Goal: Task Accomplishment & Management: Manage account settings

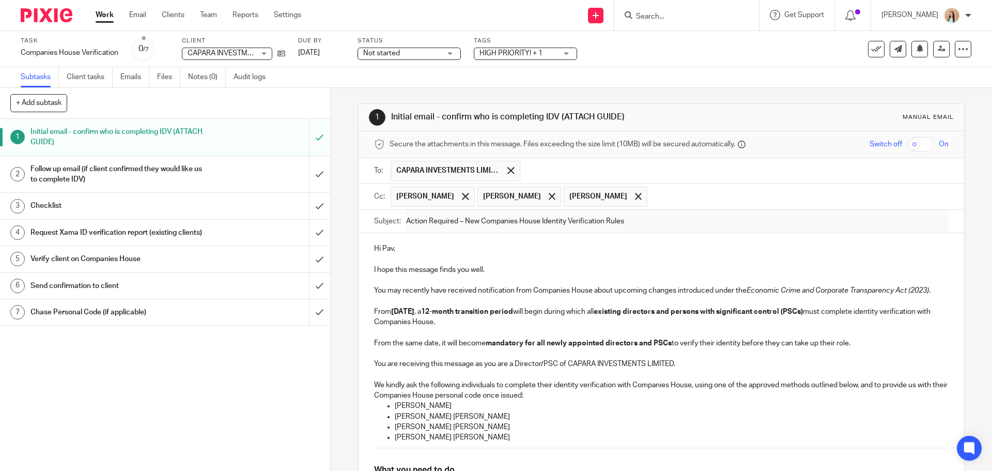
scroll to position [540, 0]
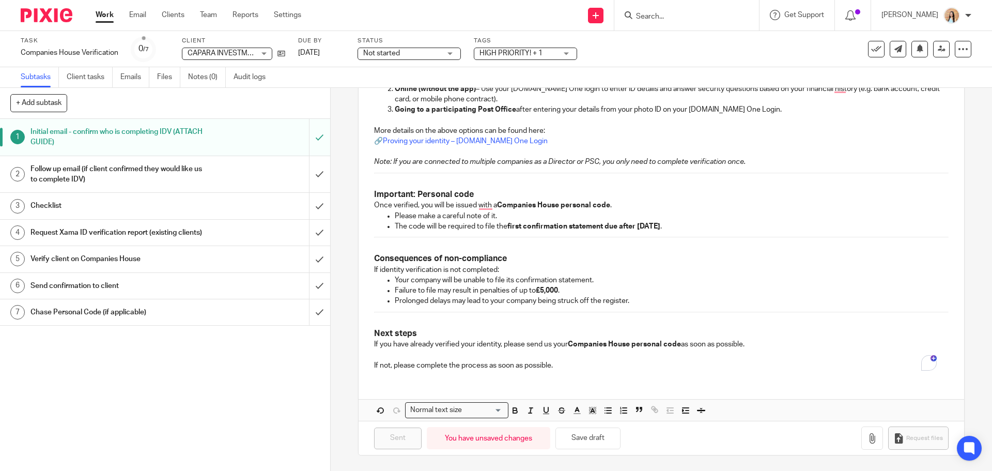
drag, startPoint x: 342, startPoint y: 222, endPoint x: 338, endPoint y: 218, distance: 5.5
click at [342, 222] on div "1 Initial email - confirm who is completing IDV (ATTACH GUIDE) Manual email Sec…" at bounding box center [661, 279] width 661 height 383
click at [344, 217] on div "1 Initial email - confirm who is completing IDV (ATTACH GUIDE) Manual email Sec…" at bounding box center [661, 279] width 661 height 383
click at [341, 206] on div "1 Initial email - confirm who is completing IDV (ATTACH GUIDE) Manual email Sec…" at bounding box center [661, 279] width 661 height 383
click at [338, 261] on div "1 Initial email - confirm who is completing IDV (ATTACH GUIDE) Manual email Sec…" at bounding box center [661, 279] width 661 height 383
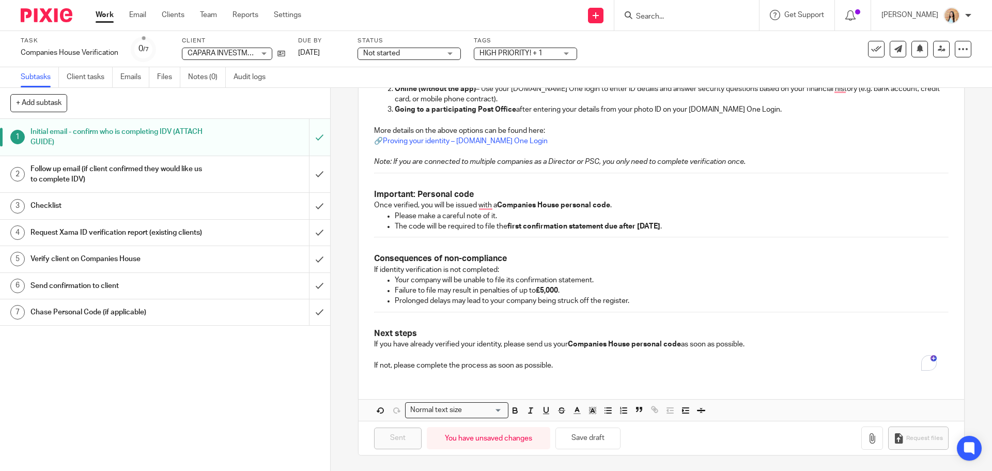
click at [340, 262] on div "1 Initial email - confirm who is completing IDV (ATTACH GUIDE) Manual email Sec…" at bounding box center [661, 279] width 661 height 383
click at [703, 18] on input "Search" at bounding box center [681, 16] width 93 height 9
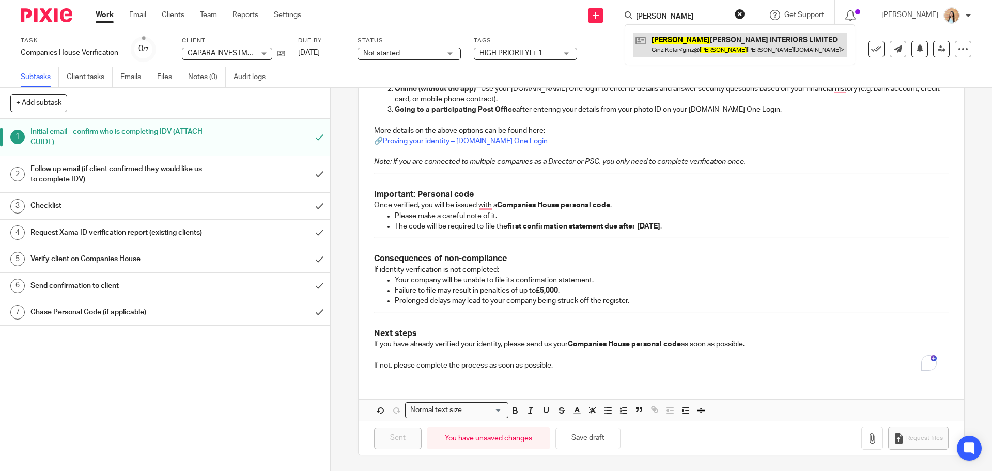
type input "gigi"
click at [705, 41] on link at bounding box center [740, 45] width 214 height 24
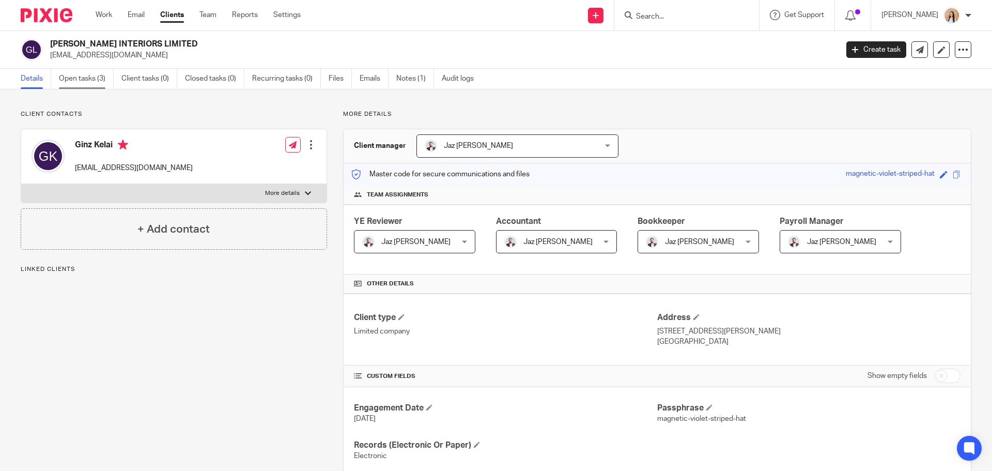
click at [91, 75] on link "Open tasks (3)" at bounding box center [86, 79] width 55 height 20
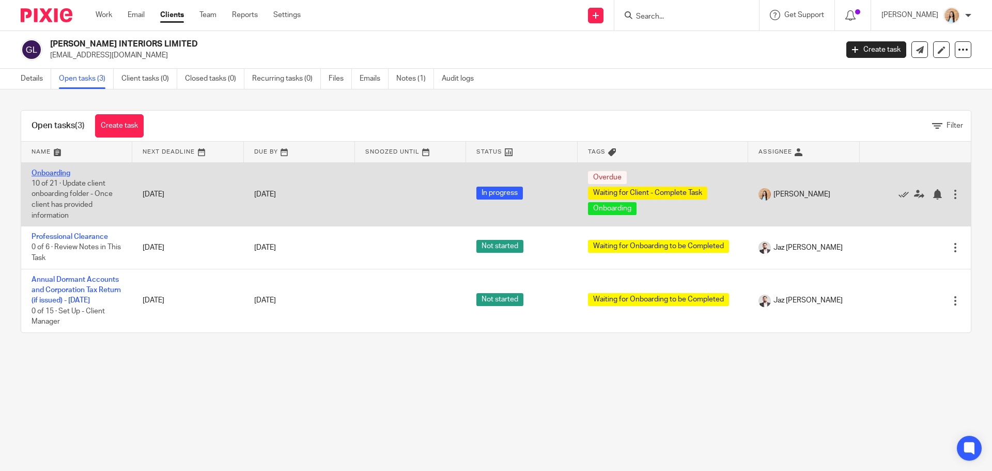
click at [51, 171] on link "Onboarding" at bounding box center [51, 172] width 39 height 7
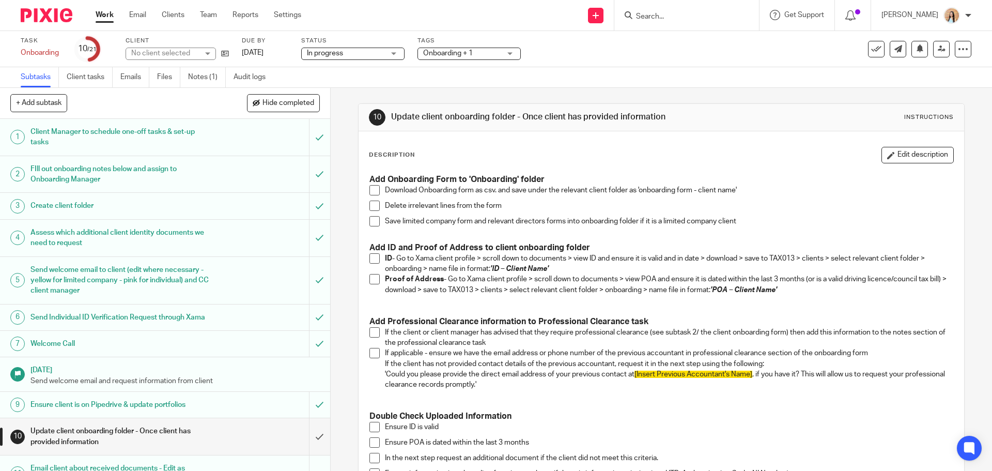
scroll to position [258, 0]
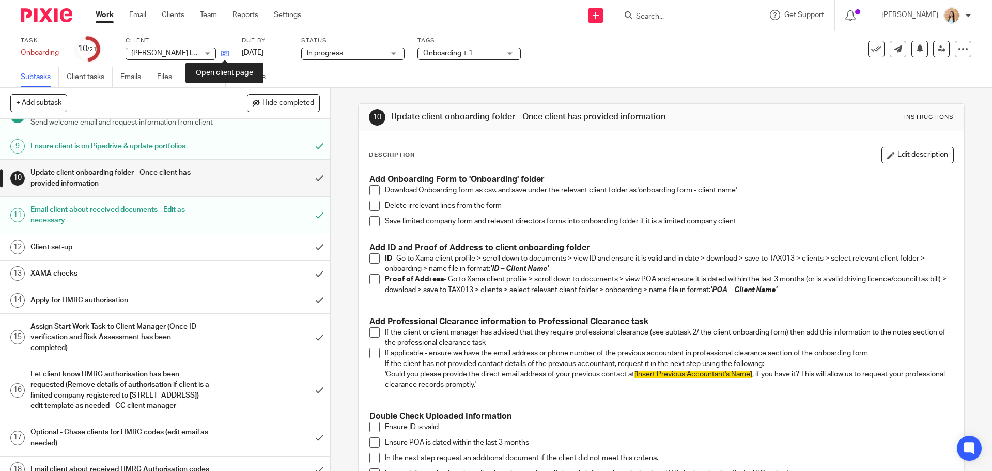
click at [223, 51] on icon at bounding box center [225, 54] width 8 height 8
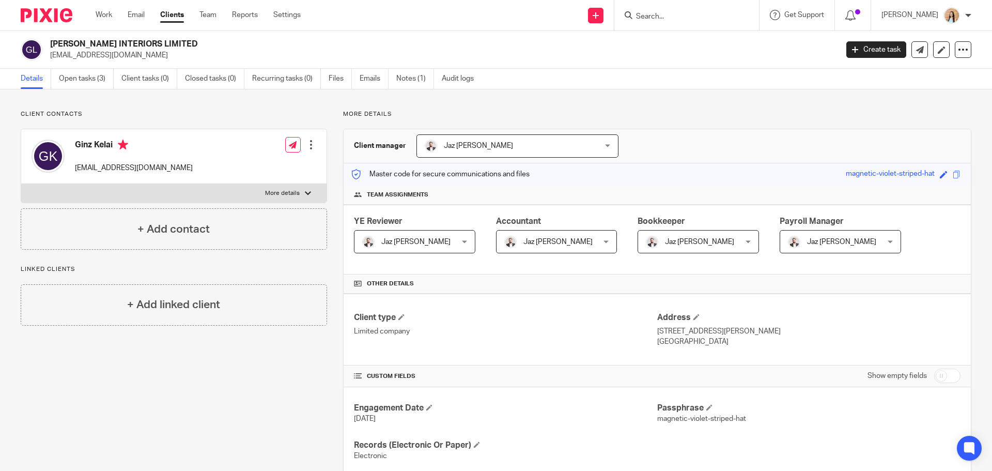
click at [281, 202] on label "More details" at bounding box center [173, 193] width 305 height 19
click at [21, 184] on input "More details" at bounding box center [21, 183] width 1 height 1
checkbox input "true"
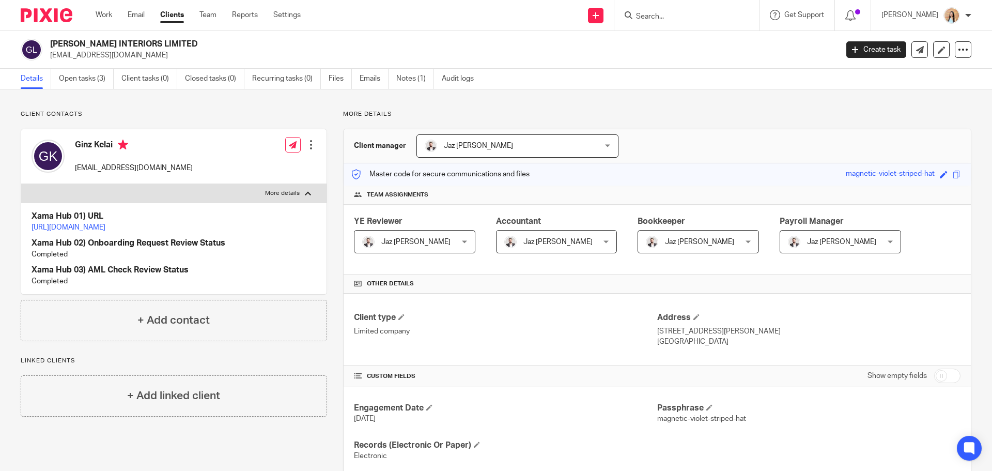
click at [105, 227] on link "[URL][DOMAIN_NAME]" at bounding box center [69, 227] width 74 height 7
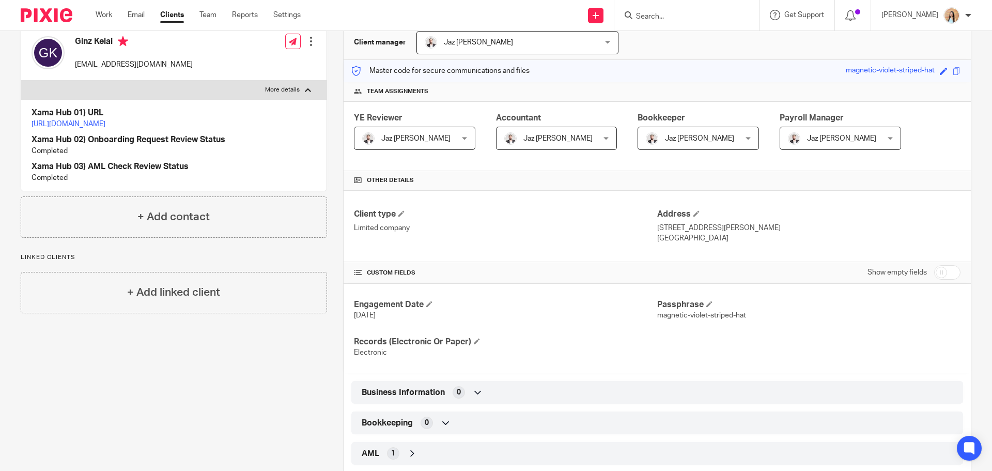
scroll to position [52, 0]
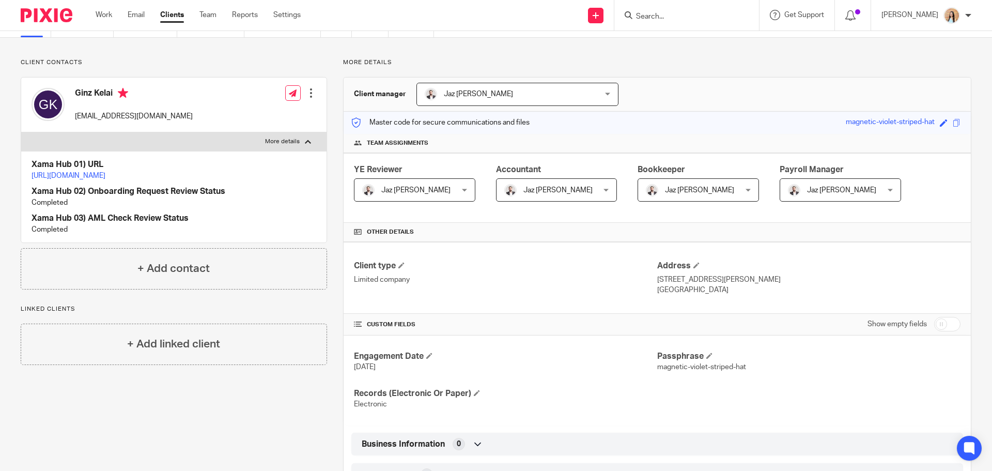
click at [327, 317] on div "More details Client manager Jaz Grewal Jaz Grewal Fatema Topia Jaz Grewal Mason…" at bounding box center [649, 291] width 644 height 466
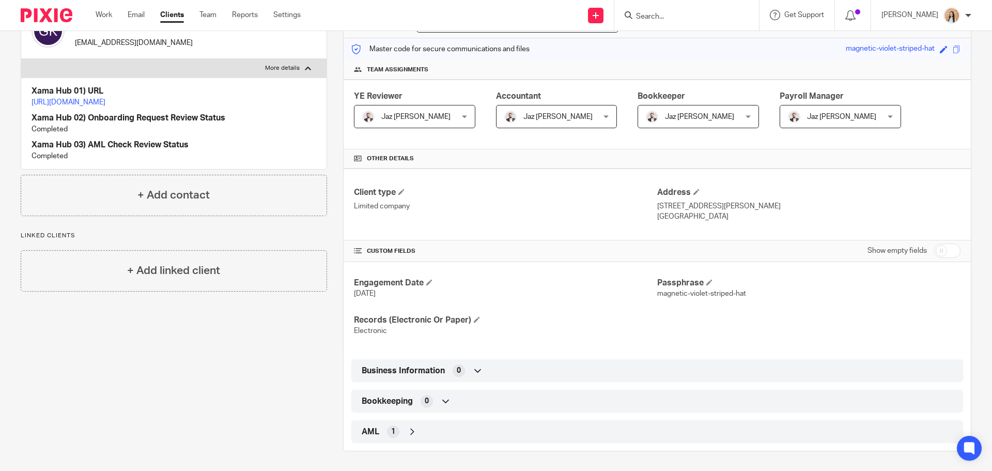
scroll to position [126, 0]
click at [330, 274] on div "More details Client manager Jaz Grewal Jaz Grewal Fatema Topia Jaz Grewal Mason…" at bounding box center [649, 217] width 644 height 466
click at [175, 378] on div "Client contacts Ginz Kelai ginz@gigikay.com Edit contact Create client from con…" at bounding box center [166, 217] width 322 height 466
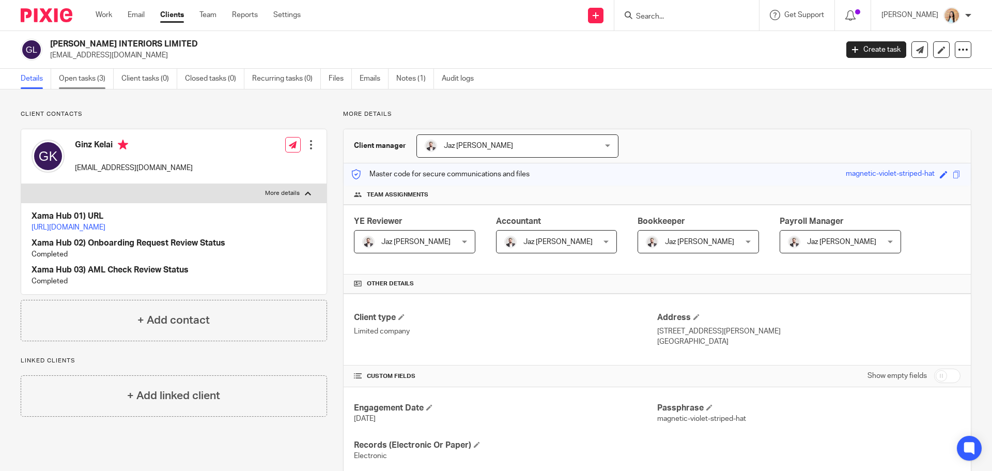
click at [90, 78] on link "Open tasks (3)" at bounding box center [86, 79] width 55 height 20
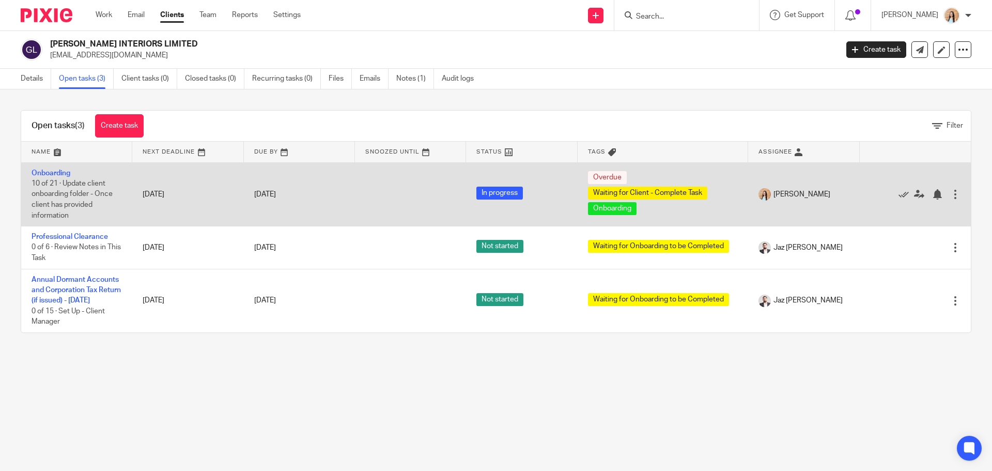
click at [34, 167] on td "Onboarding 10 of 21 · Update client onboarding folder - Once client has provide…" at bounding box center [76, 194] width 111 height 64
click at [36, 169] on link "Onboarding" at bounding box center [51, 172] width 39 height 7
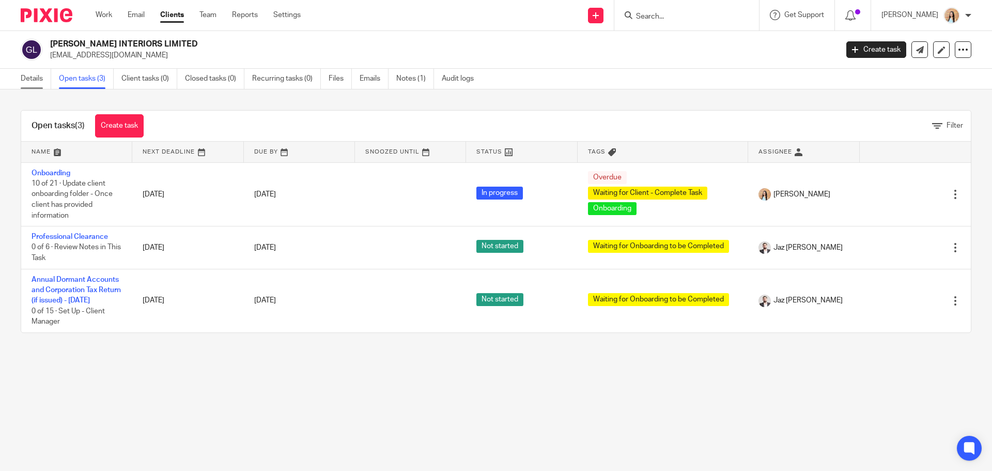
click at [36, 70] on link "Details" at bounding box center [36, 79] width 30 height 20
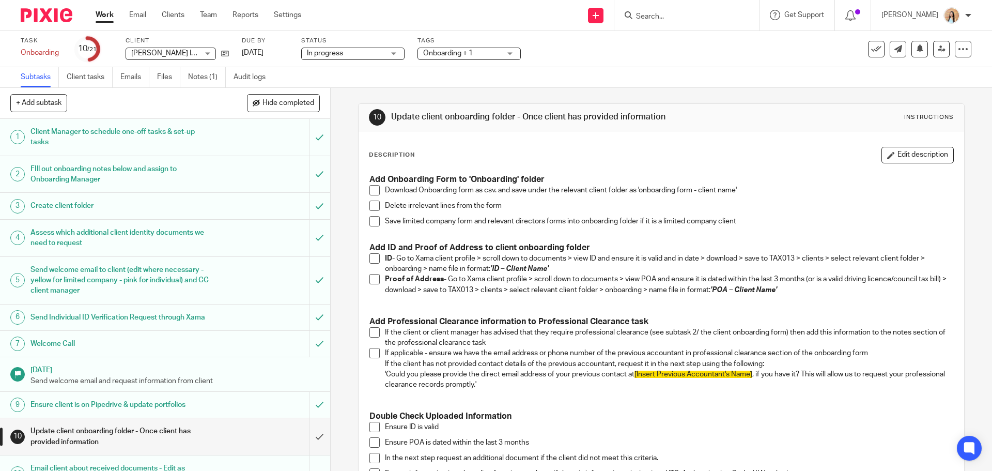
scroll to position [258, 0]
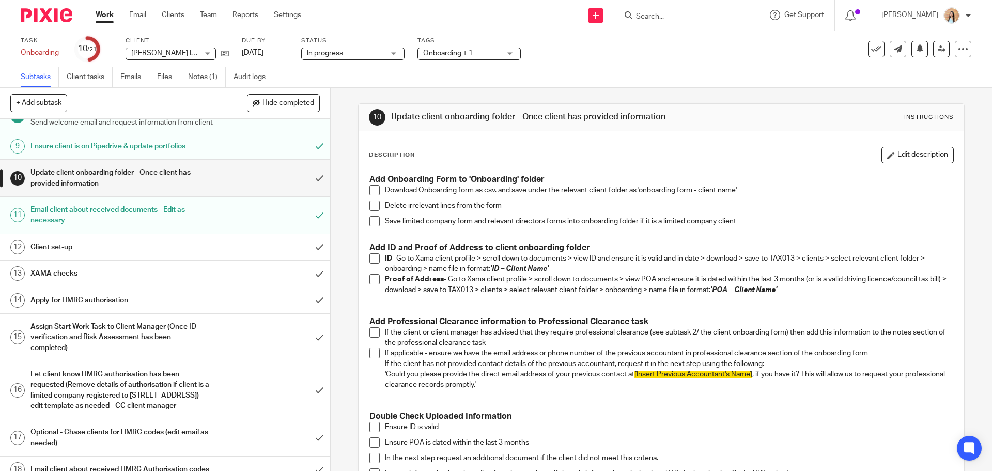
click at [342, 188] on div "10 Update client onboarding folder - Once client has provided information Instr…" at bounding box center [661, 279] width 661 height 383
click at [204, 71] on link "Notes (1)" at bounding box center [207, 77] width 38 height 20
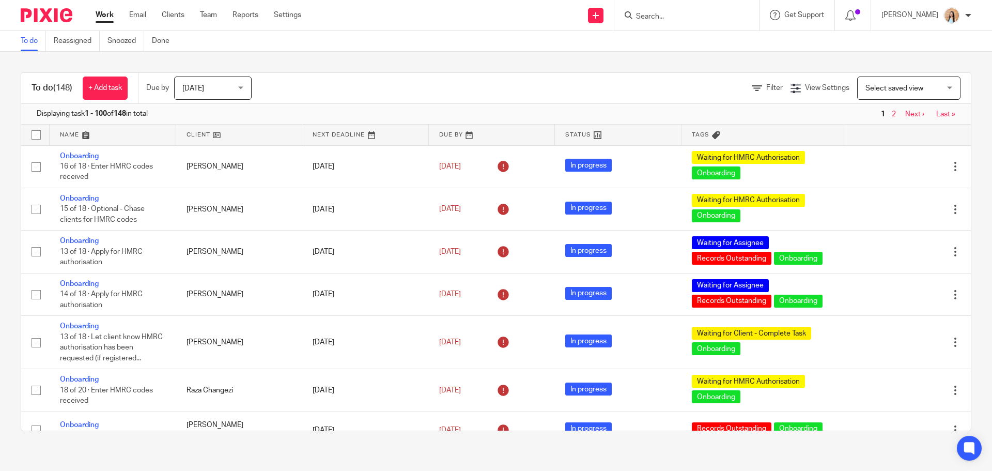
click at [923, 94] on span "Select saved view" at bounding box center [903, 88] width 75 height 22
click at [808, 87] on span "View Settings" at bounding box center [827, 87] width 44 height 7
click at [752, 90] on icon at bounding box center [757, 88] width 10 height 10
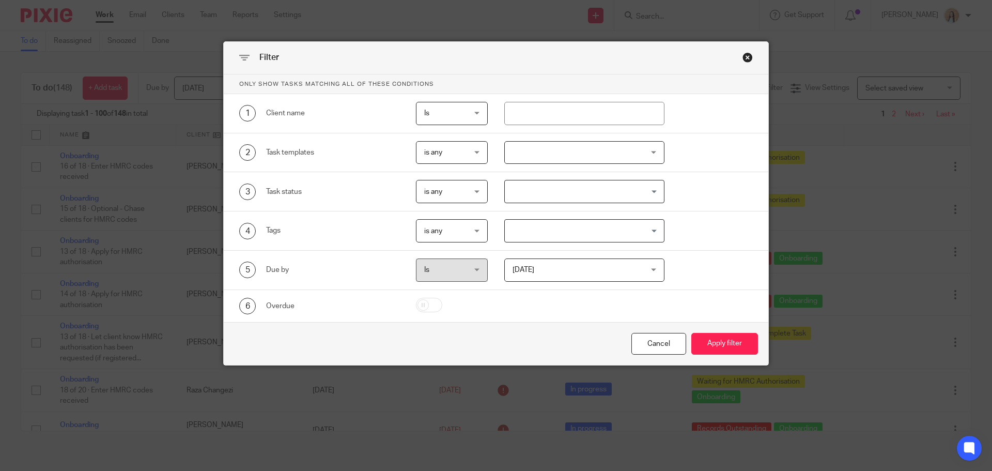
click at [537, 148] on div at bounding box center [584, 152] width 161 height 23
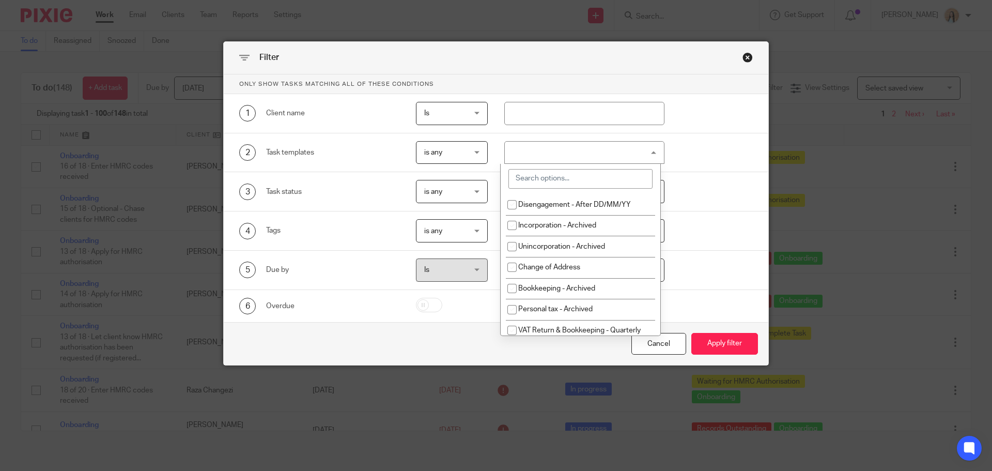
click at [547, 176] on input "search" at bounding box center [580, 179] width 144 height 20
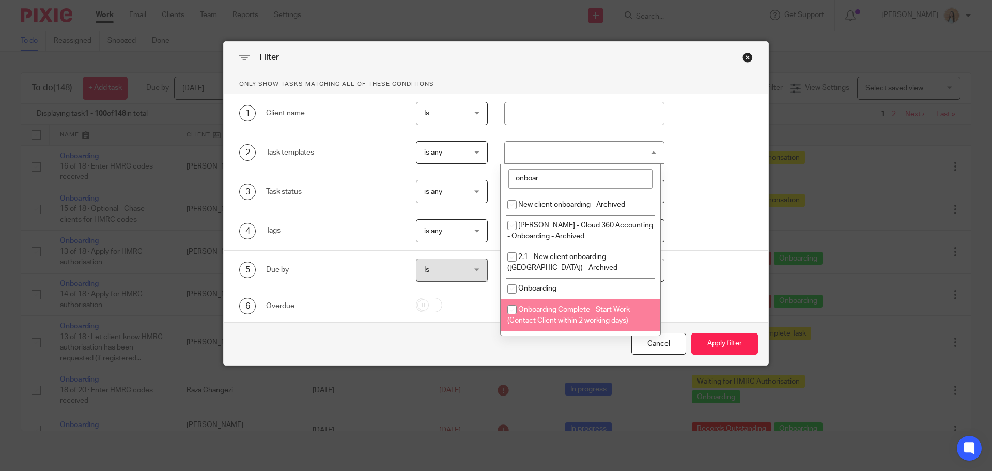
type input "onboar"
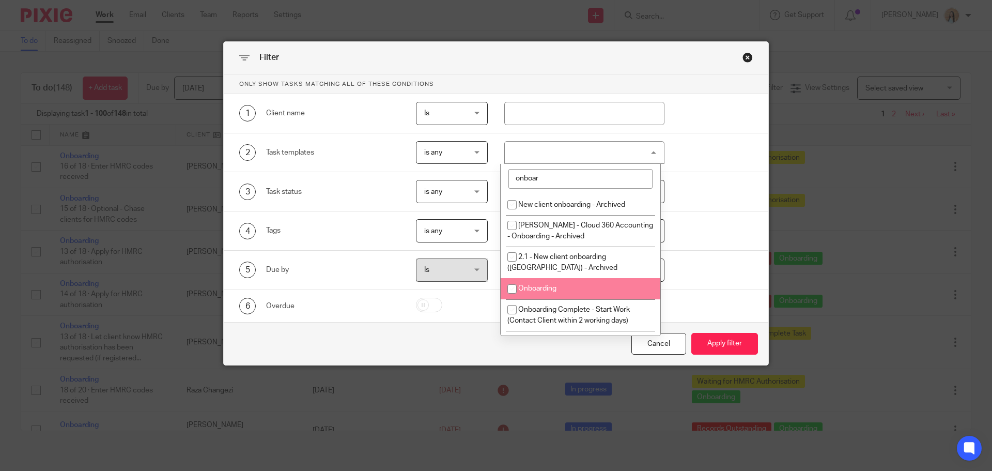
click at [589, 287] on li "Onboarding" at bounding box center [581, 288] width 160 height 21
checkbox input "true"
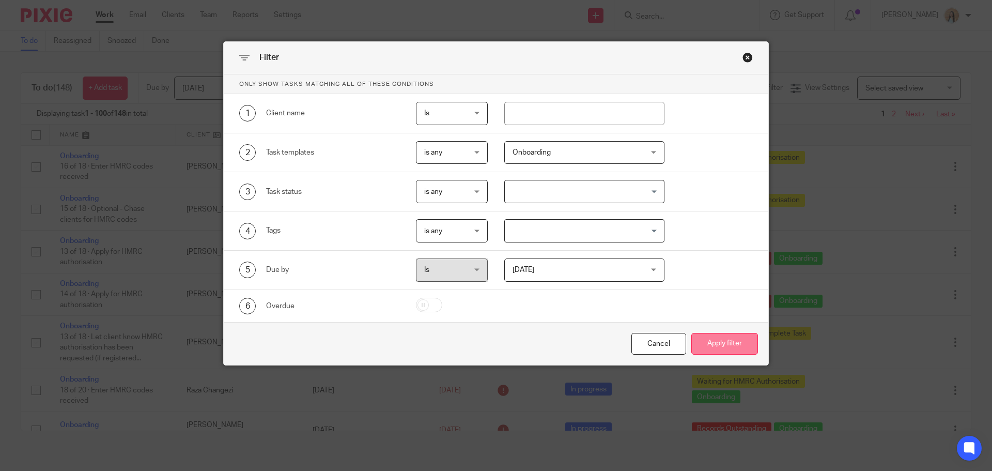
click at [714, 336] on button "Apply filter" at bounding box center [724, 344] width 67 height 22
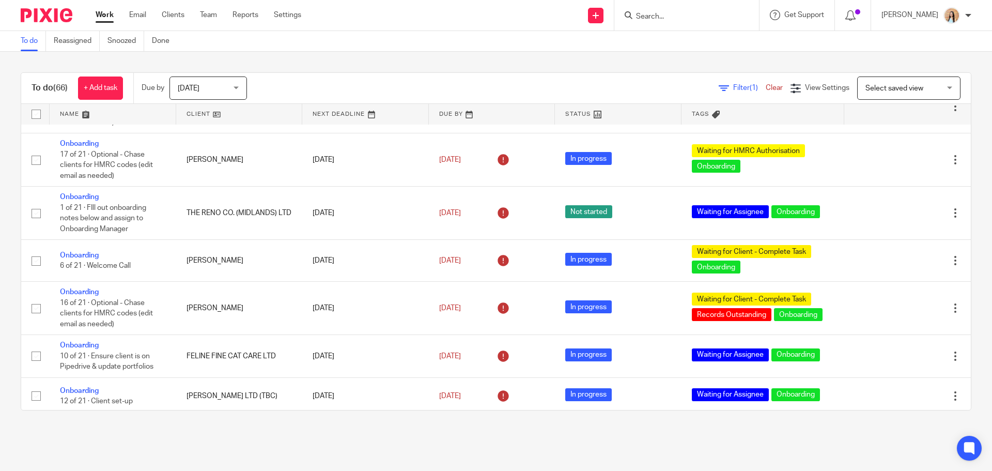
scroll to position [2308, 0]
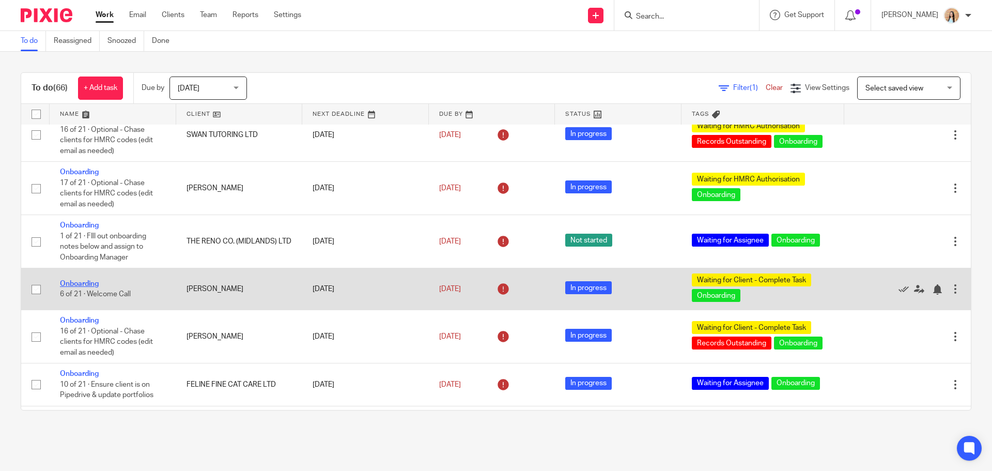
drag, startPoint x: 81, startPoint y: 312, endPoint x: 80, endPoint y: 276, distance: 36.2
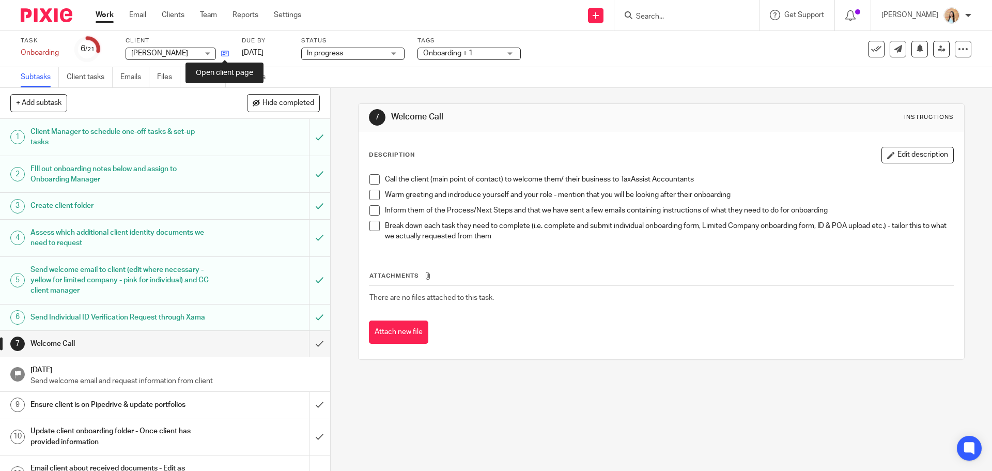
click at [222, 52] on icon at bounding box center [225, 54] width 8 height 8
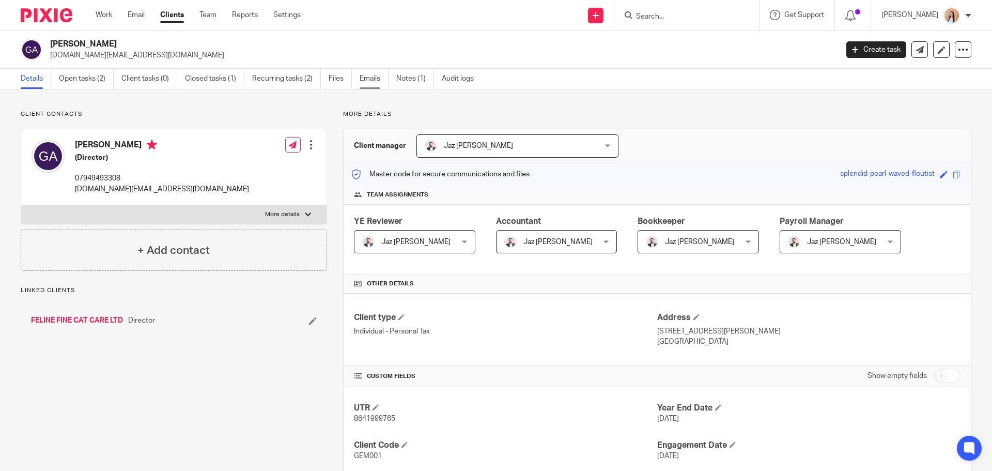
click at [372, 76] on link "Emails" at bounding box center [374, 79] width 29 height 20
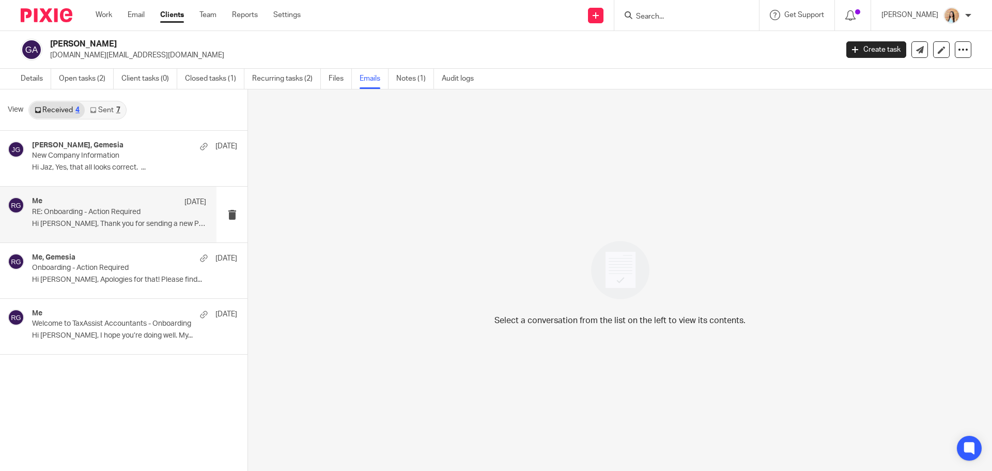
click at [134, 232] on div "Me 3 Oct RE: Onboarding - Action Required Hi Gemma, Thank you for sending a new…" at bounding box center [108, 214] width 217 height 55
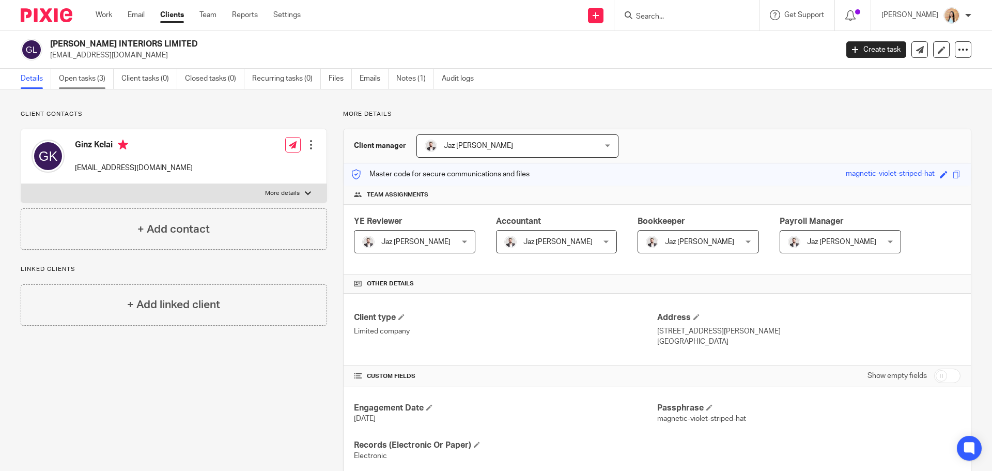
click at [97, 77] on link "Open tasks (3)" at bounding box center [86, 79] width 55 height 20
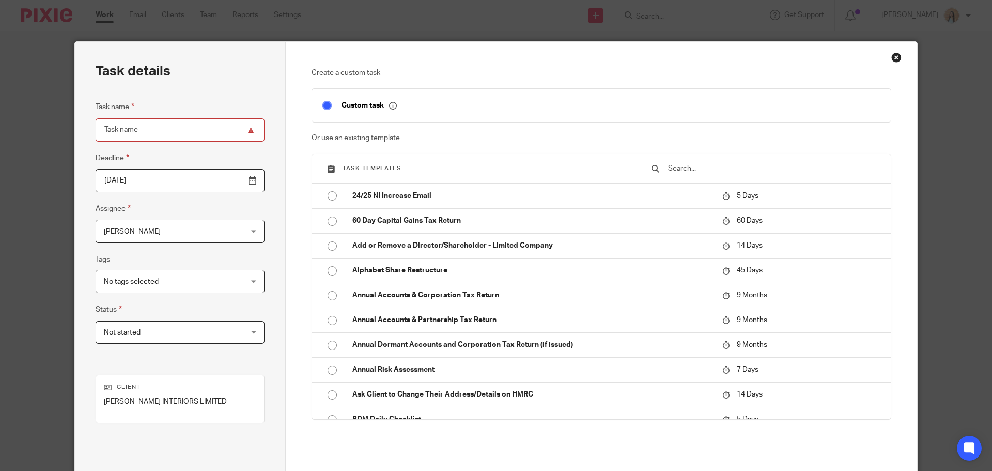
click at [894, 55] on div "Close this dialog window" at bounding box center [896, 57] width 10 height 10
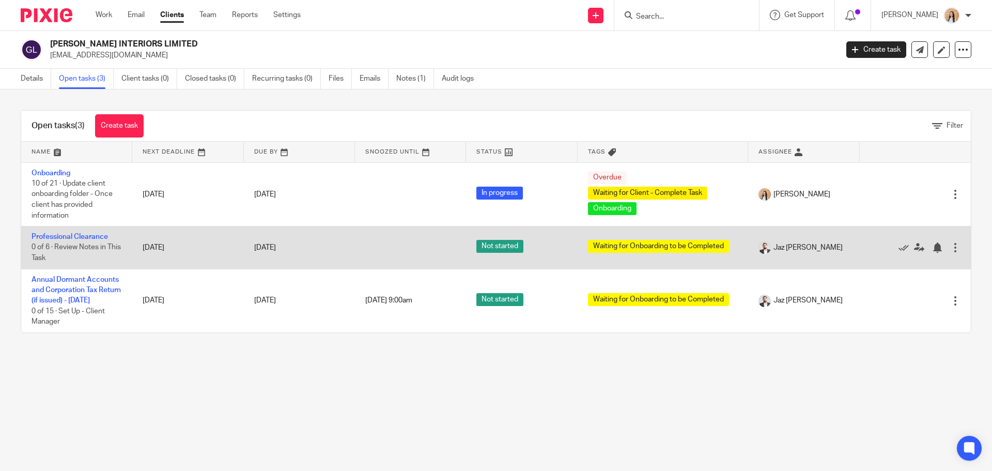
click at [83, 230] on td "Professional Clearance 0 of 6 · Review Notes in This Task" at bounding box center [76, 247] width 111 height 42
click at [84, 238] on link "Professional Clearance" at bounding box center [70, 236] width 76 height 7
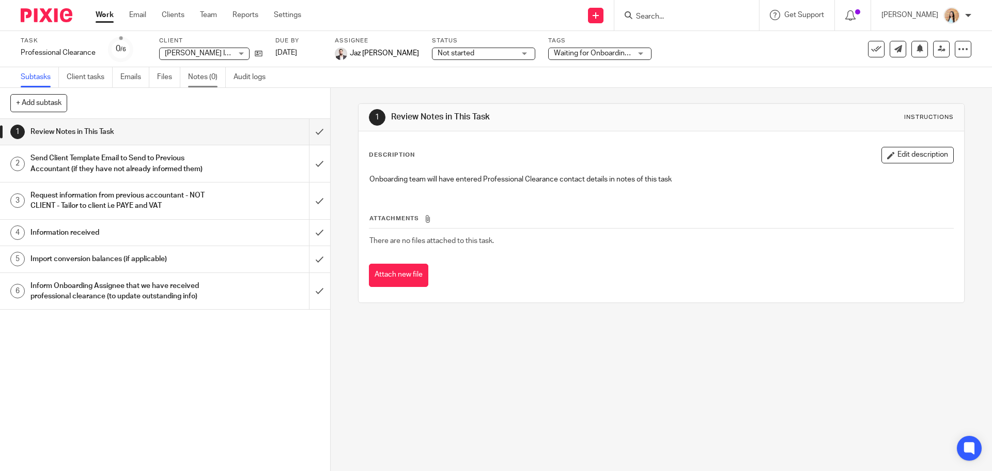
click at [206, 82] on link "Notes (0)" at bounding box center [207, 77] width 38 height 20
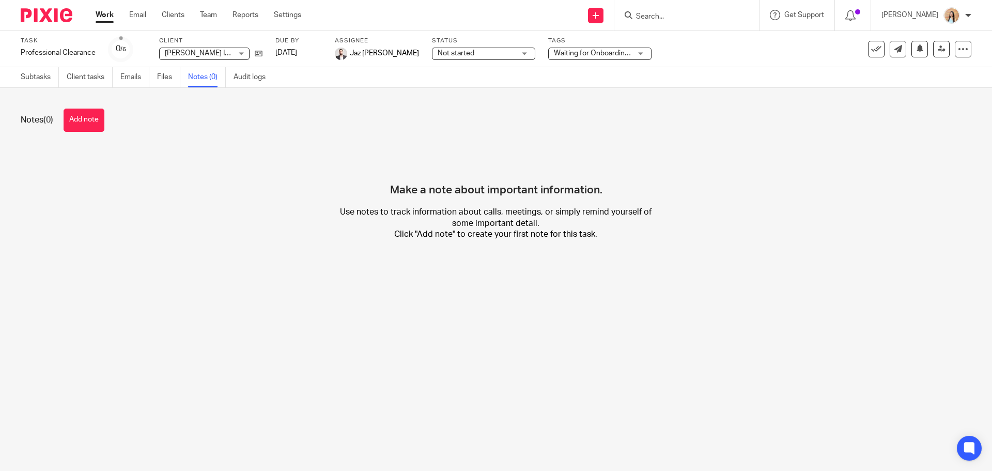
drag, startPoint x: 94, startPoint y: 121, endPoint x: 153, endPoint y: 150, distance: 65.6
click at [94, 121] on button "Add note" at bounding box center [84, 120] width 41 height 23
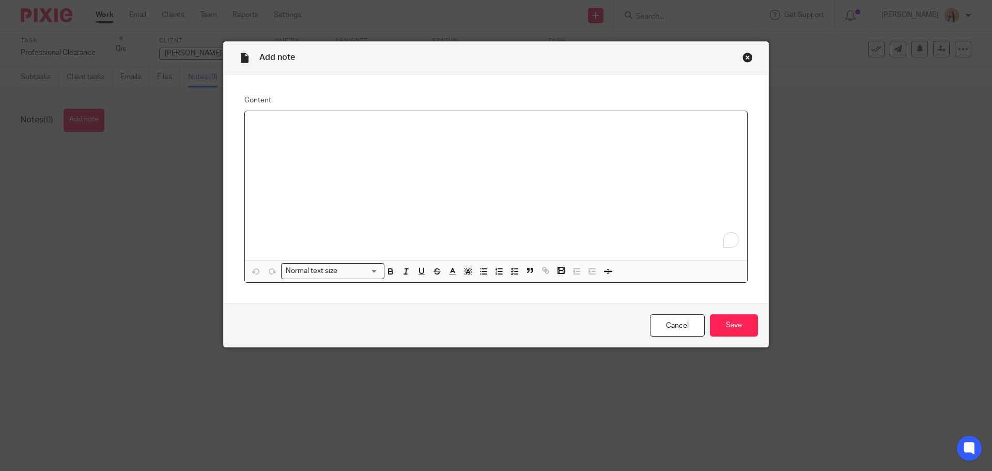
click at [295, 159] on div "To enrich screen reader interactions, please activate Accessibility in Grammarl…" at bounding box center [496, 185] width 502 height 149
click at [744, 328] on input "Save" at bounding box center [734, 325] width 48 height 22
drag, startPoint x: 451, startPoint y: 56, endPoint x: 677, endPoint y: 110, distance: 232.5
click at [677, 110] on form "Add note Content Normal text size Loading... Remove Edit Insert new video Copy …" at bounding box center [496, 194] width 545 height 305
click at [405, 137] on div "To enrich screen reader interactions, please activate Accessibility in Grammarl…" at bounding box center [496, 185] width 502 height 149
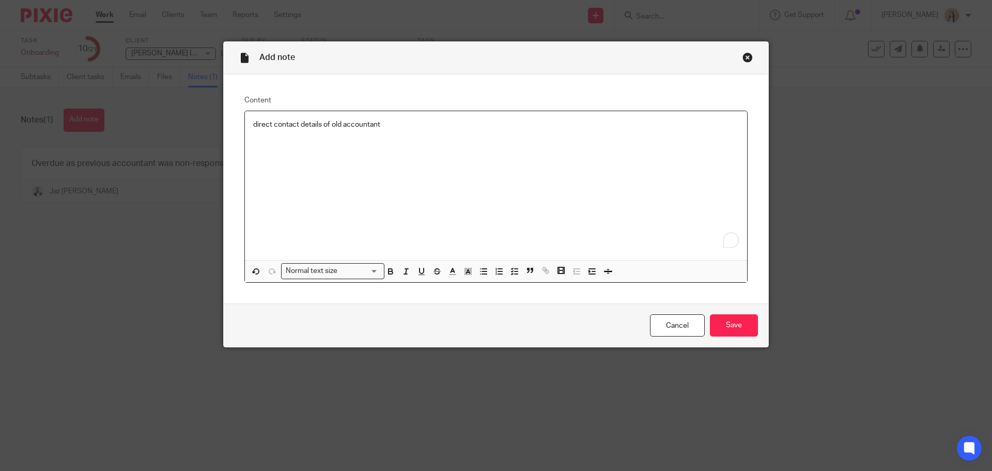
click at [253, 124] on p "direct contact details of old accountant" at bounding box center [496, 124] width 486 height 10
click at [743, 331] on input "Save" at bounding box center [734, 325] width 48 height 22
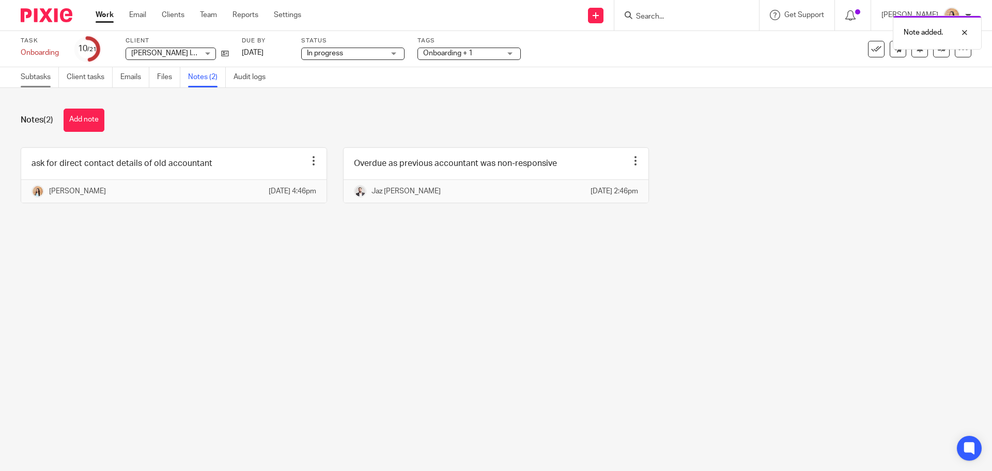
click at [52, 75] on link "Subtasks" at bounding box center [40, 77] width 38 height 20
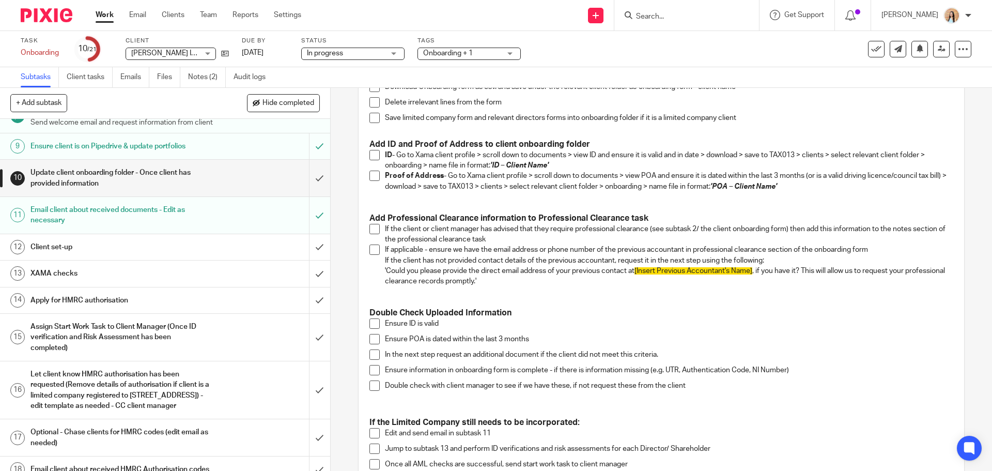
scroll to position [52, 0]
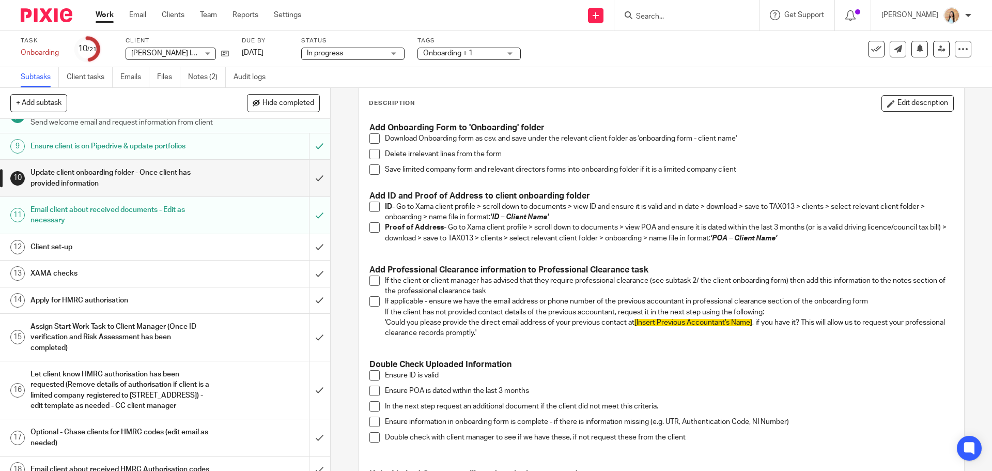
click at [378, 133] on h3 "Add Onboarding Form to 'Onboarding' folder" at bounding box center [660, 127] width 583 height 11
click at [375, 137] on span at bounding box center [374, 138] width 10 height 10
click at [374, 153] on span at bounding box center [374, 154] width 10 height 10
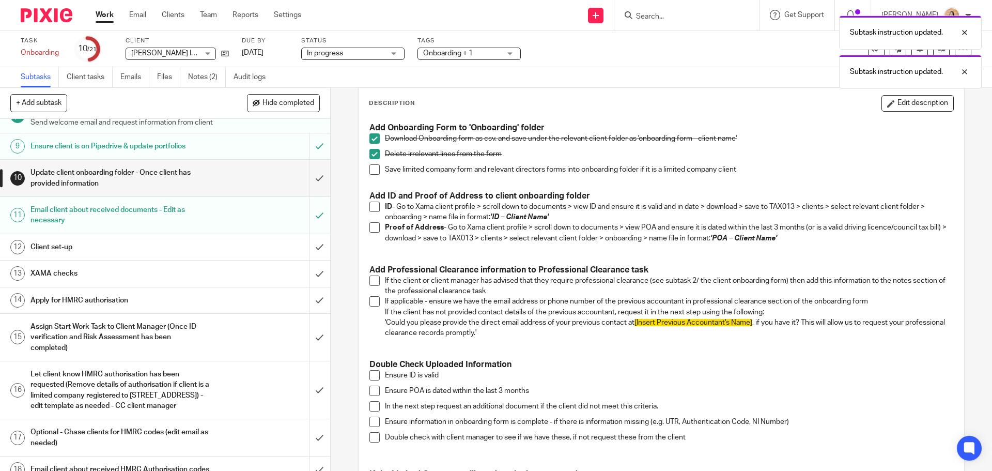
click at [374, 168] on span at bounding box center [374, 169] width 10 height 10
click at [372, 206] on span at bounding box center [374, 207] width 10 height 10
click at [371, 229] on span at bounding box center [374, 227] width 10 height 10
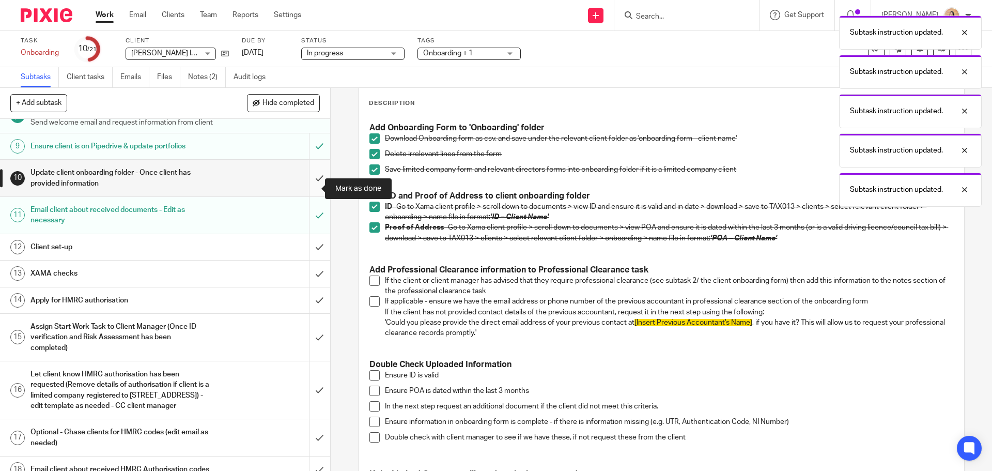
click at [306, 180] on input "submit" at bounding box center [165, 178] width 330 height 37
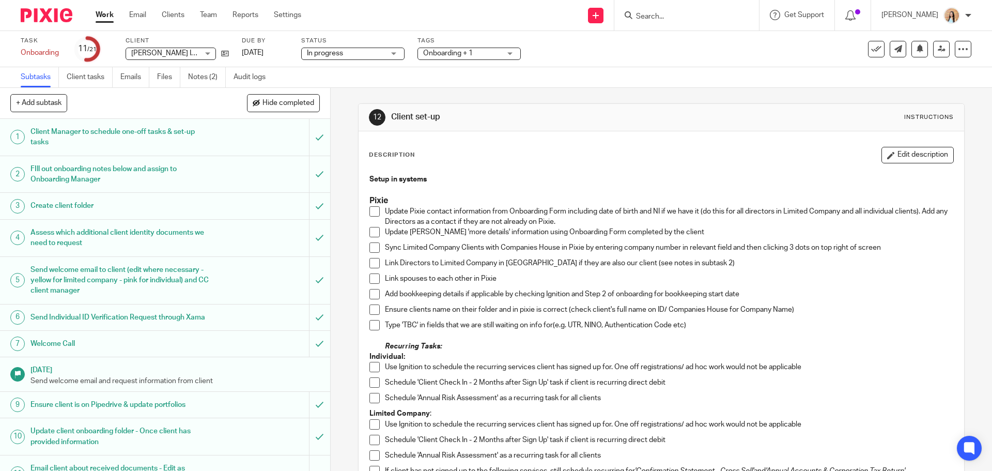
click at [230, 54] on div "Task Onboarding Save Onboarding 11 /21 Client GIGI KAY INTERIORS LIMITED GIGI K…" at bounding box center [417, 49] width 792 height 25
click at [222, 51] on icon at bounding box center [225, 54] width 8 height 8
click at [339, 264] on div "12 Client set-up Instructions Description Edit description Setup in systems Pix…" at bounding box center [661, 279] width 661 height 383
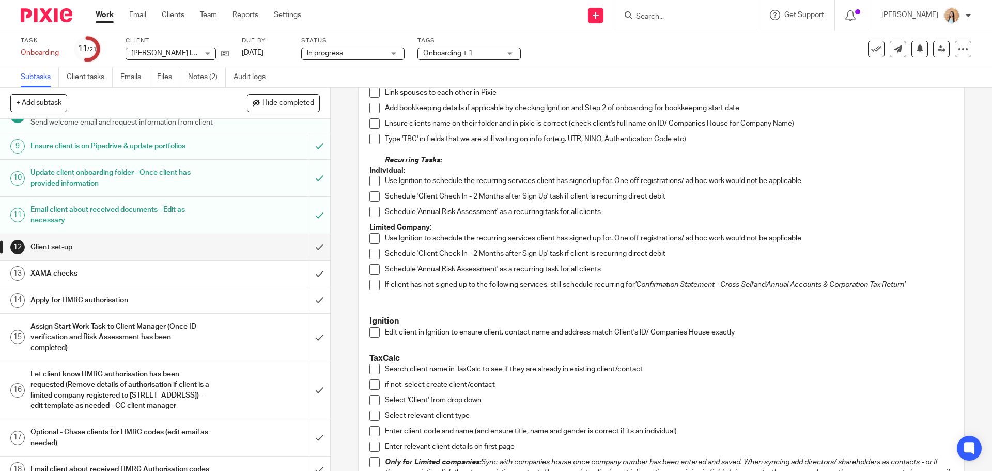
scroll to position [52, 0]
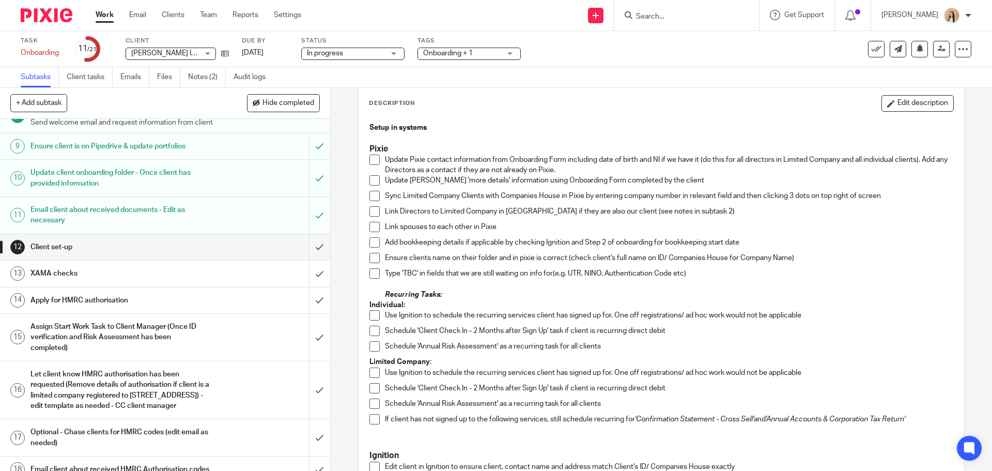
click at [369, 160] on span at bounding box center [374, 160] width 10 height 10
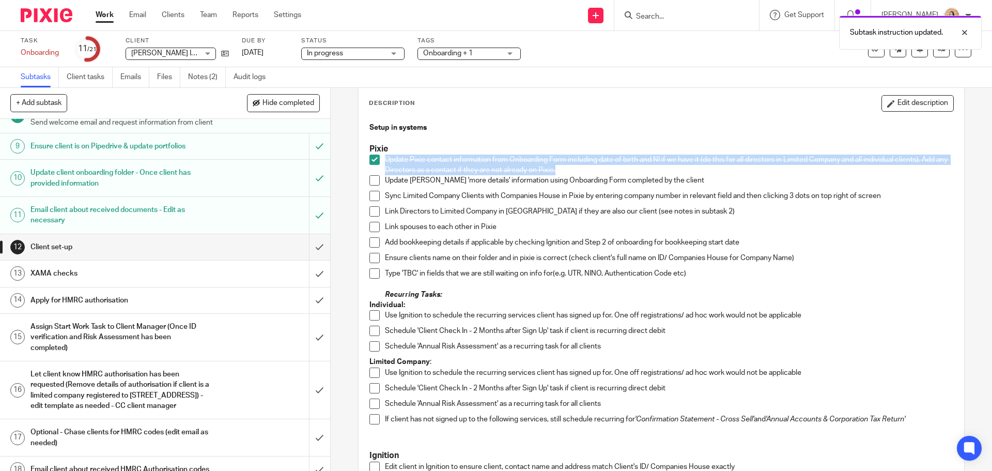
click at [375, 182] on span at bounding box center [374, 180] width 10 height 10
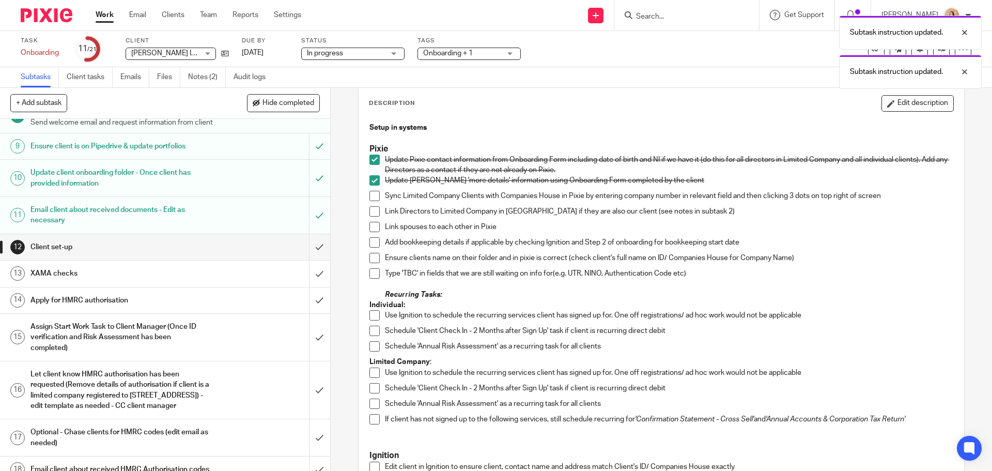
click at [374, 195] on span at bounding box center [374, 196] width 10 height 10
click at [374, 207] on span at bounding box center [374, 211] width 10 height 10
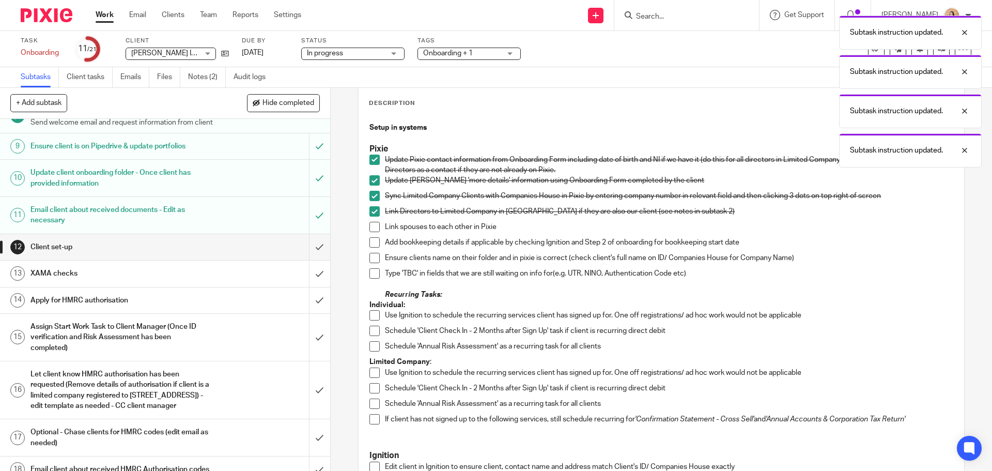
click at [369, 227] on span at bounding box center [374, 227] width 10 height 10
click at [374, 243] on span at bounding box center [374, 242] width 10 height 10
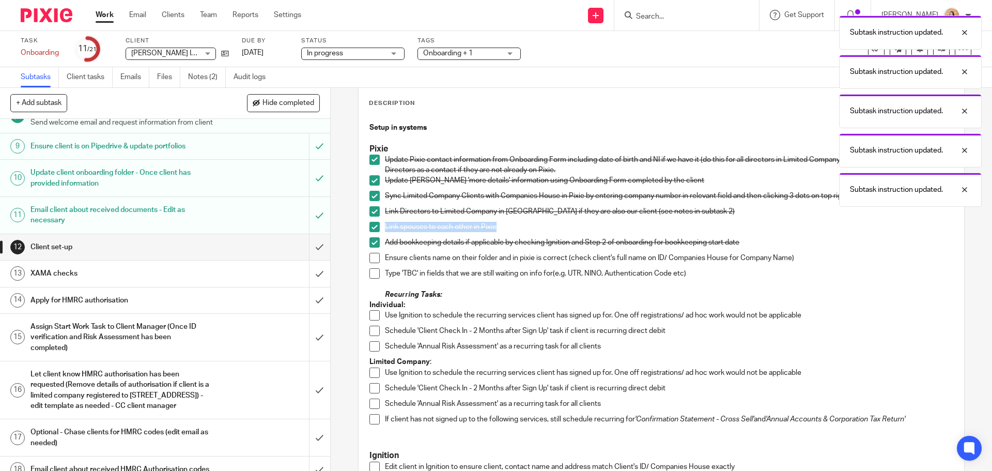
click at [371, 274] on span at bounding box center [374, 273] width 10 height 10
click at [369, 259] on span at bounding box center [374, 258] width 10 height 10
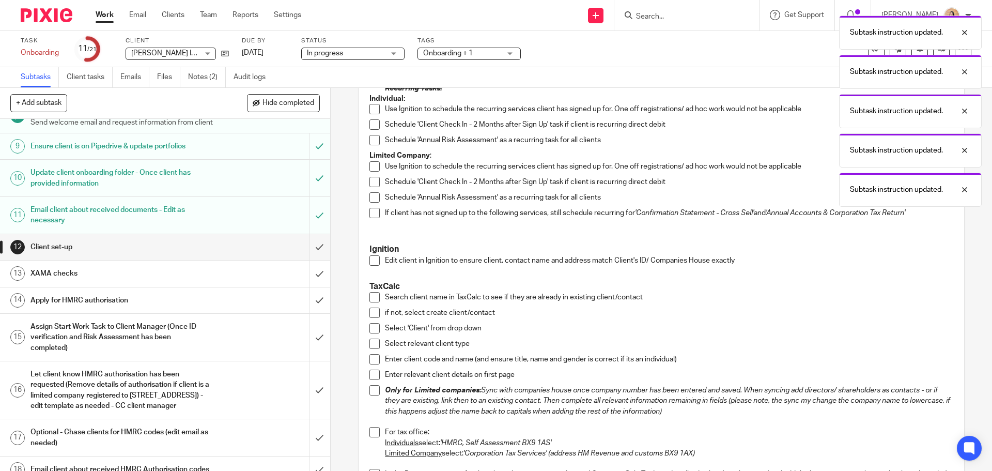
scroll to position [258, 0]
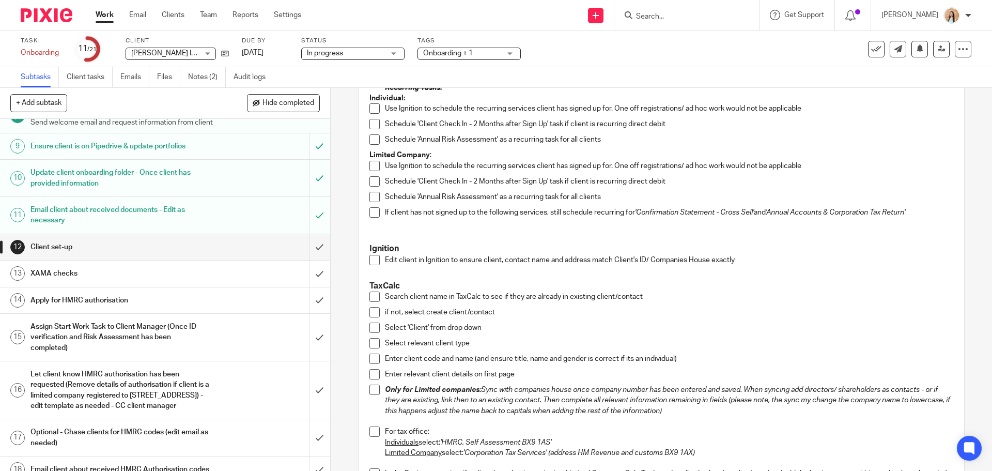
click at [340, 183] on div "12 Client set-up Instructions Description Edit description Setup in systems Pix…" at bounding box center [661, 279] width 661 height 383
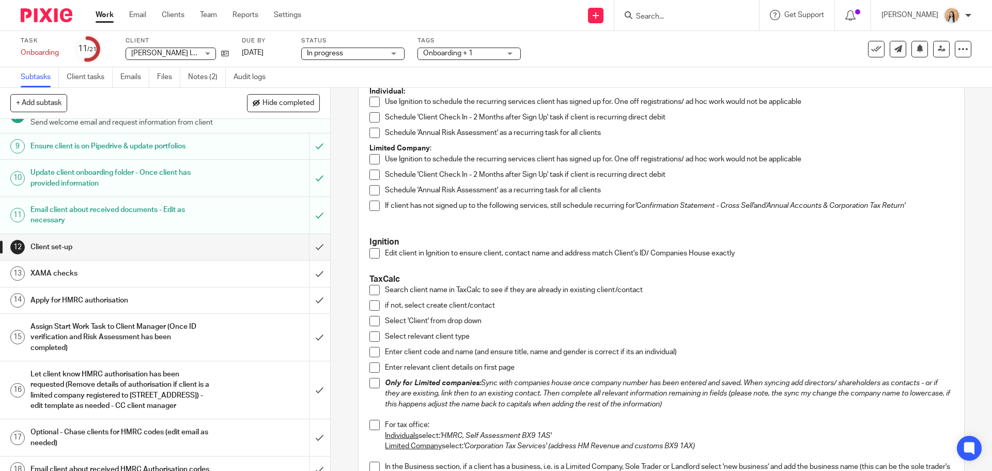
scroll to position [207, 0]
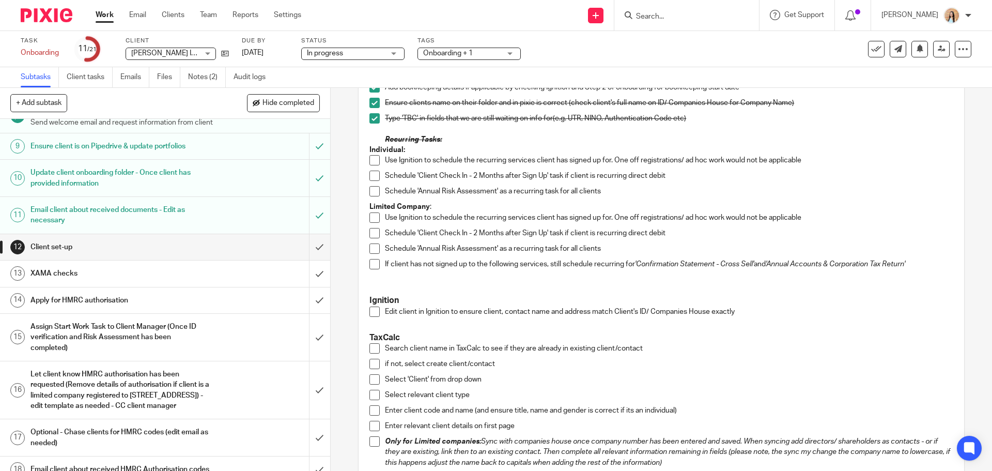
click at [338, 176] on div "12 Client set-up Instructions Description Edit description Setup in systems Pix…" at bounding box center [661, 279] width 661 height 383
click at [341, 178] on div "12 Client set-up Instructions Description Edit description Setup in systems Pix…" at bounding box center [661, 279] width 661 height 383
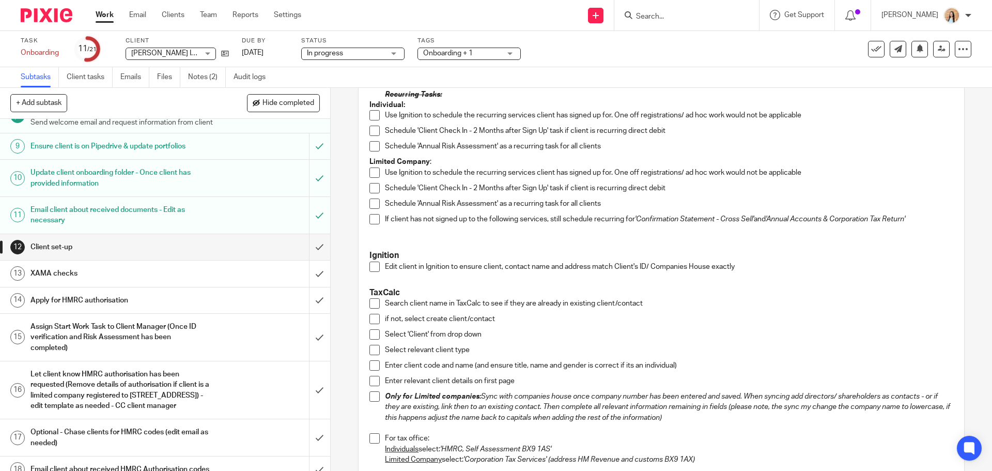
scroll to position [310, 0]
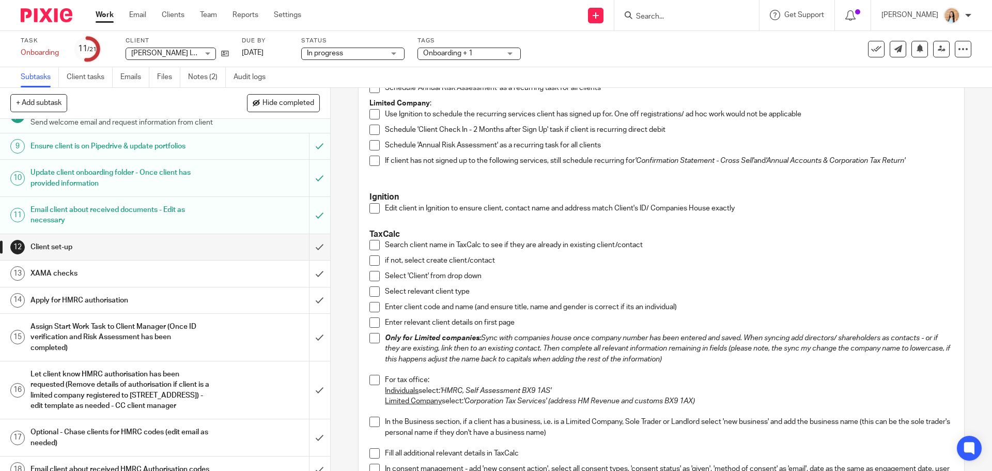
click at [341, 233] on div "12 Client set-up Instructions Description Edit description Setup in systems Pix…" at bounding box center [661, 279] width 661 height 383
click at [342, 228] on div "12 Client set-up Instructions Description Edit description Setup in systems Pix…" at bounding box center [661, 279] width 661 height 383
click at [346, 229] on div "12 Client set-up Instructions Description Edit description Setup in systems Pix…" at bounding box center [661, 279] width 661 height 383
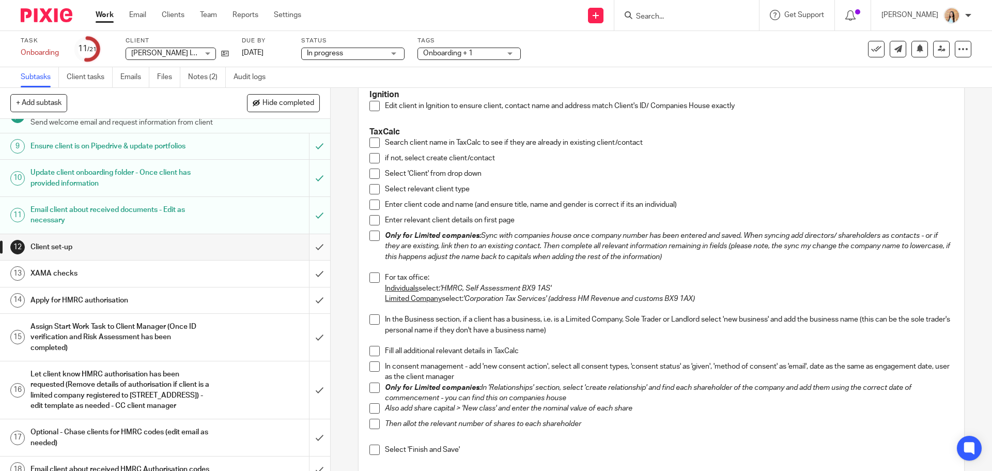
scroll to position [413, 0]
click at [340, 175] on div "12 Client set-up Instructions Description Edit description Setup in systems Pix…" at bounding box center [661, 279] width 661 height 383
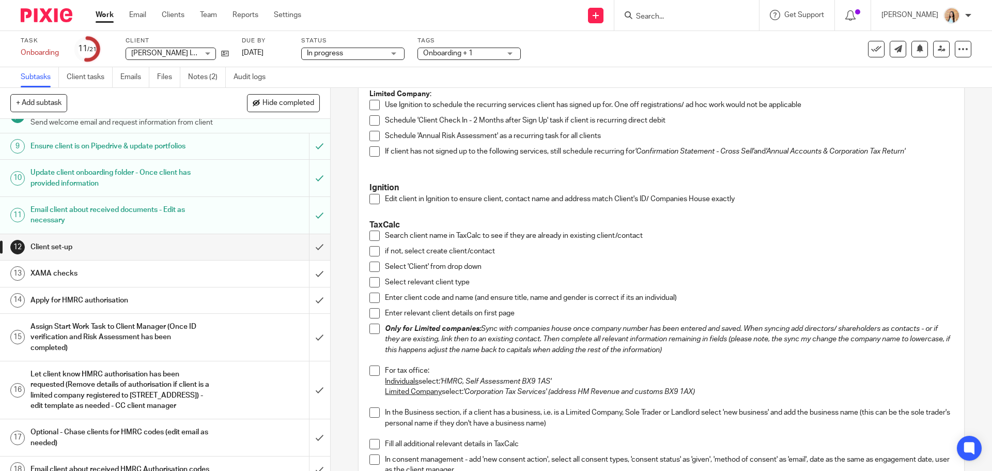
scroll to position [310, 0]
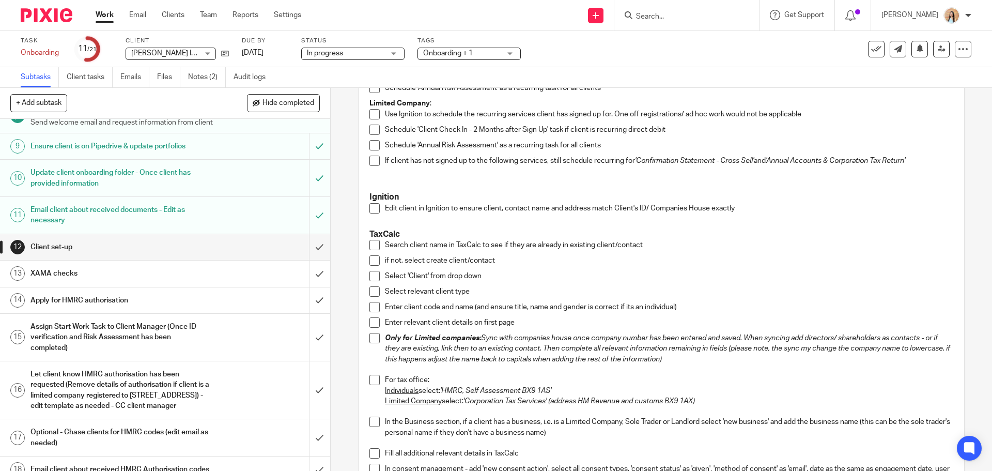
click at [341, 209] on div "12 Client set-up Instructions Description Edit description Setup in systems Pix…" at bounding box center [661, 279] width 661 height 383
click at [342, 210] on div "12 Client set-up Instructions Description Edit description Setup in systems Pix…" at bounding box center [661, 279] width 661 height 383
click at [342, 203] on div "12 Client set-up Instructions Description Edit description Setup in systems Pix…" at bounding box center [661, 279] width 661 height 383
click at [369, 210] on span at bounding box center [374, 208] width 10 height 10
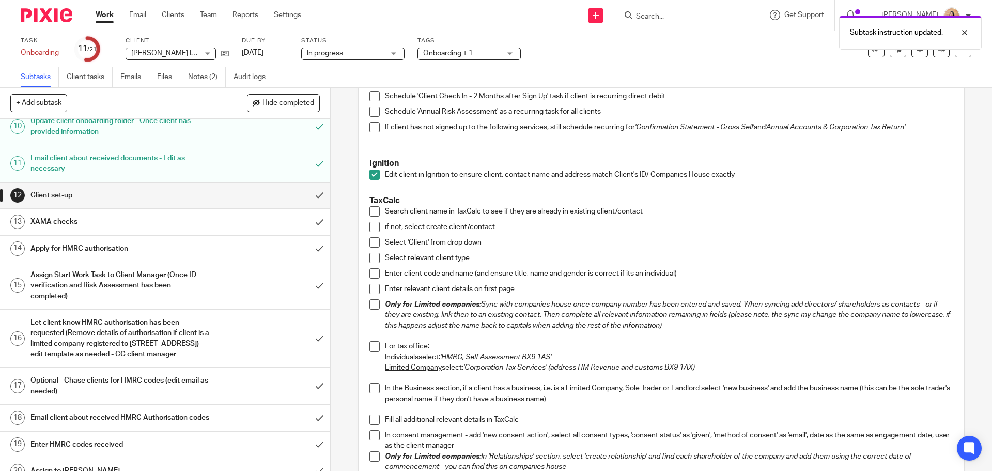
scroll to position [362, 0]
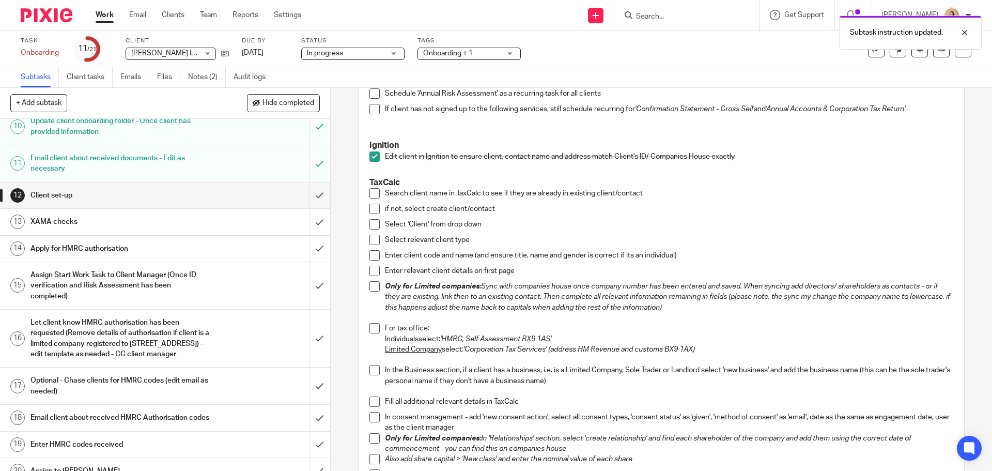
click at [342, 227] on div "12 Client set-up Instructions Description Edit description Setup in systems Pix…" at bounding box center [661, 279] width 661 height 383
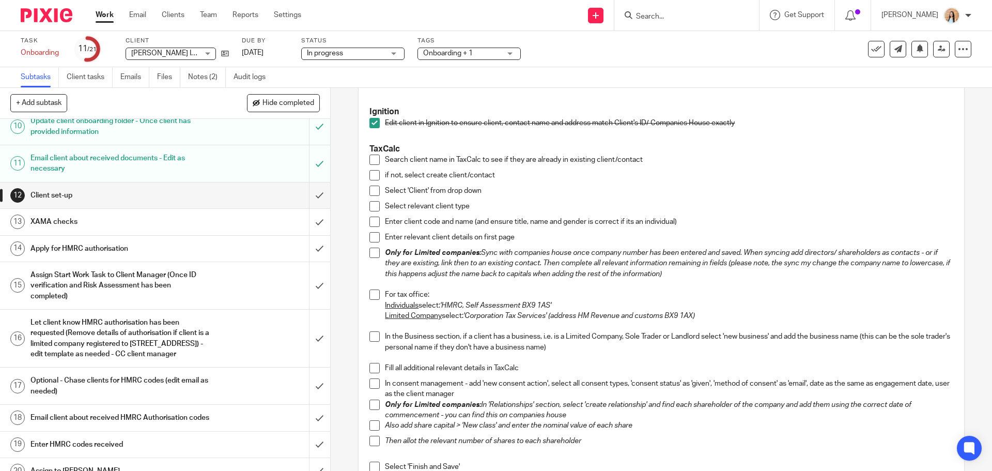
scroll to position [413, 0]
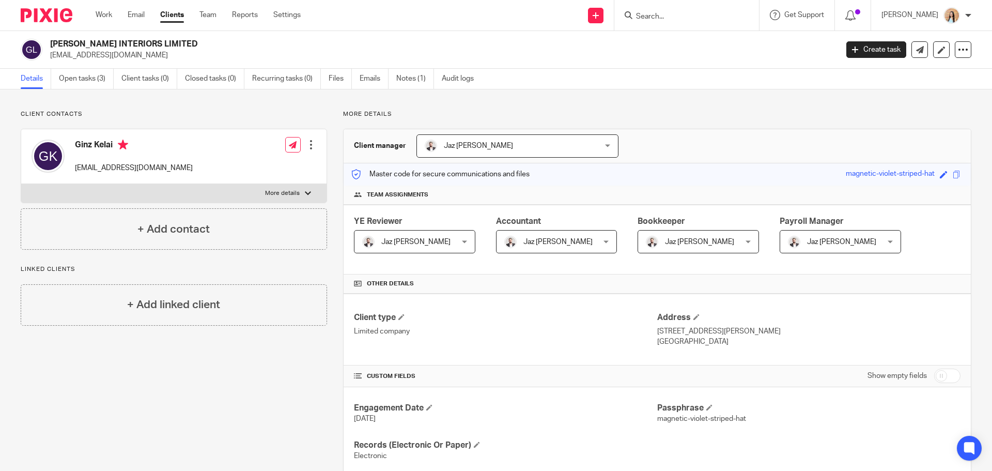
click at [310, 146] on div at bounding box center [311, 145] width 10 height 10
click at [254, 168] on link "Edit contact" at bounding box center [262, 167] width 99 height 15
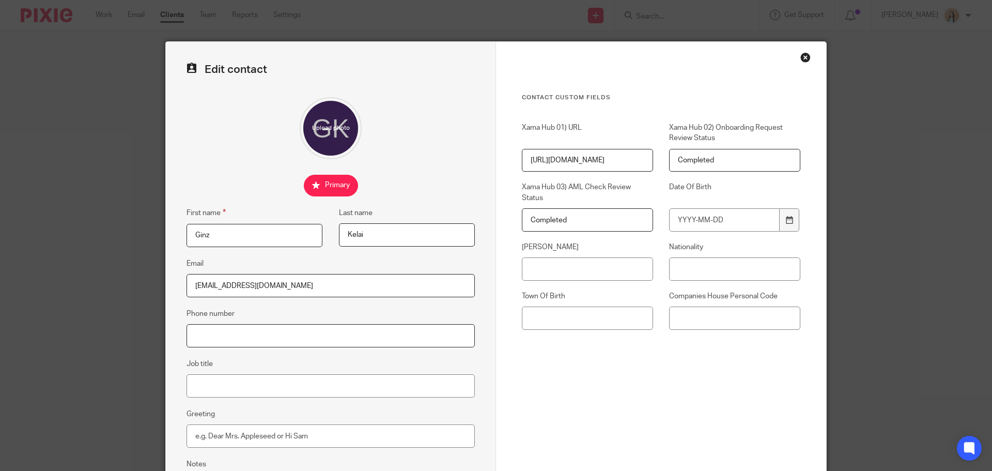
click at [264, 344] on input "Phone number" at bounding box center [331, 335] width 288 height 23
click at [239, 347] on input "Phone number" at bounding box center [331, 335] width 288 height 23
paste input "07946615032"
type input "07946615032"
click at [226, 384] on input "Job title" at bounding box center [331, 385] width 288 height 23
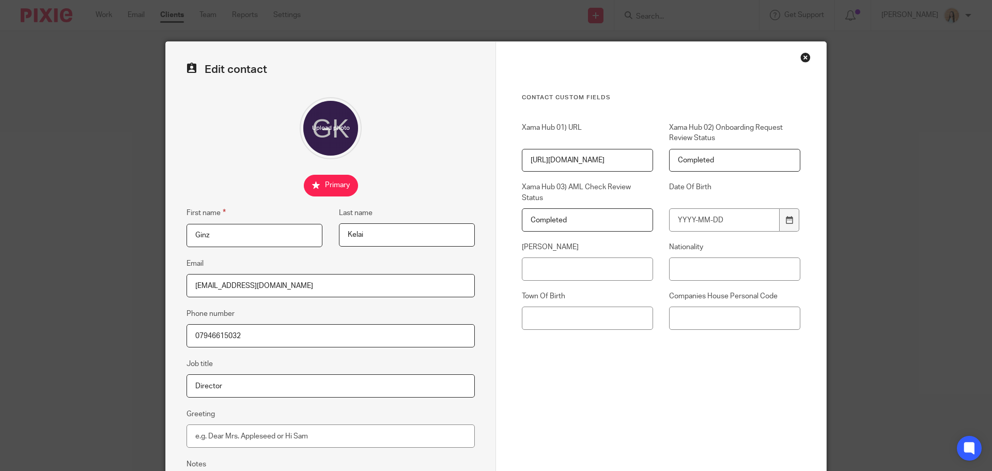
type input "Director"
click at [611, 277] on input "[PERSON_NAME]" at bounding box center [587, 268] width 131 height 23
click at [597, 267] on input "[PERSON_NAME]" at bounding box center [587, 268] width 131 height 23
paste input "JS928363D"
type input "JS928363D"
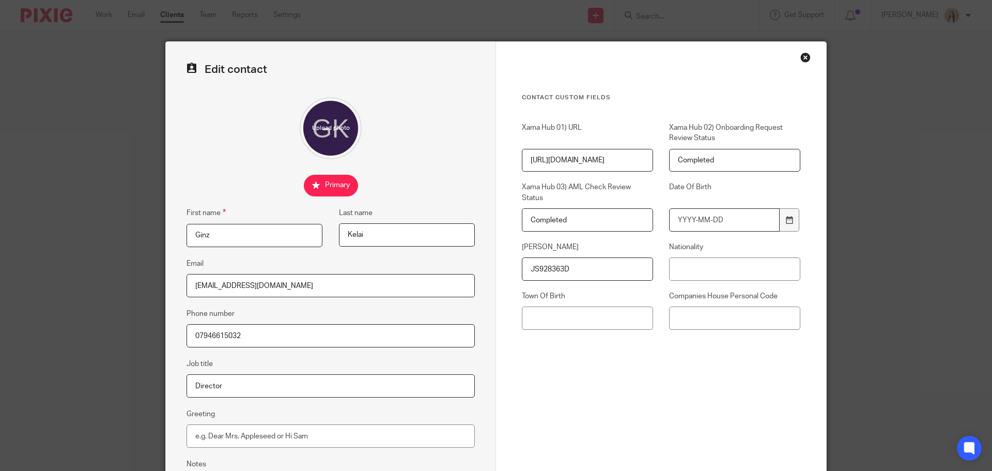
click at [746, 223] on input "Date Of Birth" at bounding box center [724, 219] width 111 height 23
click at [713, 270] on input "Nationality" at bounding box center [734, 268] width 131 height 23
type input "British"
click at [736, 226] on input "Date Of Birth" at bounding box center [724, 219] width 111 height 23
click at [722, 315] on input "Companies House Personal Code" at bounding box center [734, 317] width 131 height 23
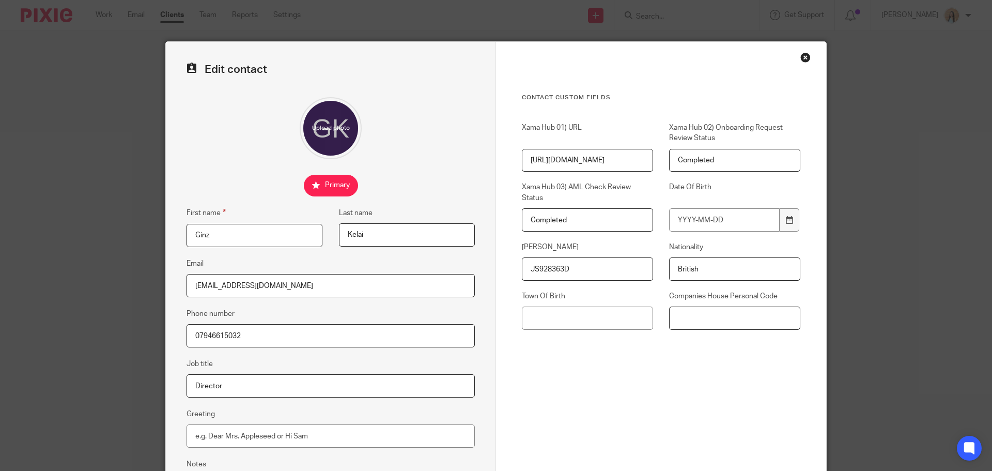
scroll to position [52, 0]
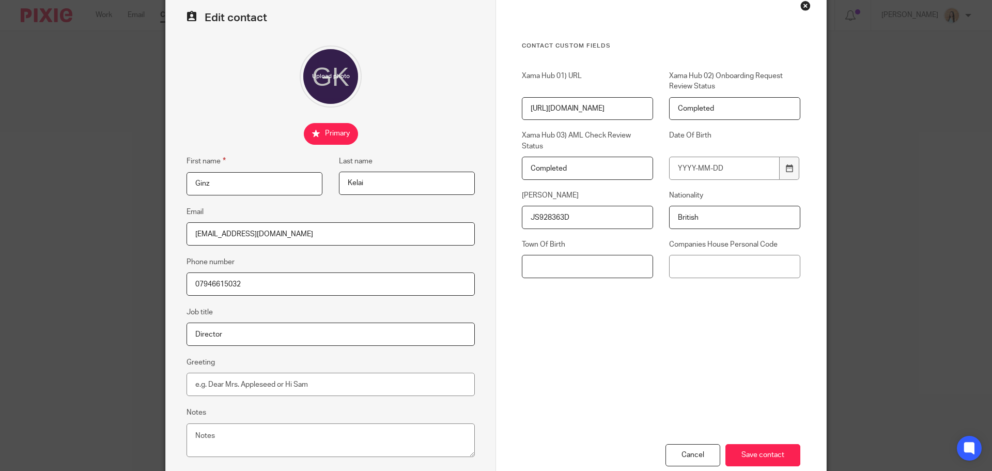
click at [582, 258] on input "Town Of Birth" at bounding box center [587, 266] width 131 height 23
type input "[GEOGRAPHIC_DATA]"
click at [741, 157] on input "Date Of Birth" at bounding box center [724, 168] width 111 height 23
click at [724, 173] on input "Date Of Birth" at bounding box center [724, 168] width 111 height 23
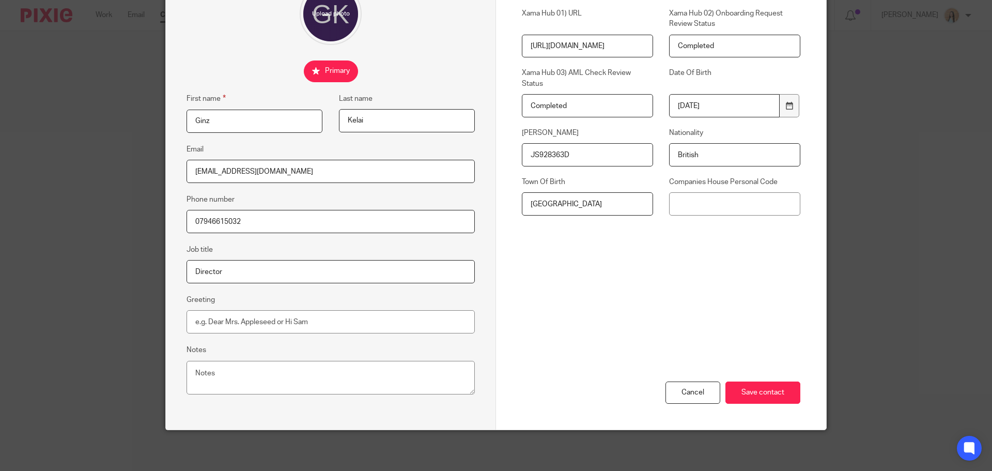
scroll to position [115, 0]
type input "[DATE]"
click at [772, 383] on input "Save contact" at bounding box center [763, 392] width 75 height 22
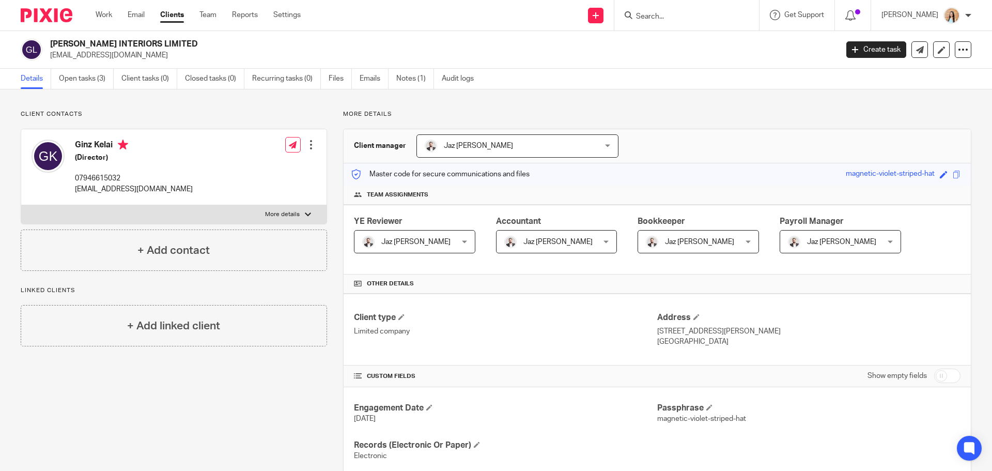
click at [332, 236] on div "More details Client manager Jaz Grewal Jaz Grewal Fatema Topia Jaz Grewal Mason…" at bounding box center [649, 343] width 644 height 466
click at [330, 237] on div "More details Client manager Jaz Grewal Jaz Grewal Fatema Topia Jaz Grewal Mason…" at bounding box center [649, 343] width 644 height 466
click at [330, 182] on div "More details Client manager Jaz Grewal Jaz Grewal Fatema Topia Jaz Grewal Mason…" at bounding box center [649, 343] width 644 height 466
click at [150, 361] on div "Client contacts Ginz Kelai (Director) 07946615032 ginz@gigikay.com Edit contact…" at bounding box center [166, 343] width 322 height 466
click at [329, 198] on div "More details Client manager Jaz Grewal Jaz Grewal Fatema Topia Jaz Grewal Mason…" at bounding box center [649, 343] width 644 height 466
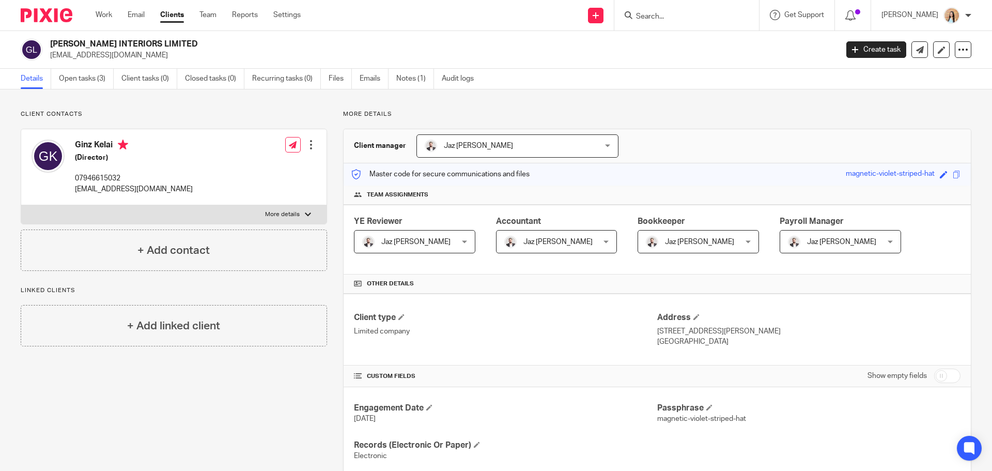
click at [208, 404] on div "Client contacts Ginz Kelai (Director) 07946615032 ginz@gigikay.com Edit contact…" at bounding box center [166, 343] width 322 height 466
click at [683, 16] on input "Search" at bounding box center [681, 16] width 93 height 9
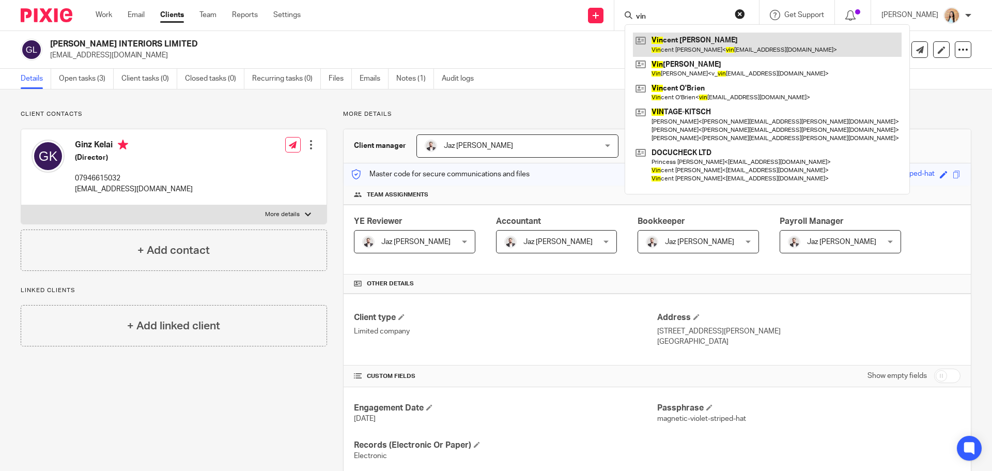
type input "vin"
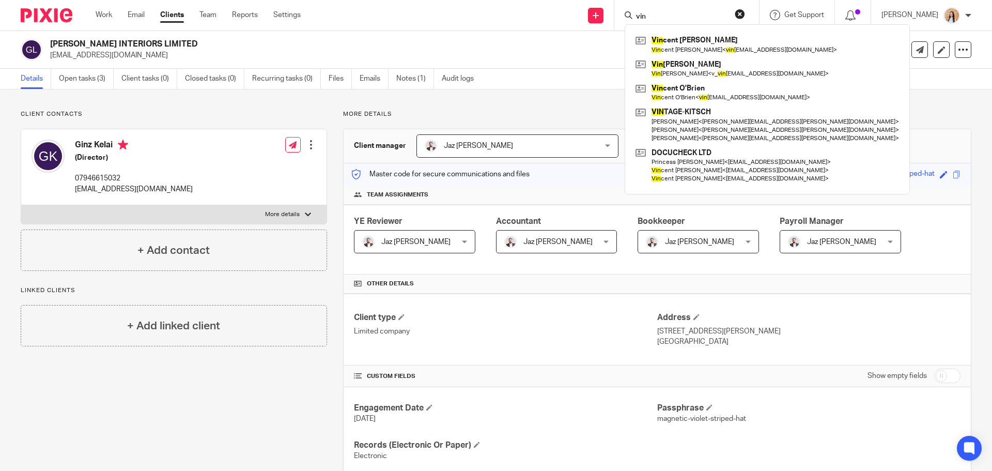
click at [310, 143] on div at bounding box center [311, 145] width 10 height 10
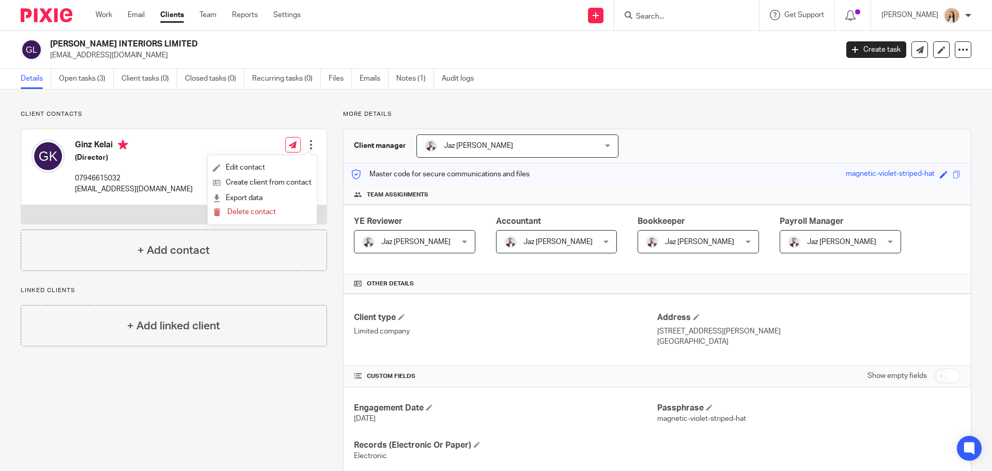
drag, startPoint x: 173, startPoint y: 151, endPoint x: 171, endPoint y: 168, distance: 17.7
click at [173, 151] on div "Ginz Kelai (Director) 07946615032 ginz@gigikay.com Edit contact Create client f…" at bounding box center [173, 167] width 305 height 76
click at [283, 212] on p "More details" at bounding box center [282, 214] width 35 height 8
click at [21, 205] on input "More details" at bounding box center [21, 205] width 1 height 1
checkbox input "true"
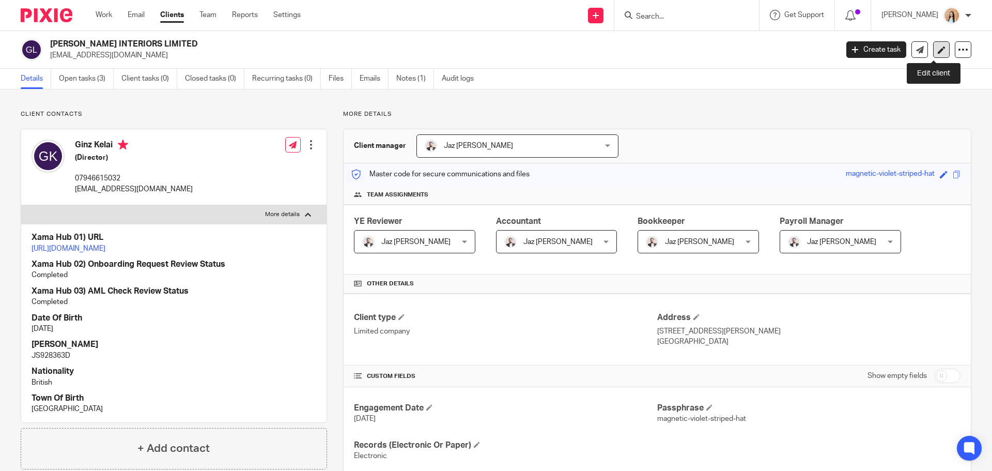
click at [938, 47] on icon at bounding box center [942, 50] width 8 height 8
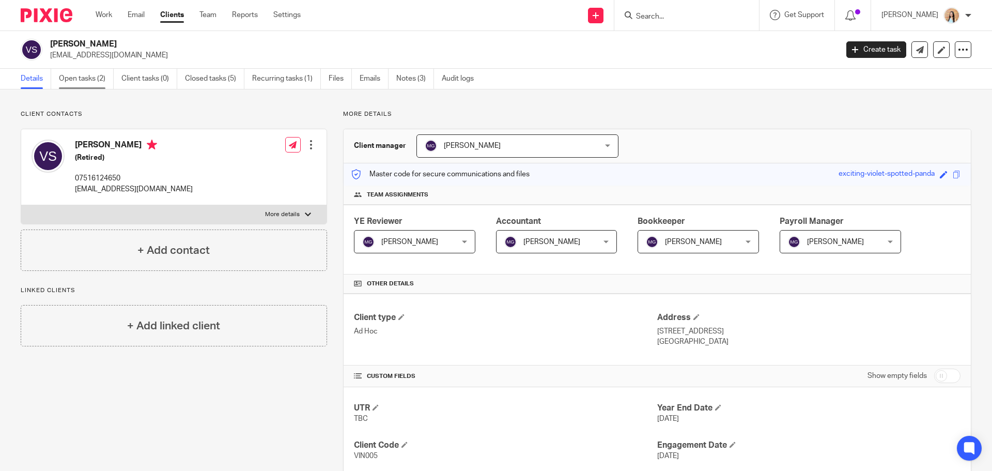
click at [97, 79] on link "Open tasks (2)" at bounding box center [86, 79] width 55 height 20
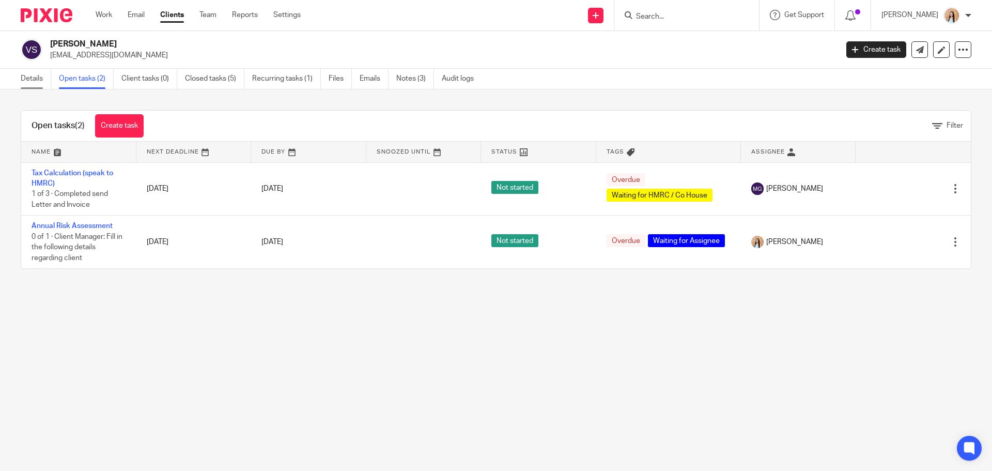
click at [22, 78] on link "Details" at bounding box center [36, 79] width 30 height 20
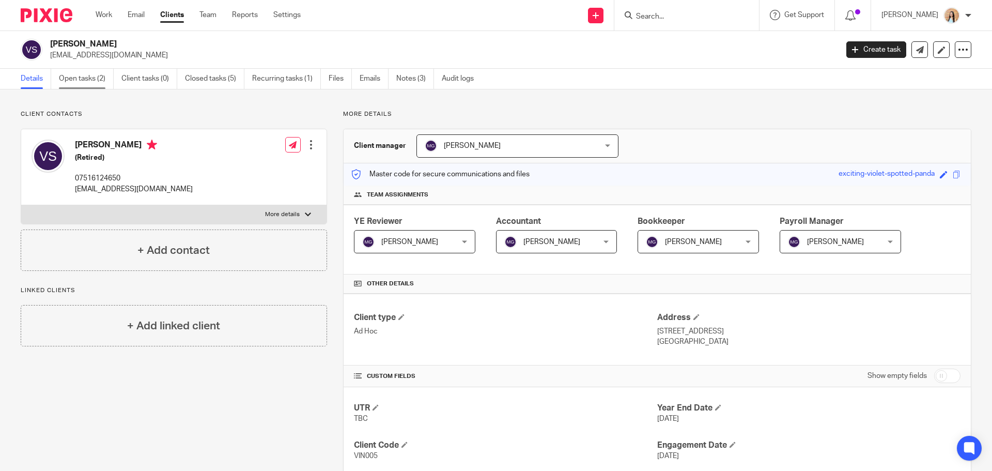
click at [99, 78] on link "Open tasks (2)" at bounding box center [86, 79] width 55 height 20
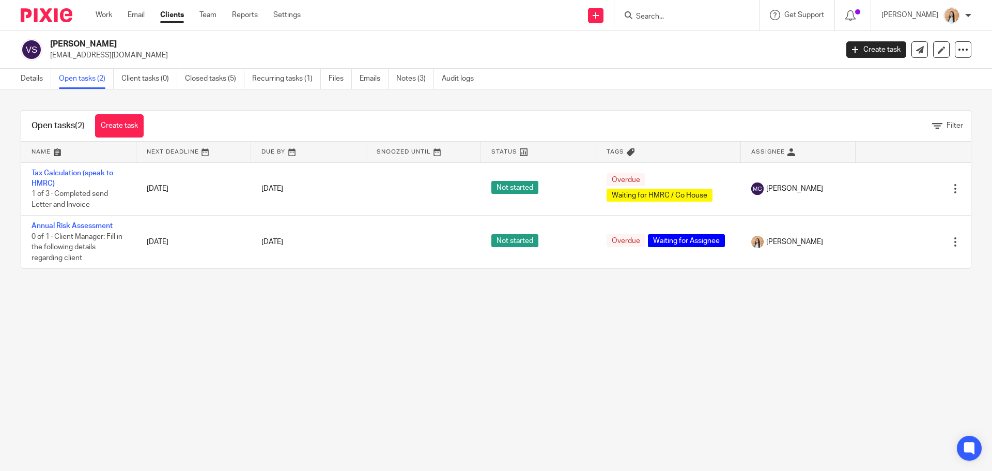
click at [475, 296] on main "Vincent Stanley vinstanley1952@gmail.com Create task Update from Companies Hous…" at bounding box center [496, 235] width 992 height 471
click at [733, 363] on main "Vincent Stanley vinstanley1952@gmail.com Create task Update from Companies Hous…" at bounding box center [496, 235] width 992 height 471
click at [486, 346] on main "Vincent Stanley vinstanley1952@gmail.com Create task Update from Companies Hous…" at bounding box center [496, 235] width 992 height 471
click at [444, 356] on main "Vincent Stanley vinstanley1952@gmail.com Create task Update from Companies Hous…" at bounding box center [496, 235] width 992 height 471
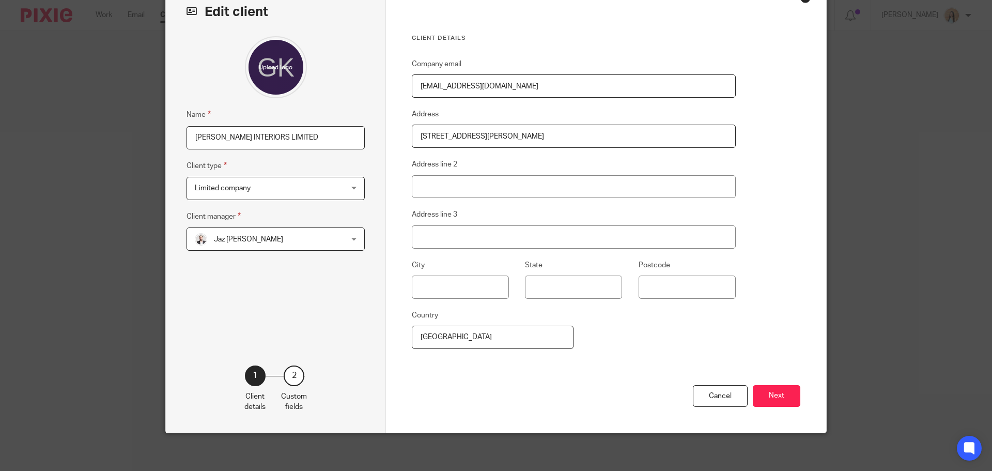
scroll to position [63, 0]
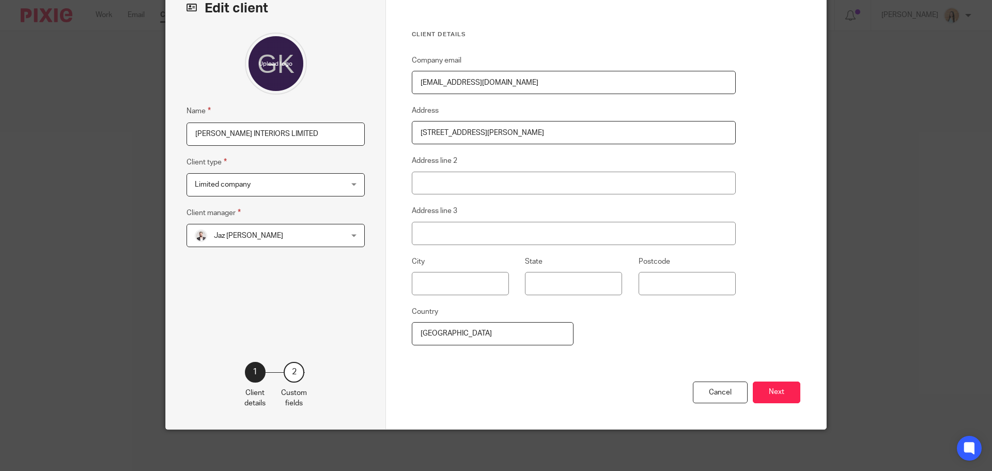
drag, startPoint x: 777, startPoint y: 393, endPoint x: 772, endPoint y: 394, distance: 5.3
click at [776, 393] on button "Next" at bounding box center [777, 392] width 48 height 22
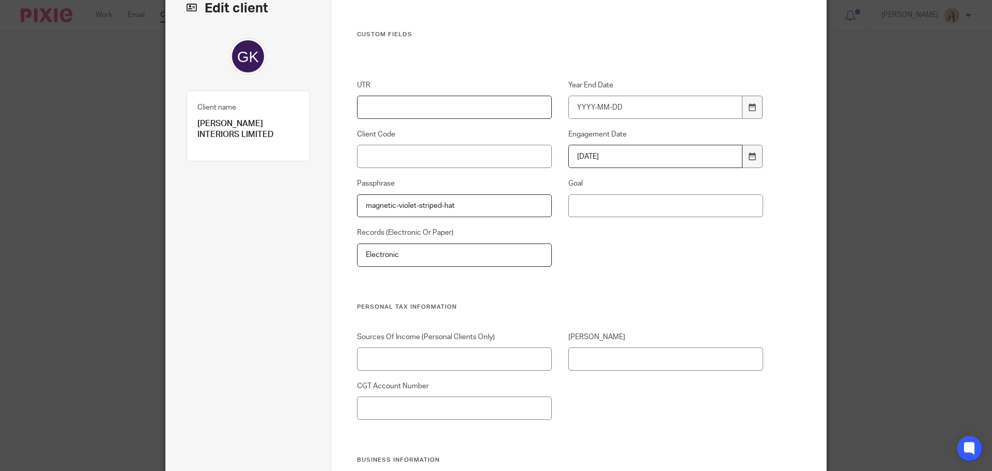
click at [440, 106] on input "UTR" at bounding box center [454, 107] width 195 height 23
click at [417, 98] on input "UTR" at bounding box center [454, 107] width 195 height 23
paste input "7964702281"
type input "7964702281"
click at [396, 158] on input "Client Code" at bounding box center [454, 156] width 195 height 23
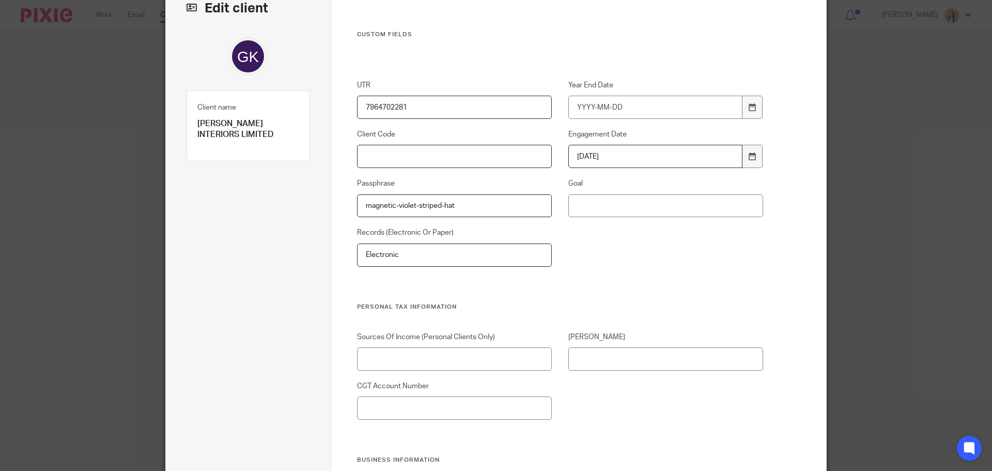
click at [378, 151] on input "Client Code" at bounding box center [454, 156] width 195 height 23
type input "I"
type input "GIG001"
click at [609, 102] on input "Year End Date" at bounding box center [655, 107] width 175 height 23
type input "[DATE]"
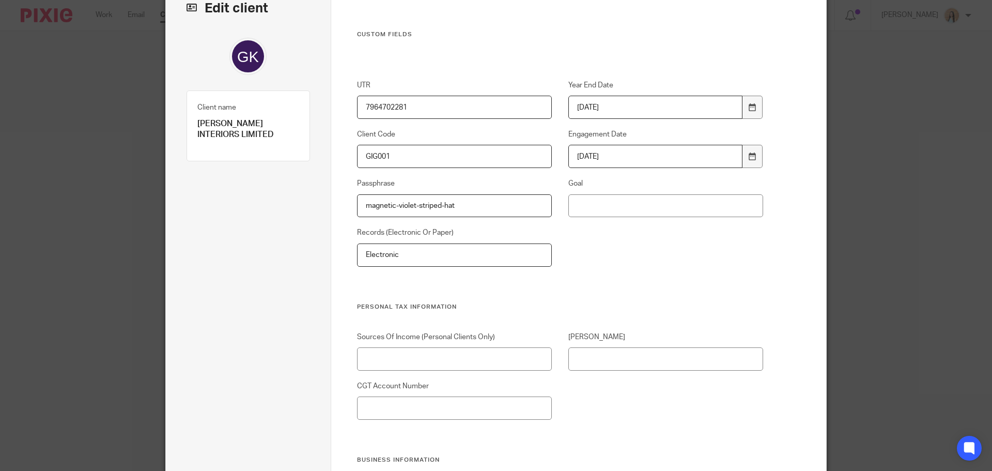
drag, startPoint x: 629, startPoint y: 105, endPoint x: 520, endPoint y: 111, distance: 109.7
click at [520, 111] on div "UTR 7964702281 Year End Date [DATE] Client Code GIG001 Engagement Date [DATE] P…" at bounding box center [552, 191] width 423 height 222
click at [607, 261] on div "UTR 7964702281 Year End Date Client Code GIG001 Engagement Date [DATE] Passphra…" at bounding box center [552, 191] width 423 height 222
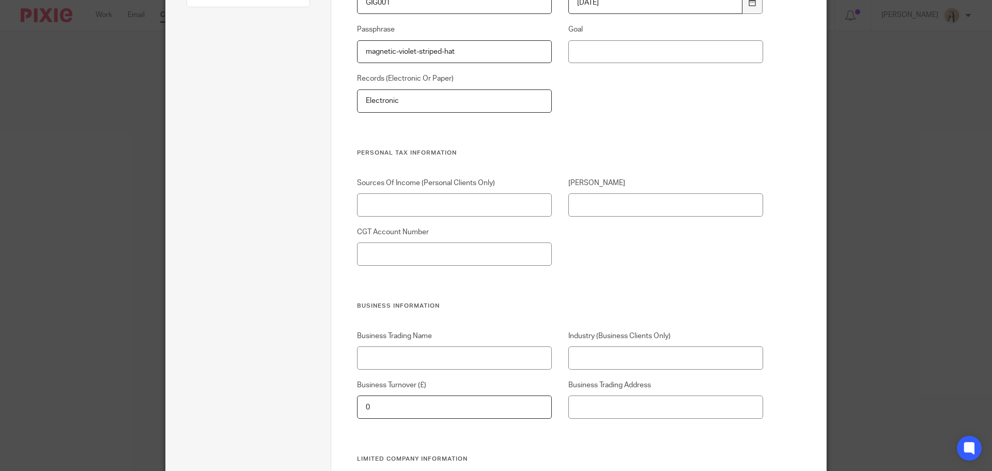
scroll to position [218, 0]
click at [625, 190] on div "[PERSON_NAME]" at bounding box center [657, 196] width 211 height 39
drag, startPoint x: 625, startPoint y: 202, endPoint x: 887, endPoint y: 158, distance: 265.7
click at [625, 202] on input "[PERSON_NAME]" at bounding box center [665, 203] width 195 height 23
click at [620, 198] on input "[PERSON_NAME]" at bounding box center [665, 203] width 195 height 23
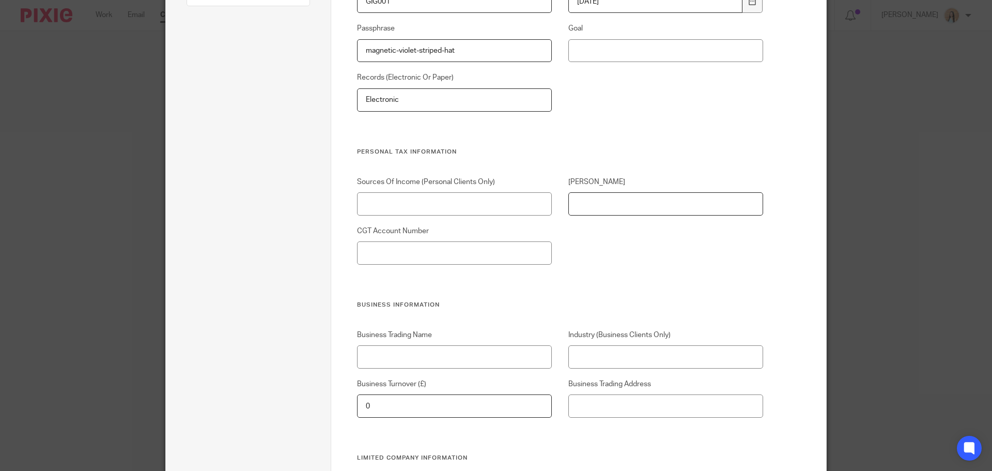
paste input "JS928363D"
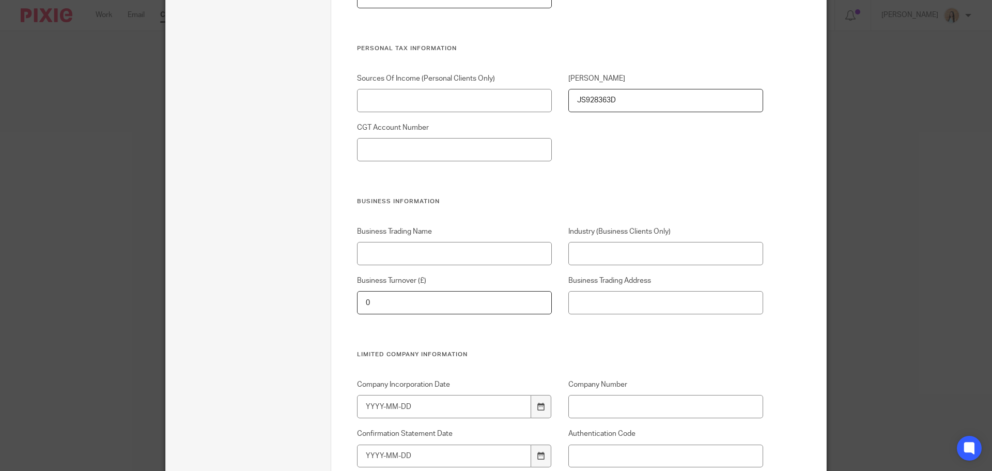
scroll to position [373, 0]
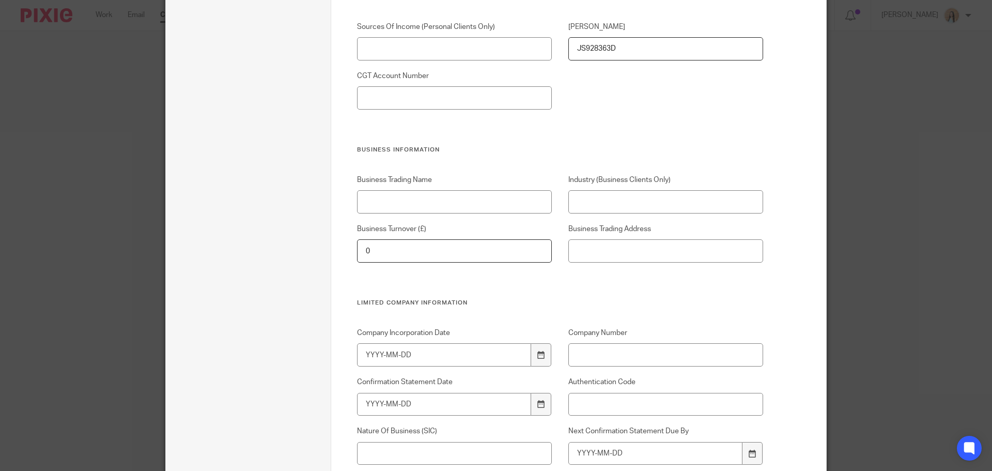
type input "JS928363D"
click at [609, 196] on input "Industry (Business Clients Only)" at bounding box center [665, 201] width 195 height 23
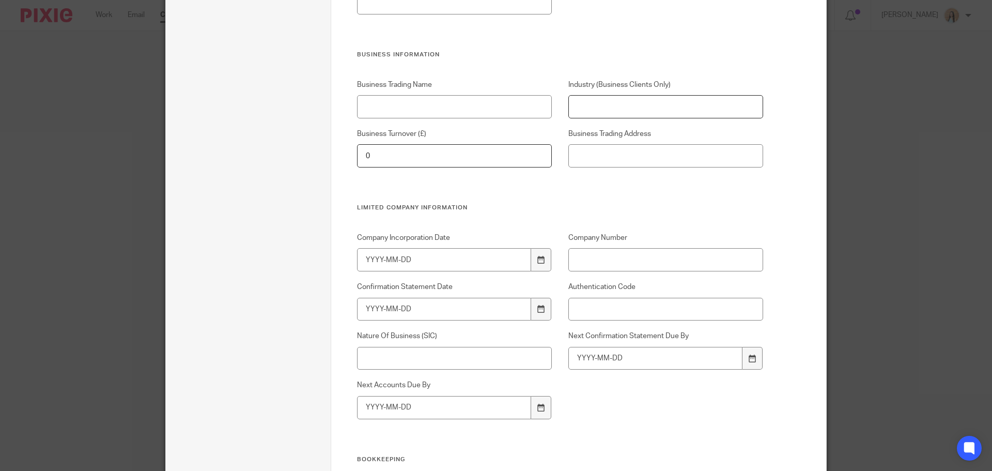
scroll to position [476, 0]
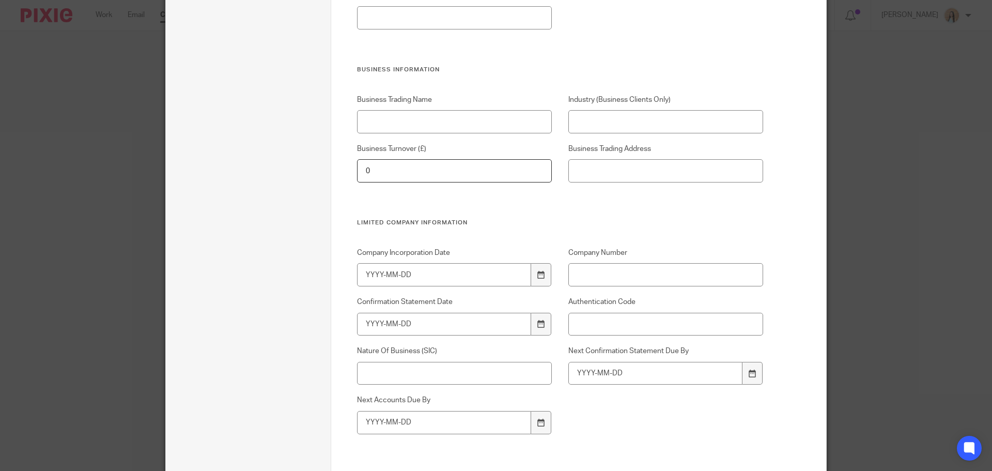
scroll to position [465, 0]
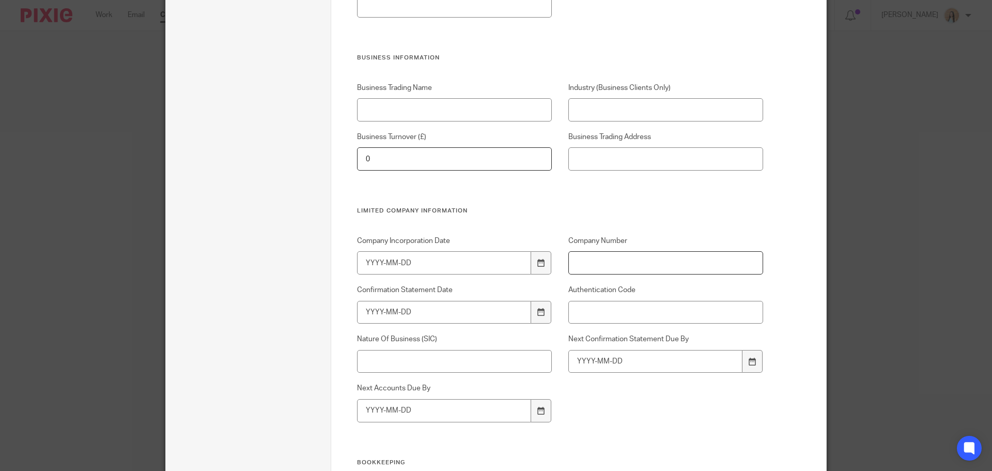
click at [612, 263] on input "Company Number" at bounding box center [665, 262] width 195 height 23
paste input "11617096"
type input "11617096"
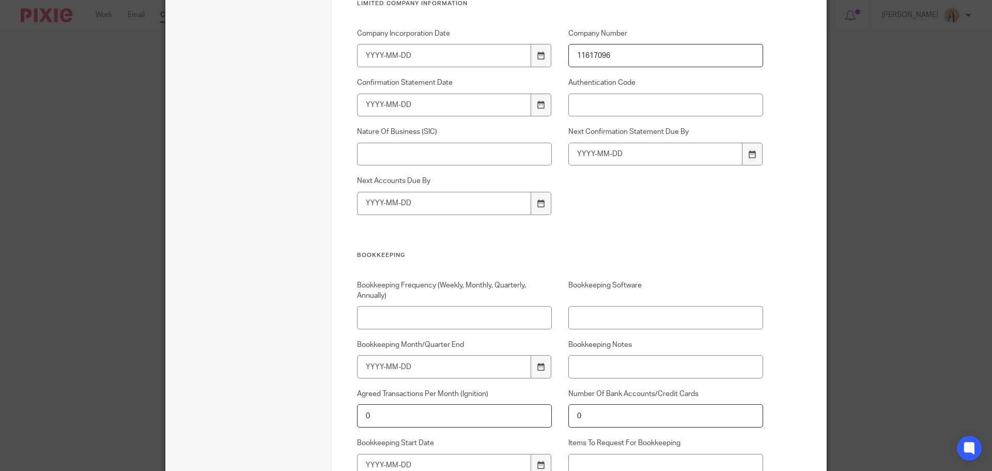
scroll to position [672, 0]
click at [616, 113] on input "Authentication Code" at bounding box center [665, 105] width 195 height 23
drag, startPoint x: 683, startPoint y: 93, endPoint x: 641, endPoint y: 105, distance: 44.3
paste input "G8DNYB"
type input "G8DNYB"
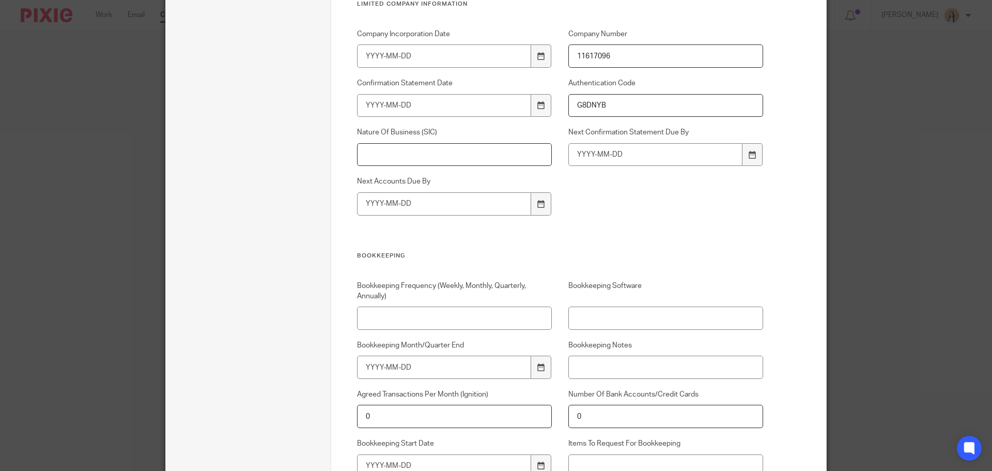
click at [419, 160] on input "Nature Of Business (SIC)" at bounding box center [454, 154] width 195 height 23
click at [454, 159] on input "Nature Of Business (SIC)" at bounding box center [454, 154] width 195 height 23
paste input "74100 - Specialised design activities"
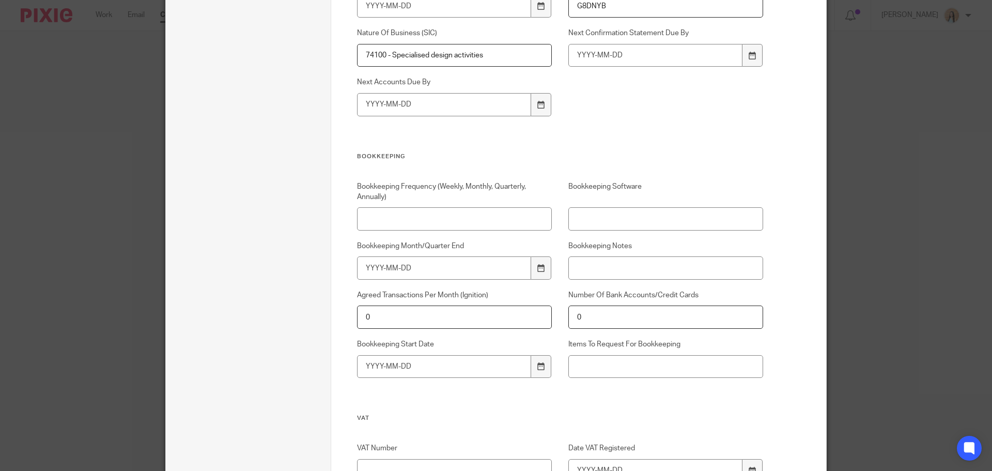
scroll to position [775, 0]
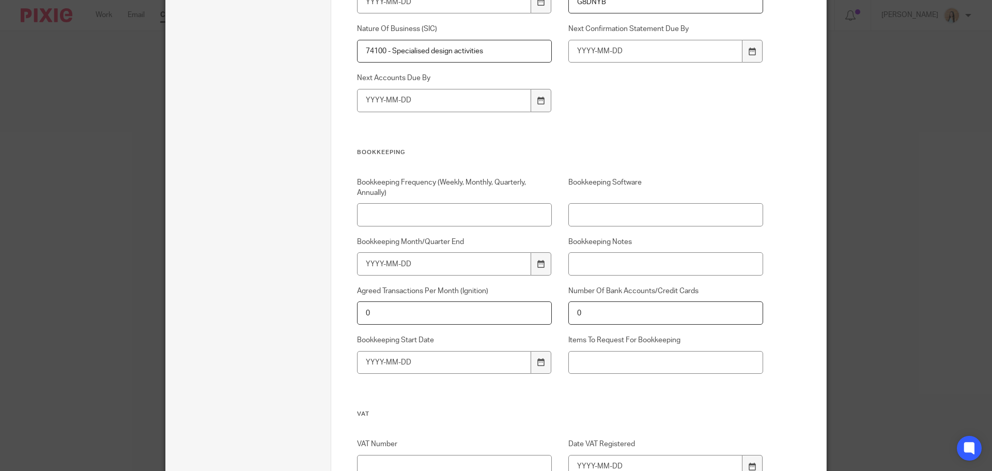
type input "74100 - Specialised design activities"
click at [665, 219] on input "Bookkeeping Software" at bounding box center [665, 214] width 195 height 23
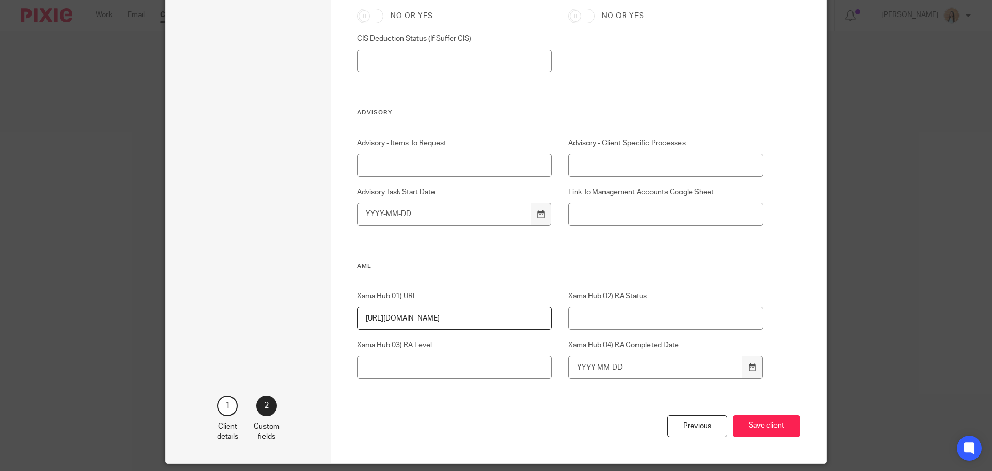
scroll to position [1558, 0]
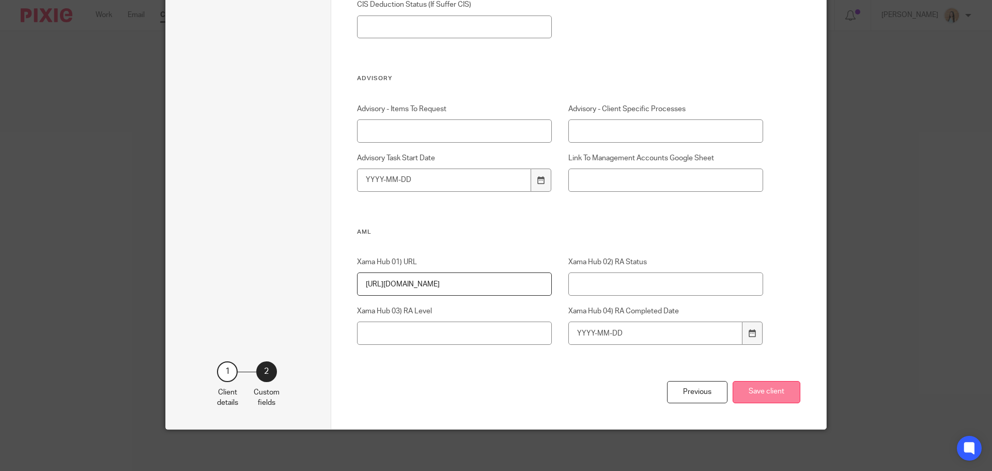
click at [749, 390] on button "Save client" at bounding box center [767, 392] width 68 height 22
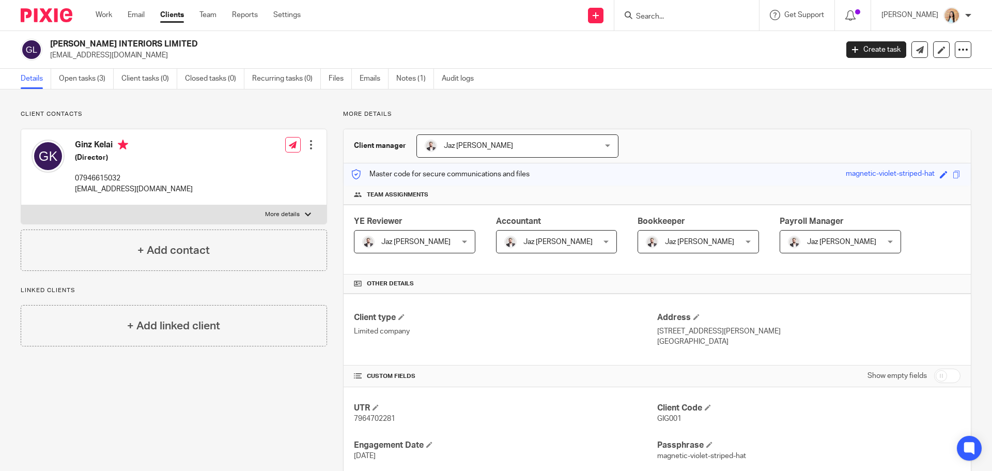
click at [947, 55] on div "Create task Update from Companies House Export data Merge Archive client Delete…" at bounding box center [908, 49] width 125 height 17
click at [961, 53] on div at bounding box center [963, 49] width 17 height 17
click at [887, 71] on link "Update from Companies House" at bounding box center [899, 75] width 114 height 15
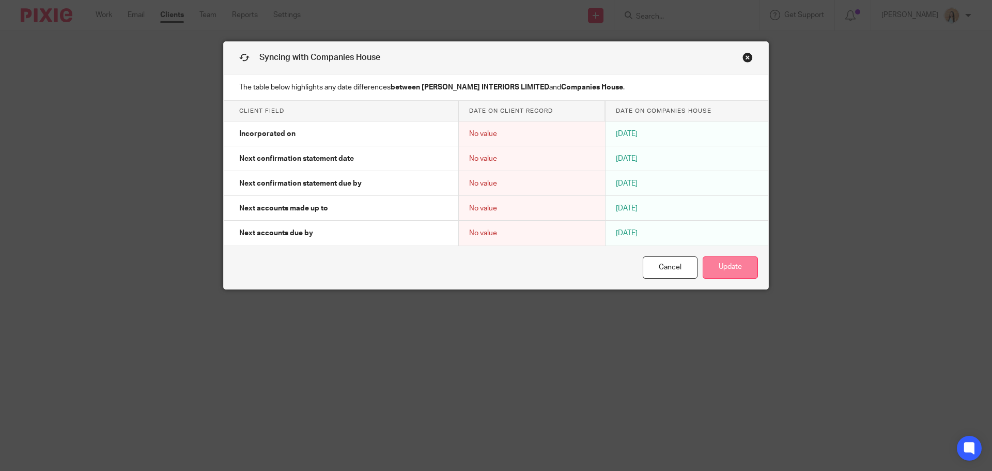
click at [743, 262] on button "Update" at bounding box center [730, 267] width 55 height 22
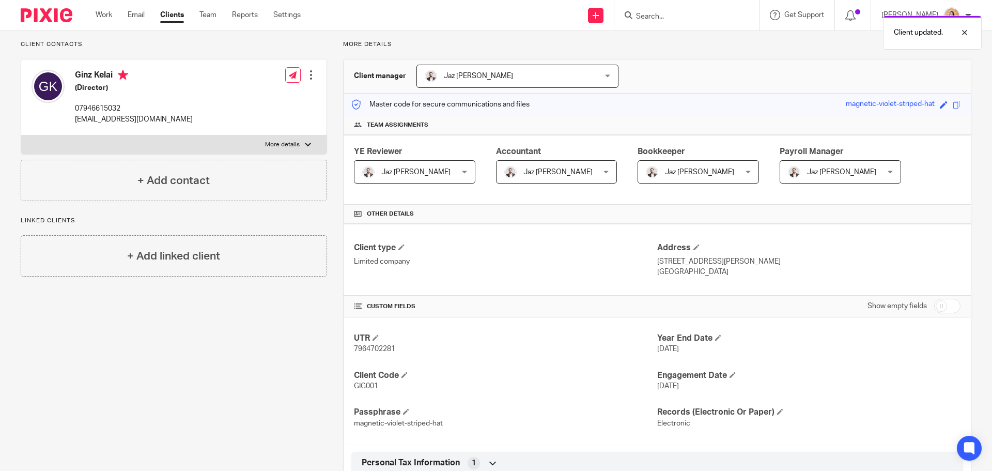
scroll to position [328, 0]
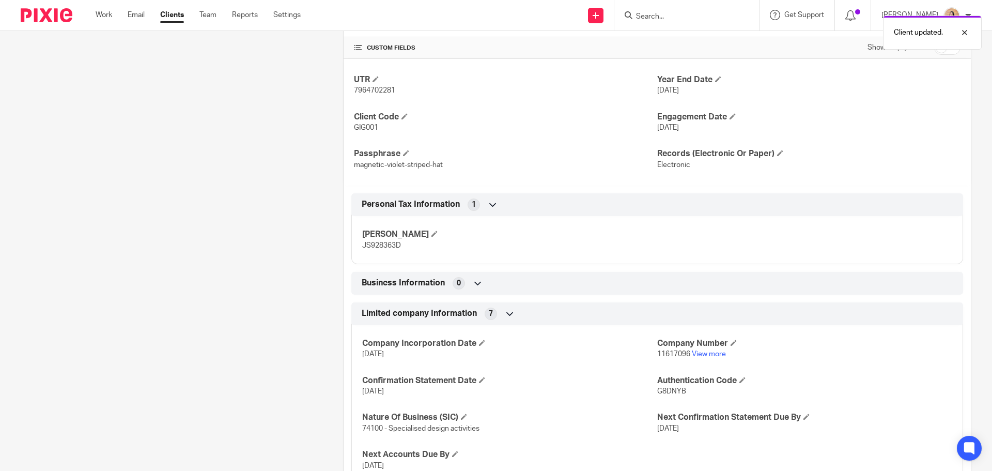
click at [473, 284] on icon at bounding box center [478, 283] width 10 height 10
click at [479, 282] on icon at bounding box center [478, 283] width 10 height 10
click at [473, 286] on icon at bounding box center [478, 283] width 10 height 10
click at [475, 282] on icon at bounding box center [478, 283] width 10 height 10
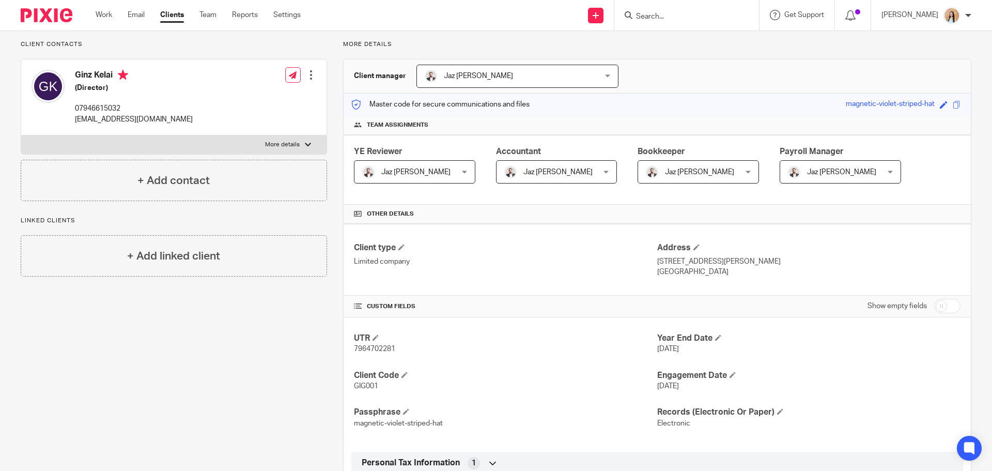
scroll to position [0, 0]
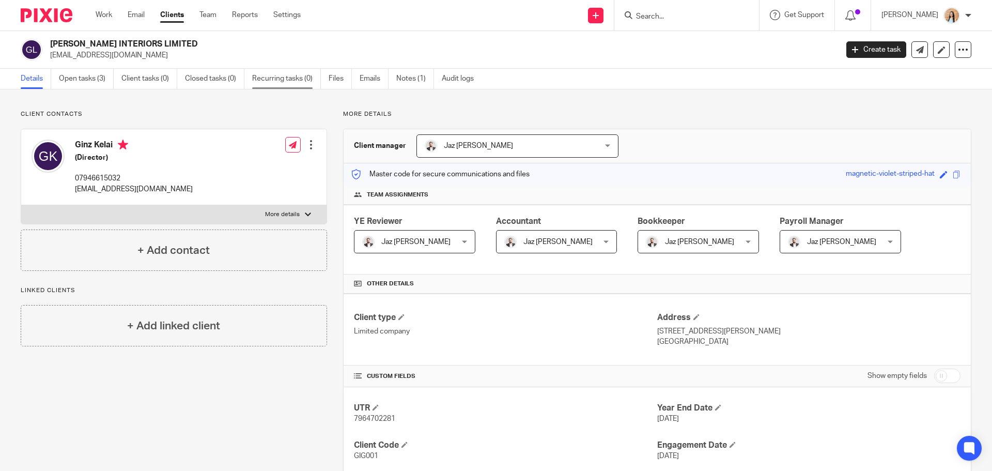
click at [278, 82] on link "Recurring tasks (0)" at bounding box center [286, 79] width 69 height 20
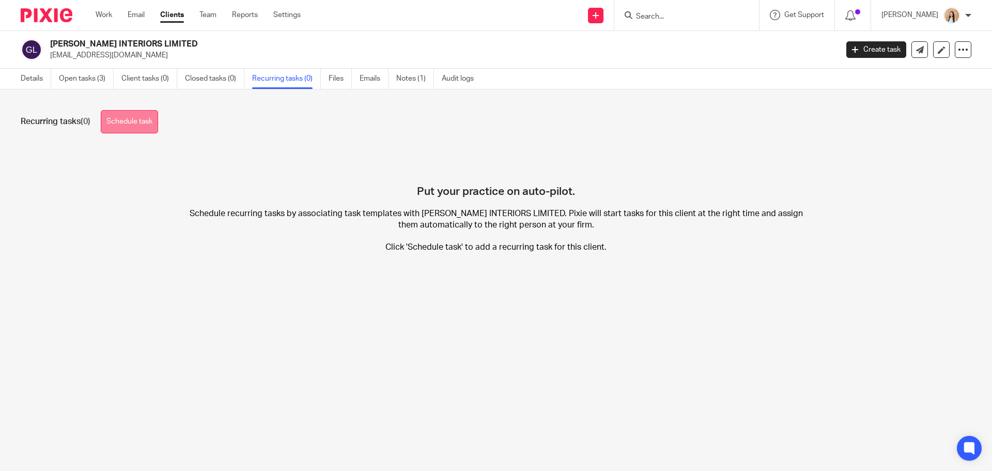
click at [113, 120] on link "Schedule task" at bounding box center [129, 121] width 57 height 23
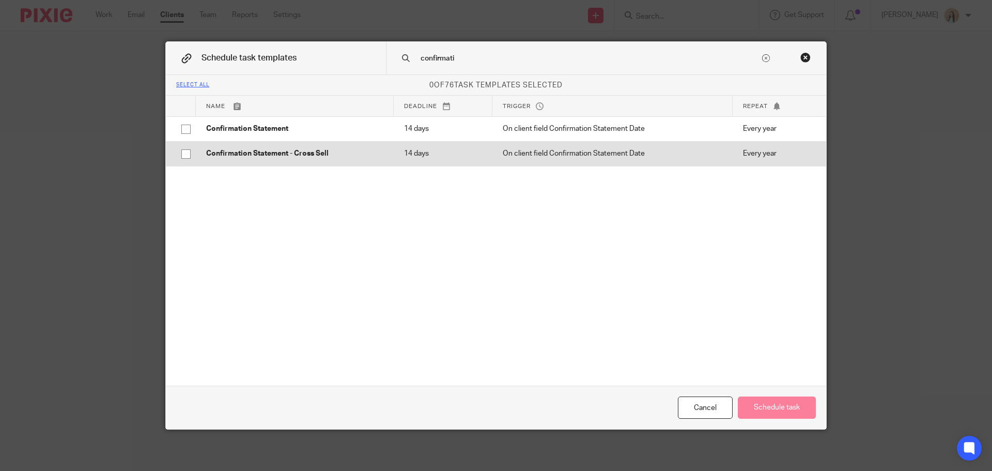
type input "confirmati"
click at [498, 142] on td "On client field Confirmation Statement Date" at bounding box center [612, 153] width 240 height 25
checkbox input "true"
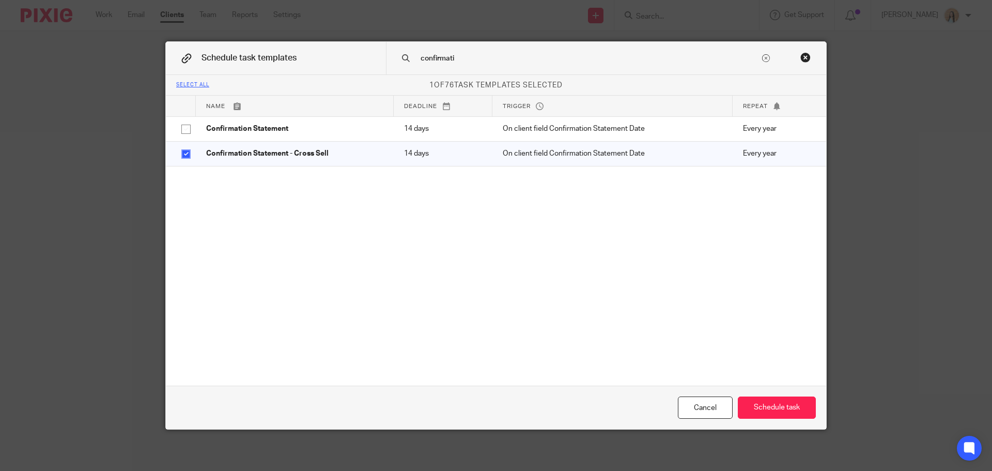
drag, startPoint x: 468, startPoint y: 56, endPoint x: 394, endPoint y: 42, distance: 74.7
click at [394, 42] on div "confirmati" at bounding box center [606, 58] width 440 height 33
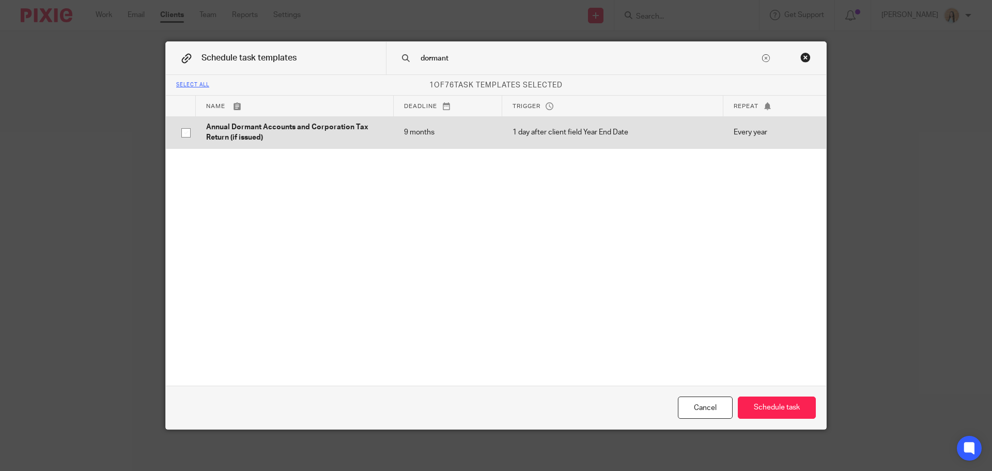
type input "dormant"
click at [264, 127] on p "Annual Dormant Accounts and Corporation Tax Return (if issued)" at bounding box center [294, 132] width 177 height 21
checkbox input "true"
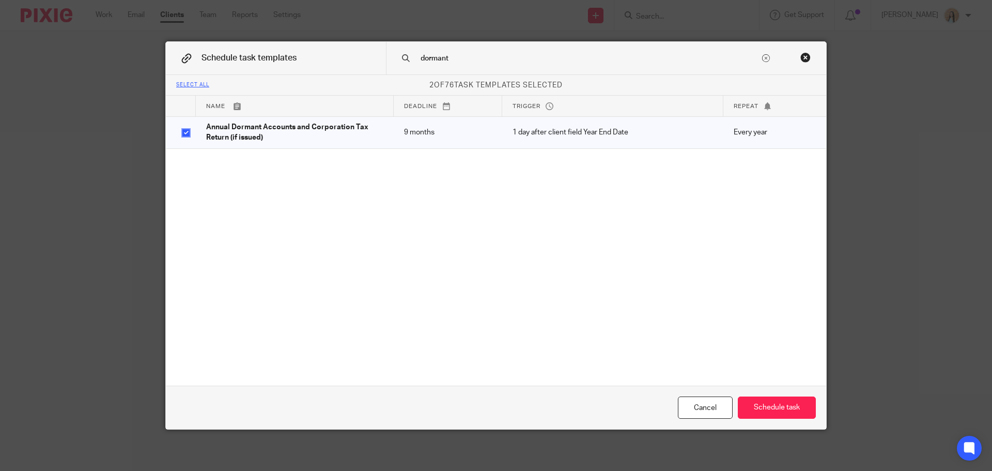
click at [468, 59] on input "dormant" at bounding box center [590, 58] width 341 height 11
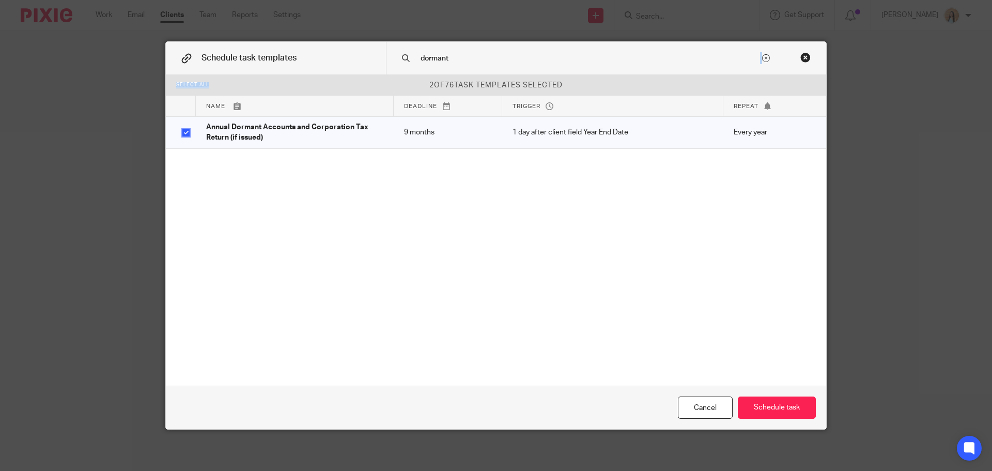
drag, startPoint x: 479, startPoint y: 70, endPoint x: 394, endPoint y: 79, distance: 85.2
click at [394, 79] on div "Schedule task templates dormant Select all 2 of 76 task templates selected Name…" at bounding box center [496, 235] width 660 height 387
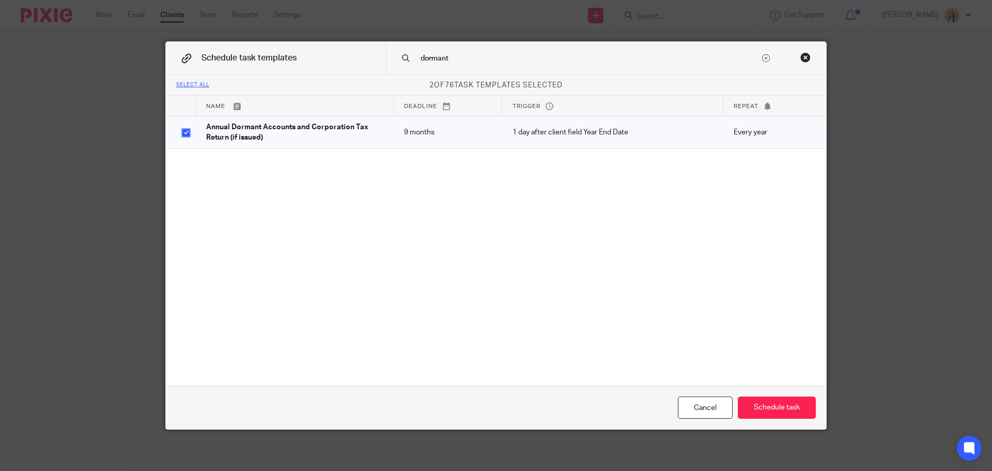
click at [426, 59] on input "dormant" at bounding box center [590, 58] width 341 height 11
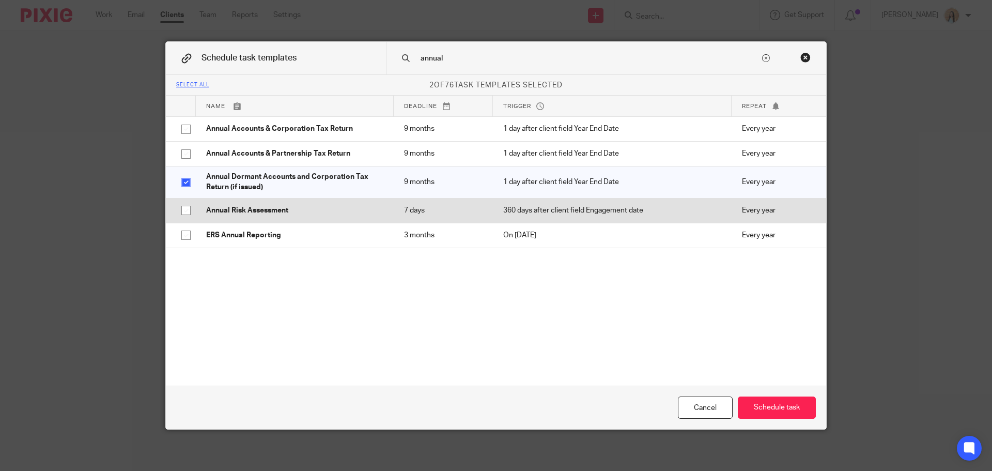
type input "annual"
click at [265, 210] on p "Annual Risk Assessment" at bounding box center [294, 210] width 177 height 10
checkbox input "true"
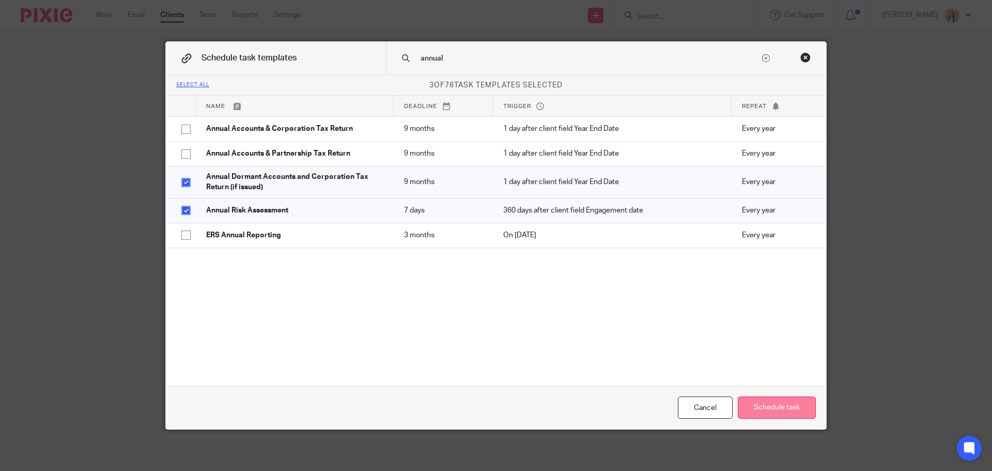
click at [761, 404] on button "Schedule task" at bounding box center [777, 407] width 78 height 22
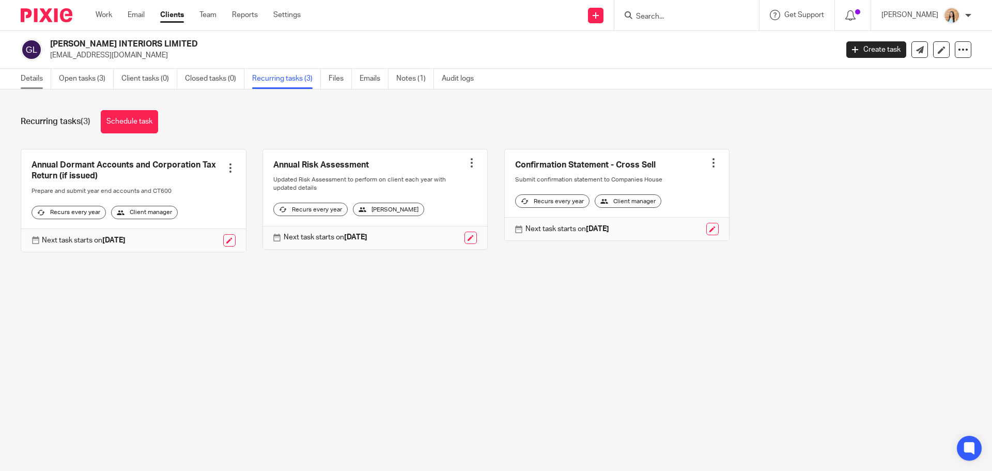
click at [39, 78] on link "Details" at bounding box center [36, 79] width 30 height 20
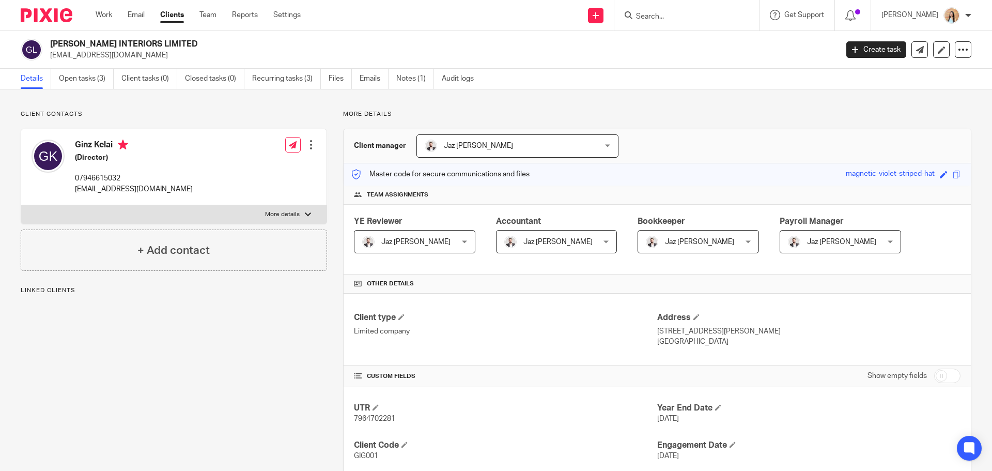
scroll to position [155, 0]
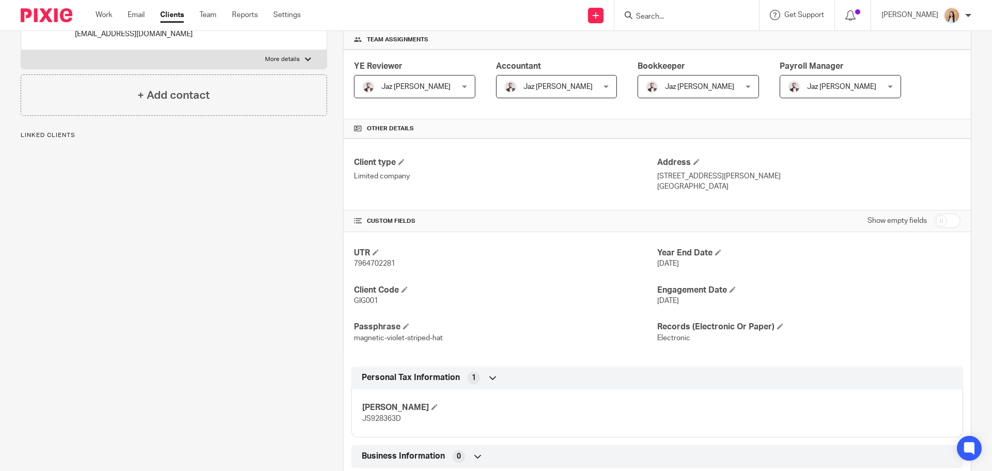
click at [367, 299] on span "GIG001" at bounding box center [366, 300] width 24 height 7
copy span "GIG001"
click at [193, 219] on div "Client contacts Ginz Kelai (Director) 07946615032 [EMAIL_ADDRESS][DOMAIN_NAME] …" at bounding box center [166, 341] width 322 height 772
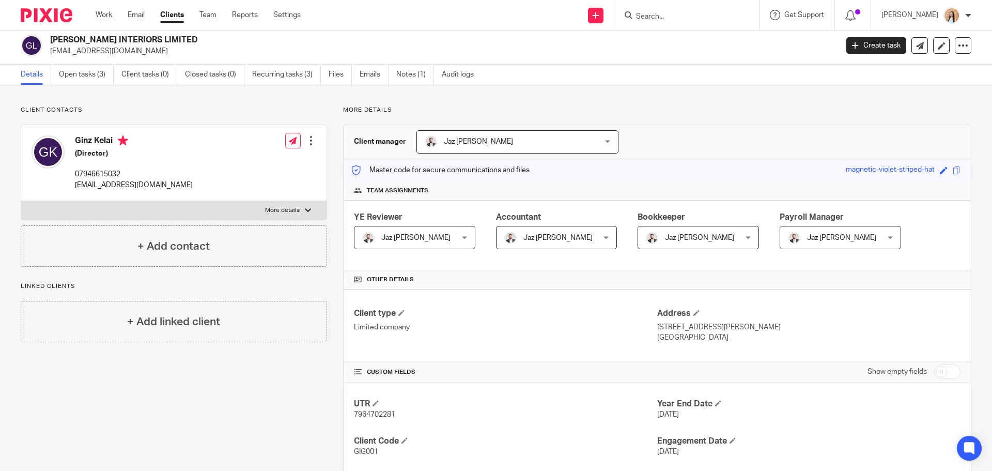
scroll to position [0, 0]
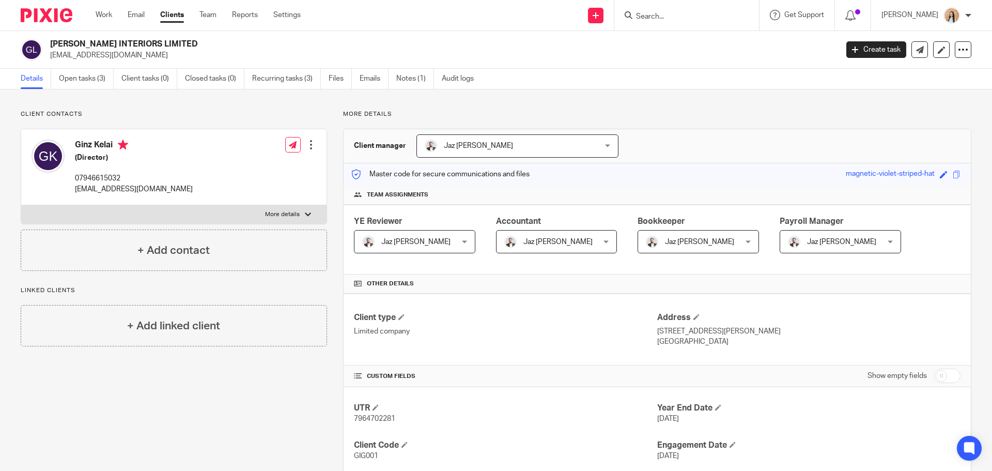
click at [97, 41] on h2 "[PERSON_NAME] INTERIORS LIMITED" at bounding box center [362, 44] width 625 height 11
copy div "[PERSON_NAME] INTERIORS LIMITED"
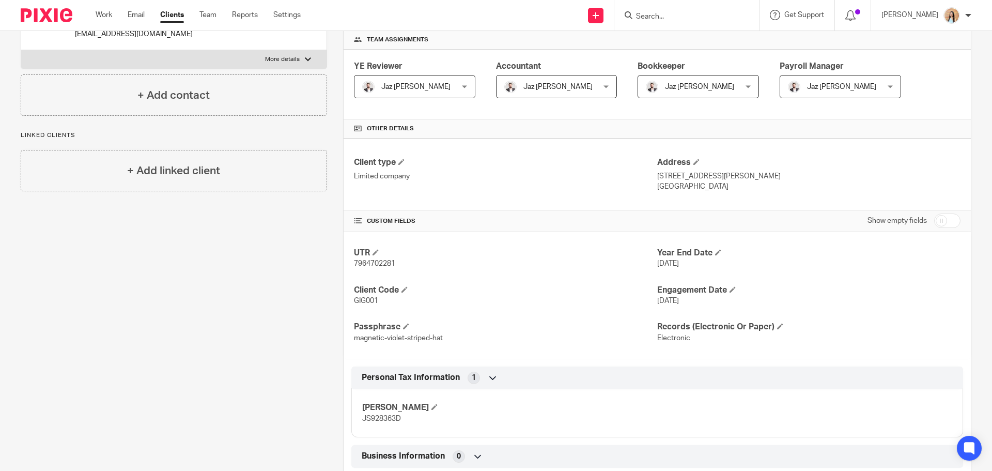
scroll to position [362, 0]
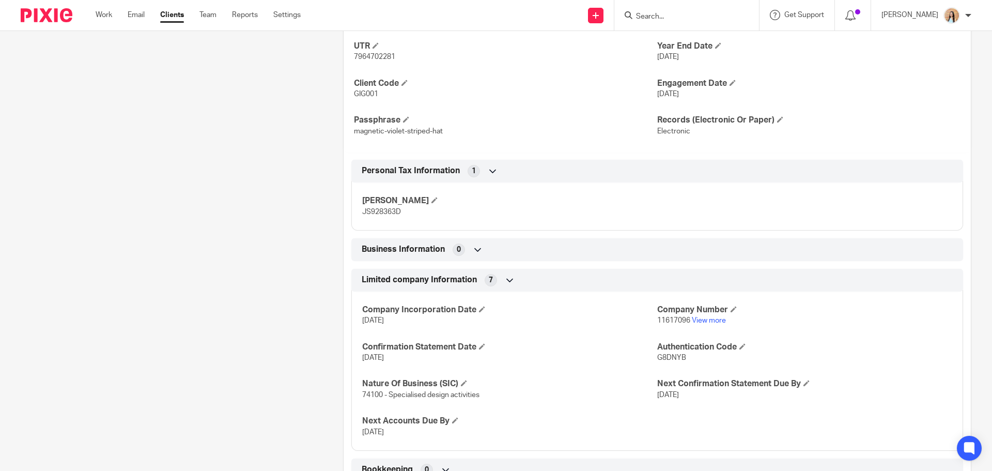
click at [665, 318] on span "11617096" at bounding box center [673, 320] width 33 height 7
copy p "11617096"
click at [289, 361] on div "Client contacts Ginz Kelai (Director) 07946615032 ginz@gigikay.com Edit contact…" at bounding box center [166, 134] width 322 height 772
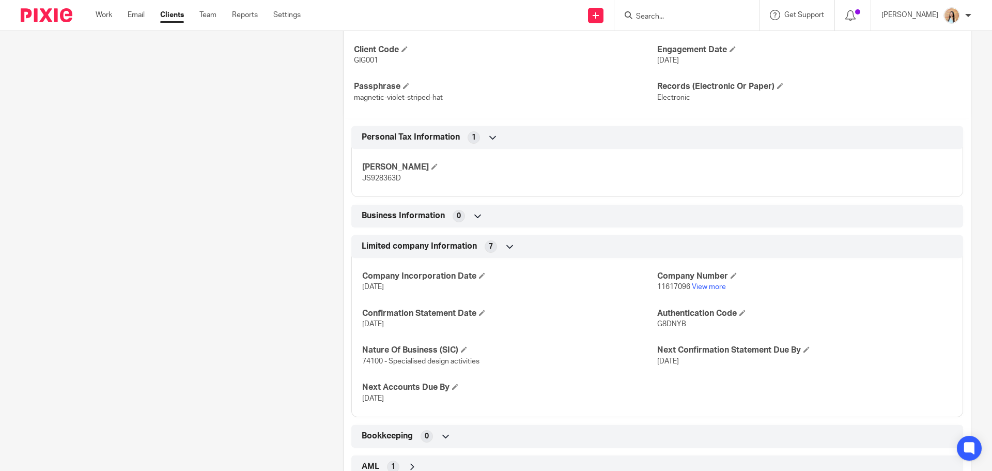
scroll to position [413, 0]
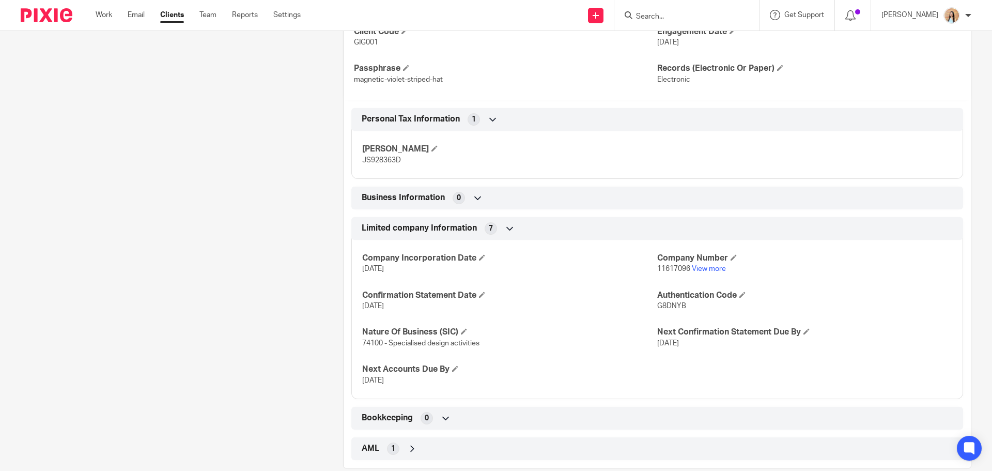
click at [194, 343] on div "Client contacts Ginz Kelai (Director) 07946615032 ginz@gigikay.com Edit contact…" at bounding box center [166, 83] width 322 height 772
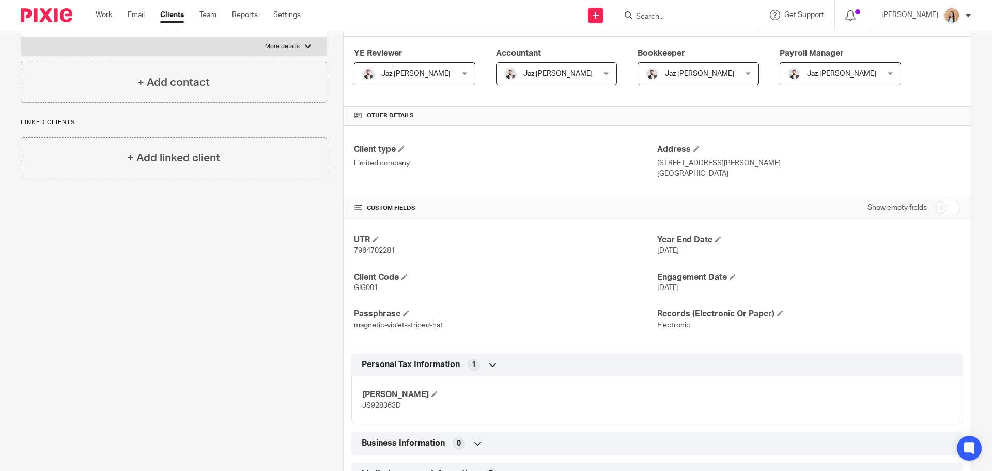
scroll to position [155, 0]
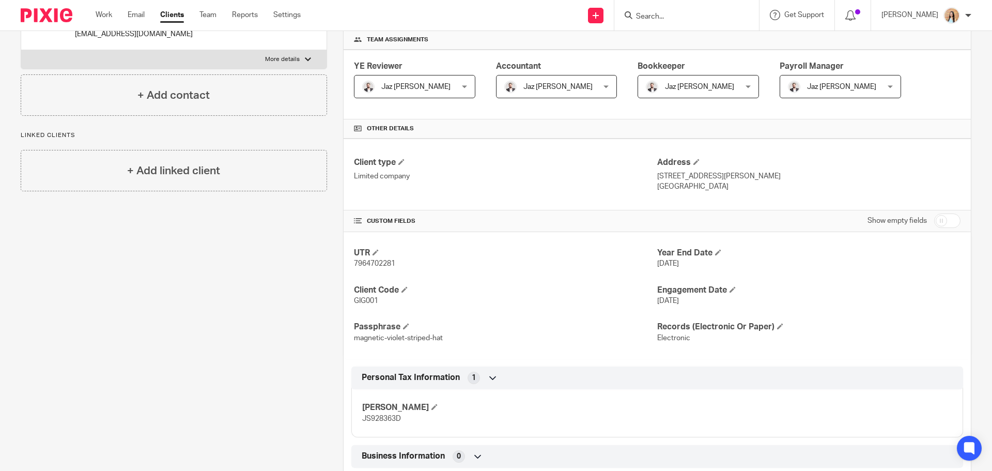
click at [369, 267] on span "7964702281" at bounding box center [374, 263] width 41 height 7
copy span "7964702281"
click at [181, 414] on div "Client contacts Ginz Kelai (Director) 07946615032 ginz@gigikay.com Edit contact…" at bounding box center [166, 341] width 322 height 772
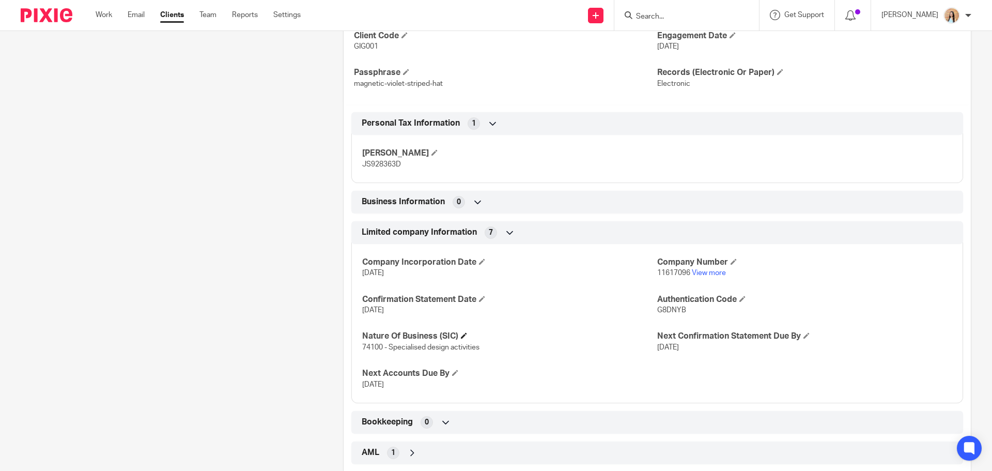
scroll to position [413, 0]
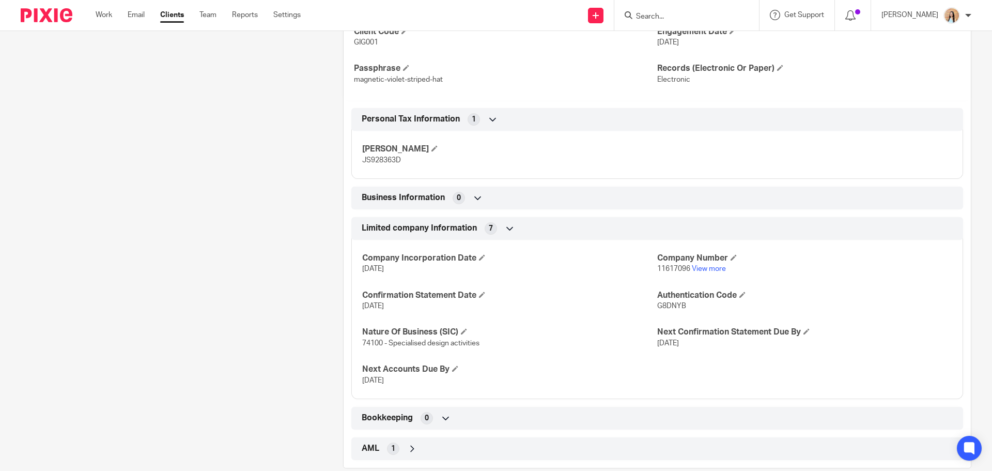
click at [657, 303] on span "G8DNYB" at bounding box center [671, 305] width 29 height 7
copy span "G8DNYB"
click at [156, 190] on div "Client contacts Ginz Kelai (Director) 07946615032 ginz@gigikay.com Edit contact…" at bounding box center [166, 83] width 322 height 772
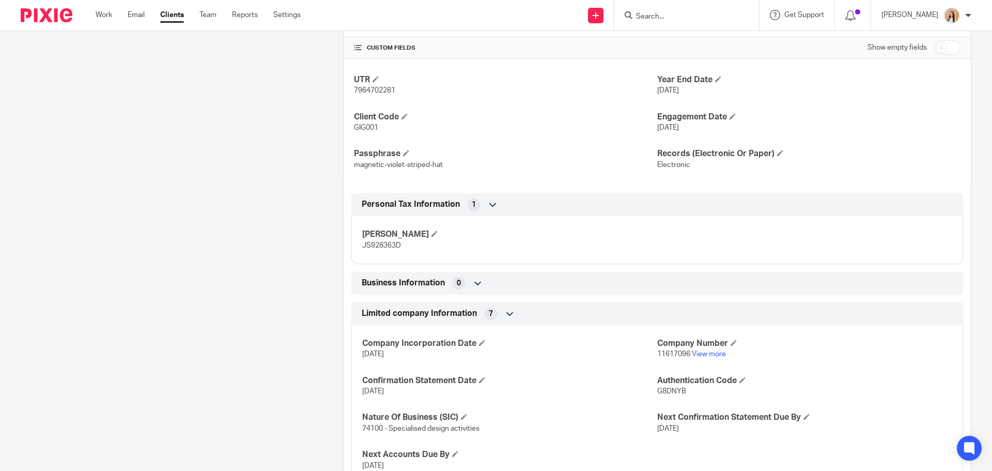
scroll to position [173, 0]
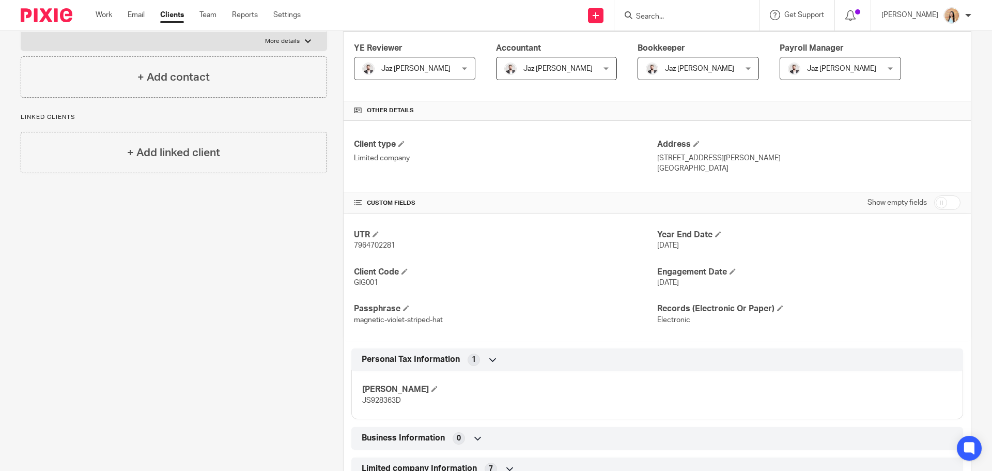
click at [163, 317] on div "Client contacts Ginz Kelai (Director) 07946615032 ginz@gigikay.com Edit contact…" at bounding box center [166, 323] width 322 height 772
click at [723, 12] on input "Search" at bounding box center [681, 16] width 93 height 9
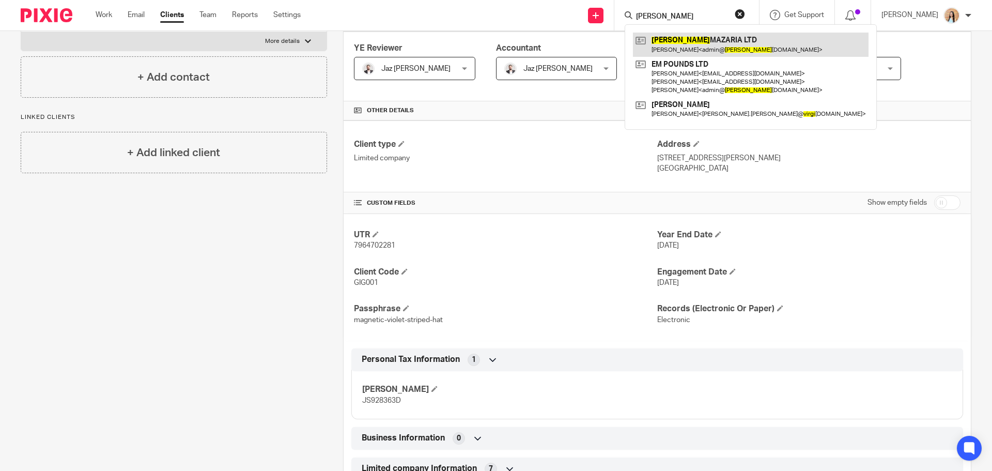
type input "virdi"
click at [737, 50] on link at bounding box center [751, 45] width 236 height 24
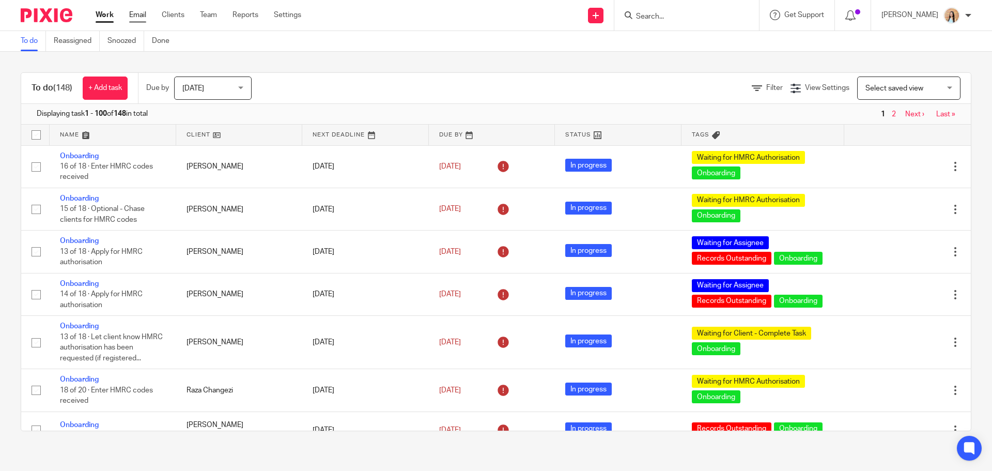
drag, startPoint x: 0, startPoint y: 0, endPoint x: 134, endPoint y: 15, distance: 134.7
click at [134, 15] on link "Email" at bounding box center [137, 15] width 17 height 10
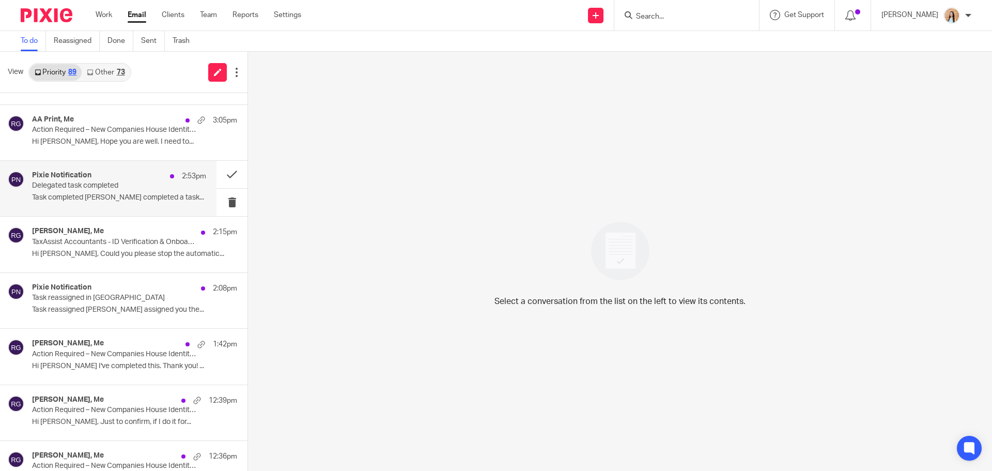
scroll to position [103, 0]
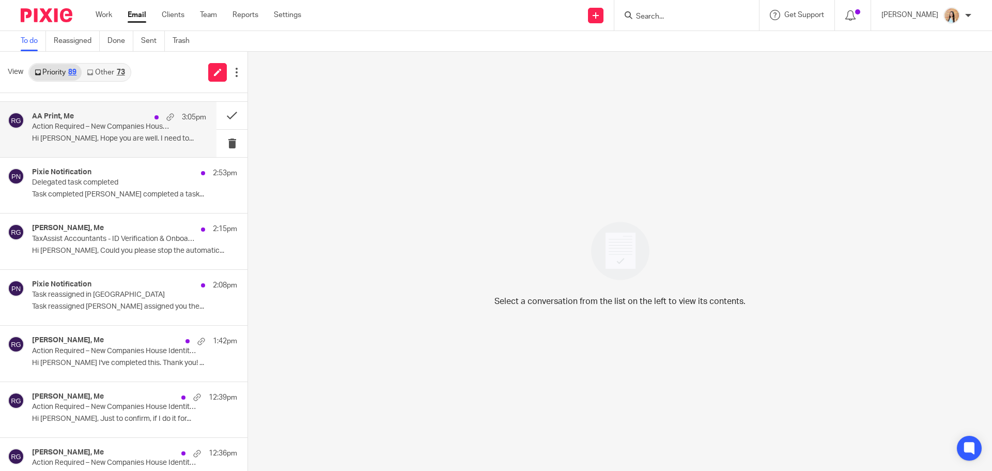
click at [101, 150] on div "AA Print, Me 3:05pm Action Required – New Companies House Identity Verification…" at bounding box center [108, 129] width 217 height 55
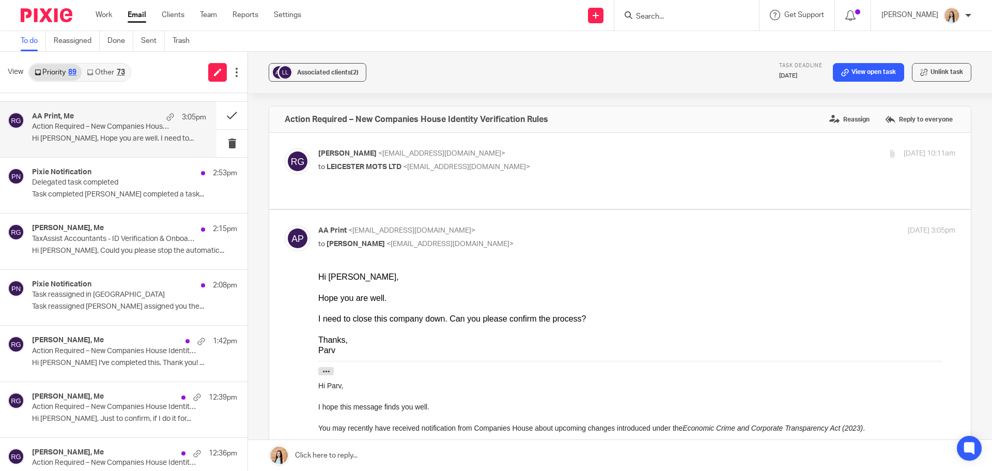
scroll to position [0, 0]
click at [127, 257] on div "Erwann Goullin, Me 2:15pm TaxAssist Accountants - ID Verification & Onboarding …" at bounding box center [119, 241] width 174 height 35
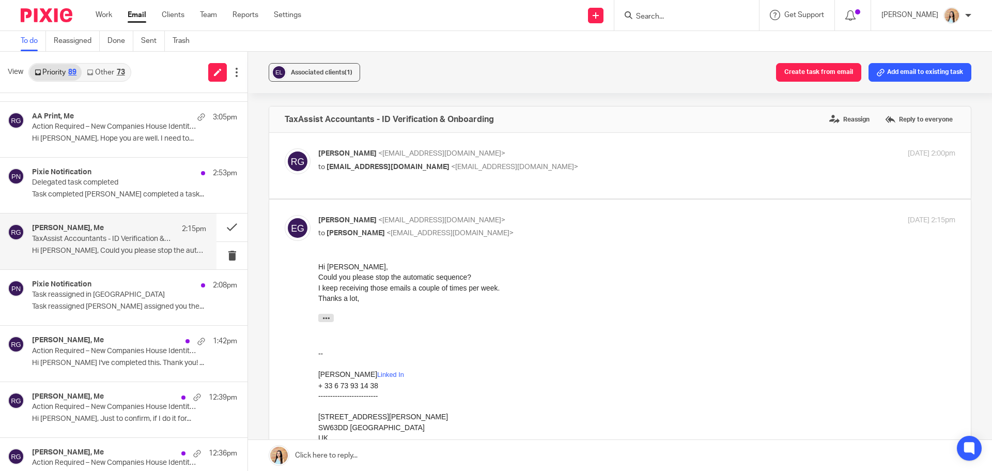
click at [394, 193] on label at bounding box center [620, 166] width 702 height 66
click at [285, 148] on input "checkbox" at bounding box center [284, 148] width 1 height 1
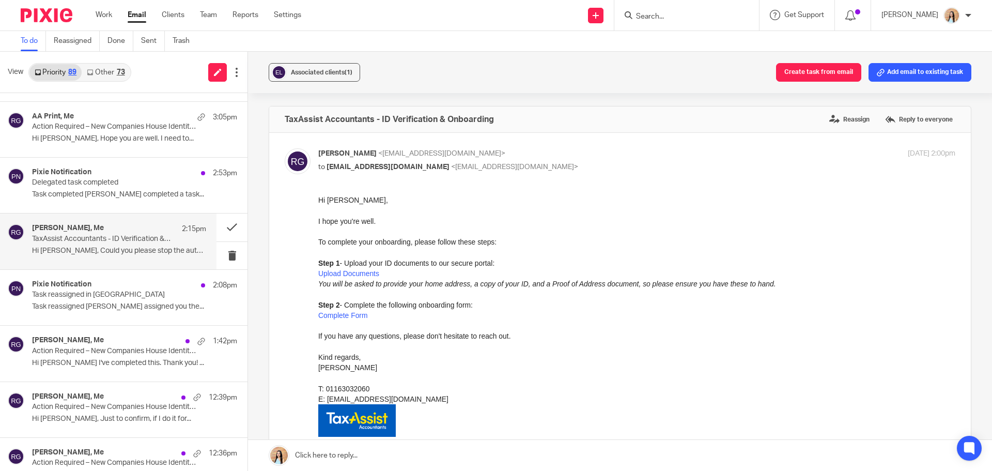
click at [515, 152] on p "Raj Grewal <rajgrewal@taxassist.co.uk>" at bounding box center [530, 153] width 425 height 11
checkbox input "false"
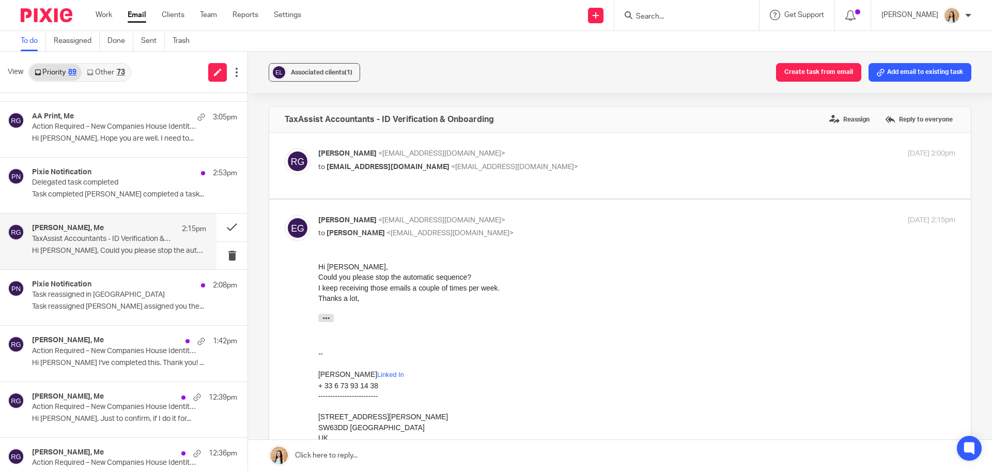
click at [325, 452] on link at bounding box center [620, 455] width 744 height 31
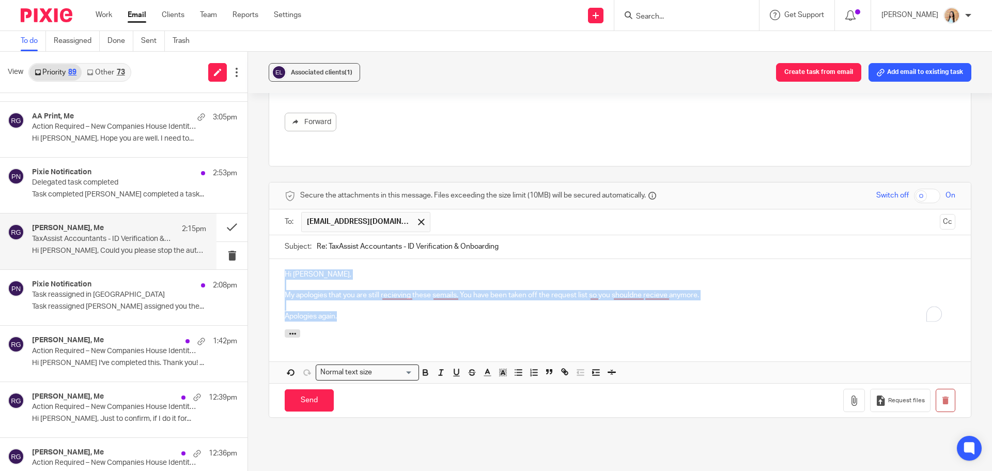
drag, startPoint x: 209, startPoint y: 22, endPoint x: 271, endPoint y: 268, distance: 254.3
click at [271, 268] on div "Hi Erwann, My apologies that you are still recieving these semails. You have be…" at bounding box center [620, 294] width 702 height 70
copy div "Hi Erwann, My apologies that you are still recieving these semails. You have be…"
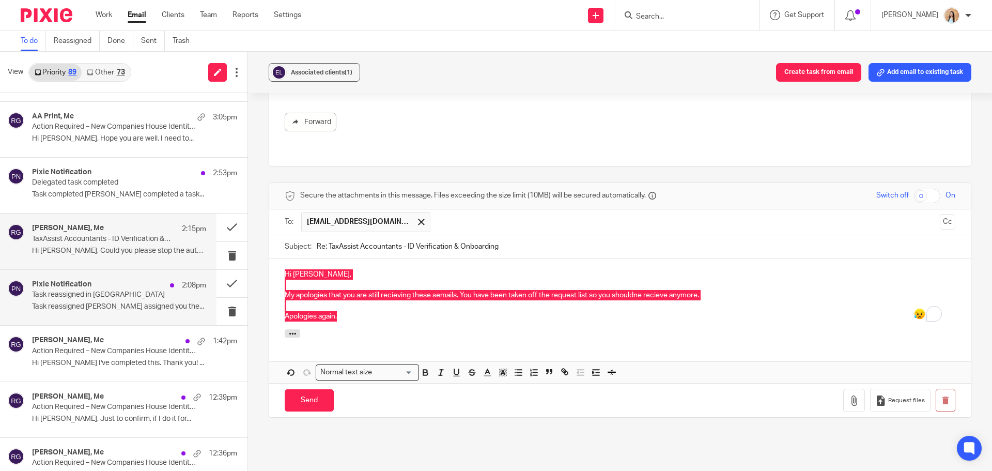
scroll to position [155, 0]
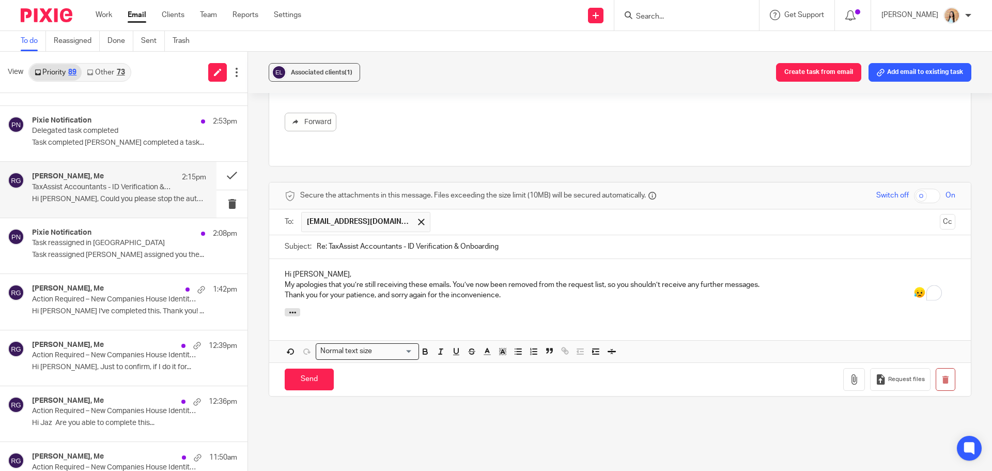
click at [316, 269] on p "Hi Erwann," at bounding box center [620, 274] width 671 height 10
click at [321, 269] on p "Hi Erwann," at bounding box center [620, 274] width 671 height 10
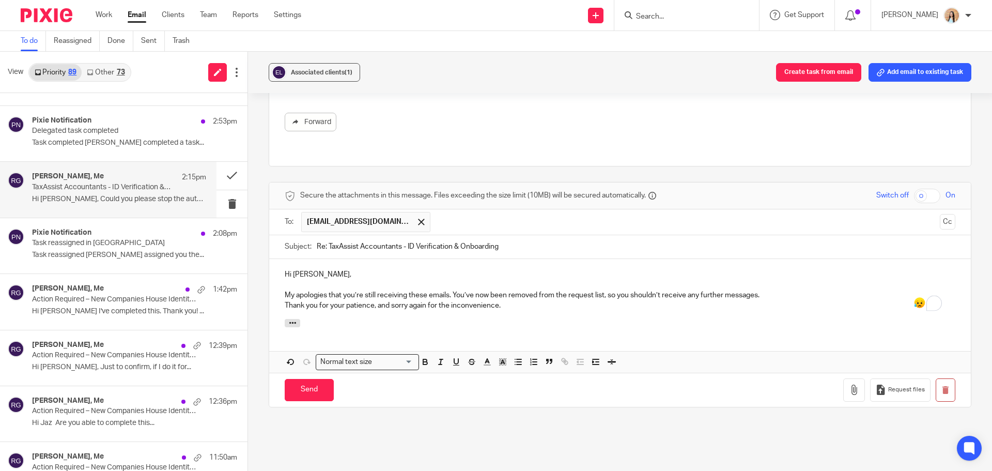
click at [768, 290] on p "My apologies that you’re still receiving these emails. You’ve now been removed …" at bounding box center [620, 295] width 671 height 10
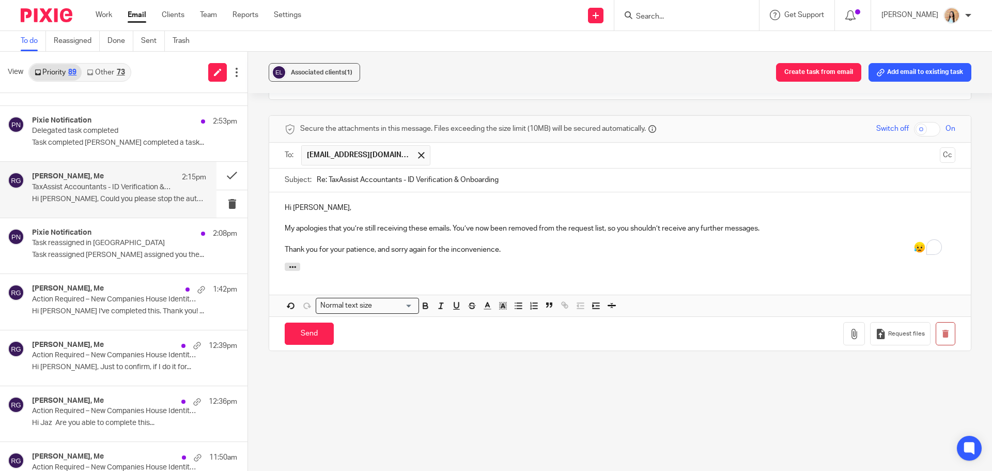
scroll to position [421, 0]
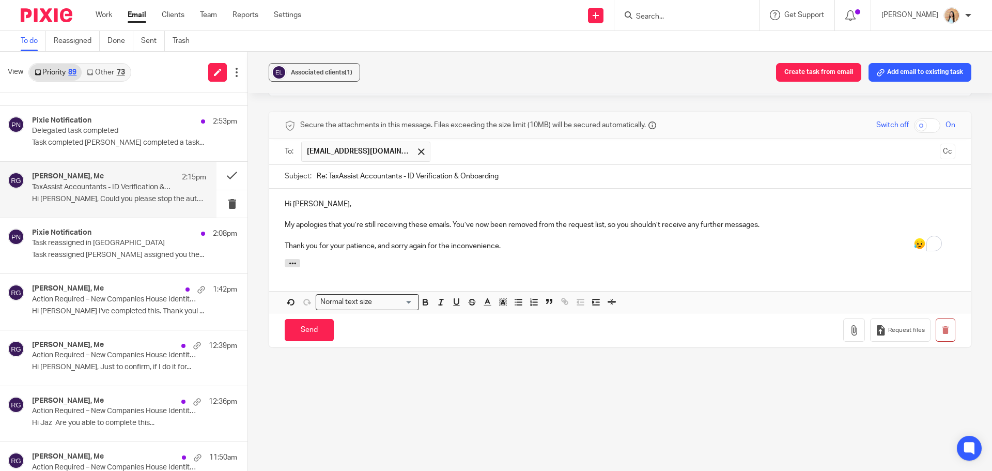
click at [511, 241] on div "Hi Erwann, My apologies that you’re still receiving these emails. You’ve now be…" at bounding box center [620, 224] width 702 height 70
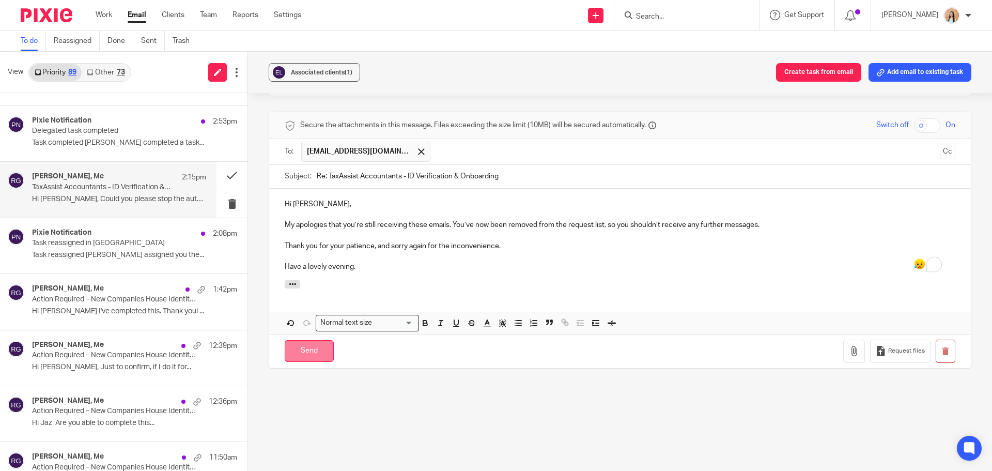
click at [294, 340] on input "Send" at bounding box center [309, 351] width 49 height 22
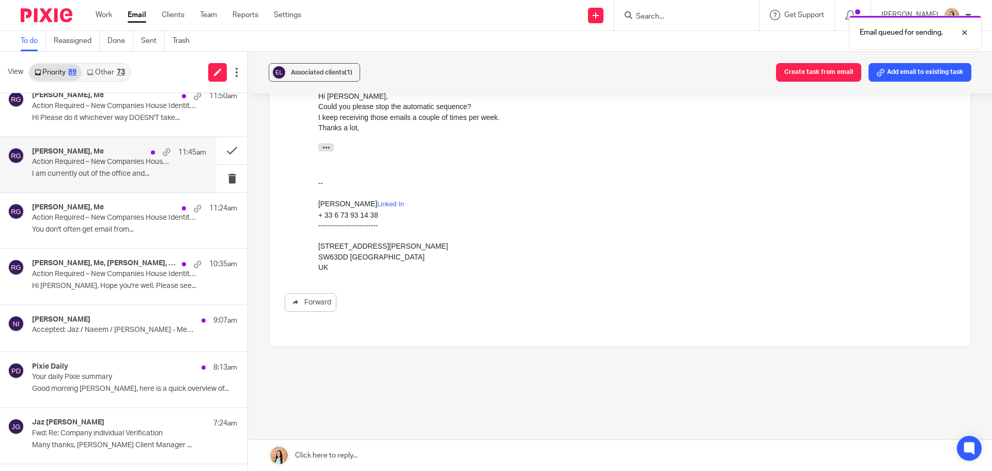
scroll to position [517, 0]
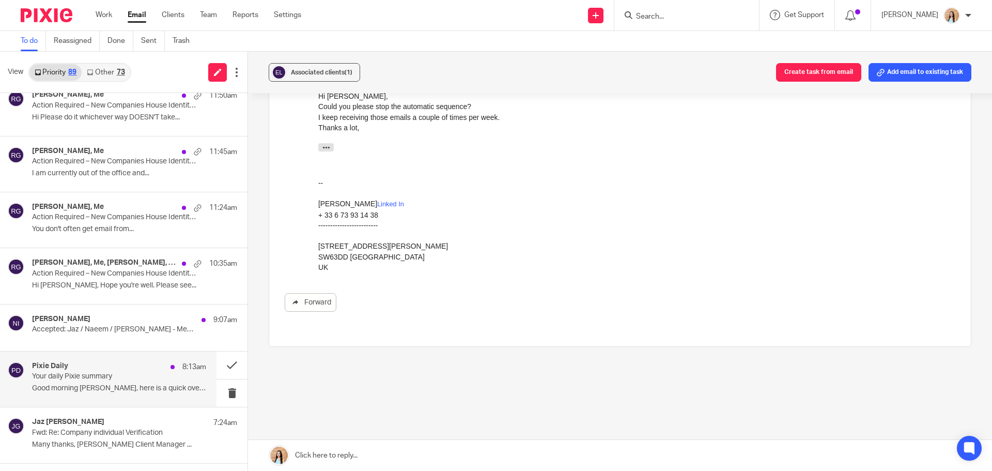
click at [95, 379] on p "Your daily Pixie summary" at bounding box center [102, 376] width 140 height 9
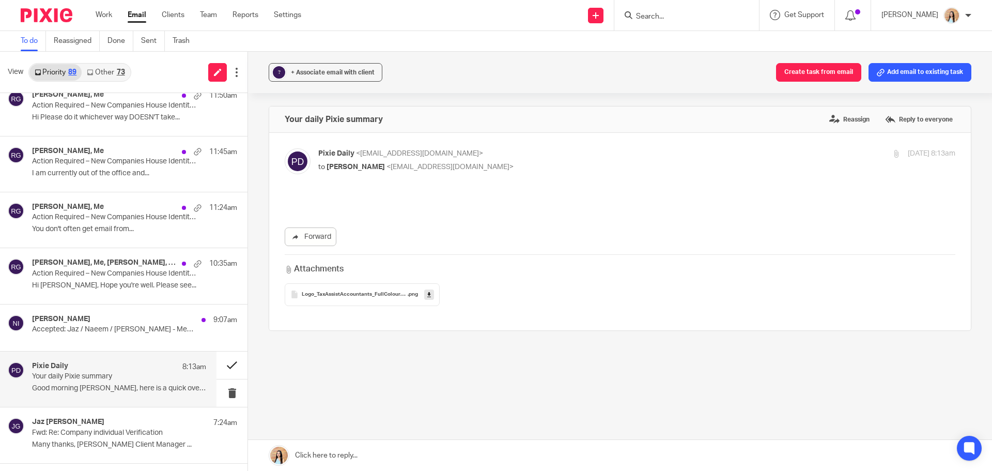
scroll to position [0, 0]
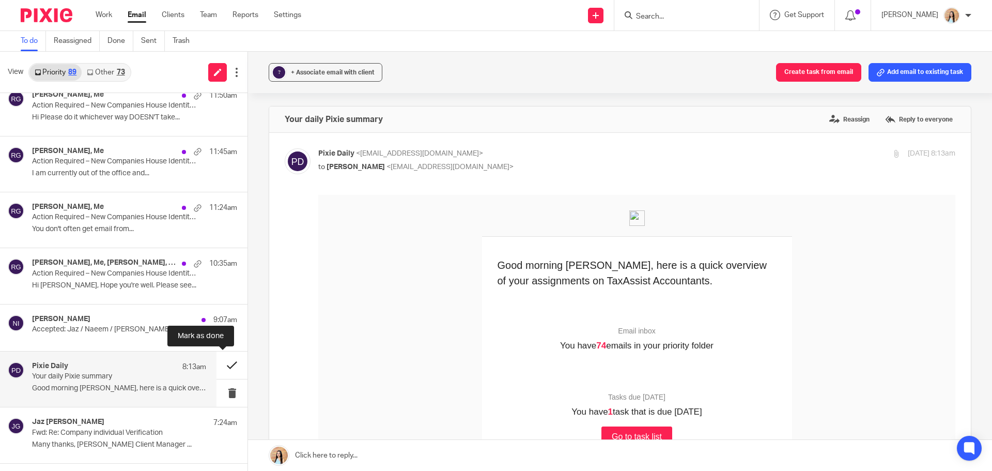
click at [220, 363] on button at bounding box center [232, 364] width 31 height 27
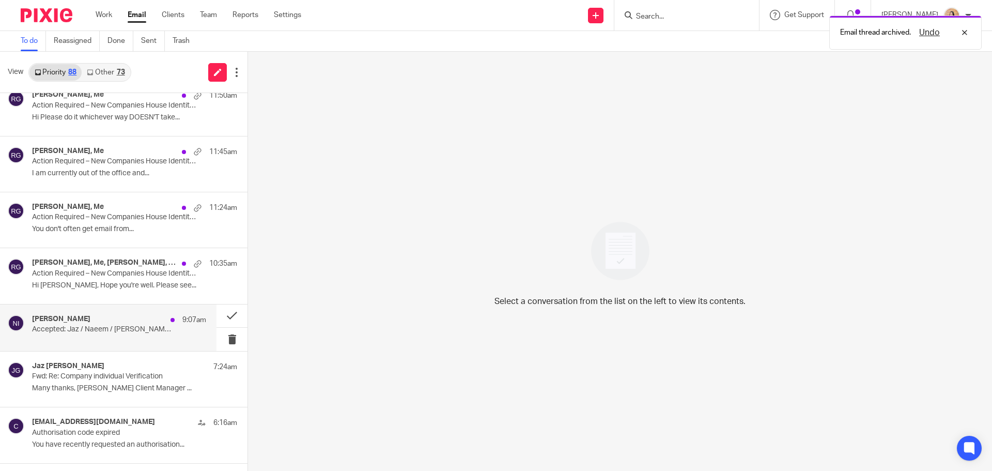
click at [104, 329] on p "Accepted: Jaz / Naeem / Mason - Meeting" at bounding box center [102, 329] width 140 height 9
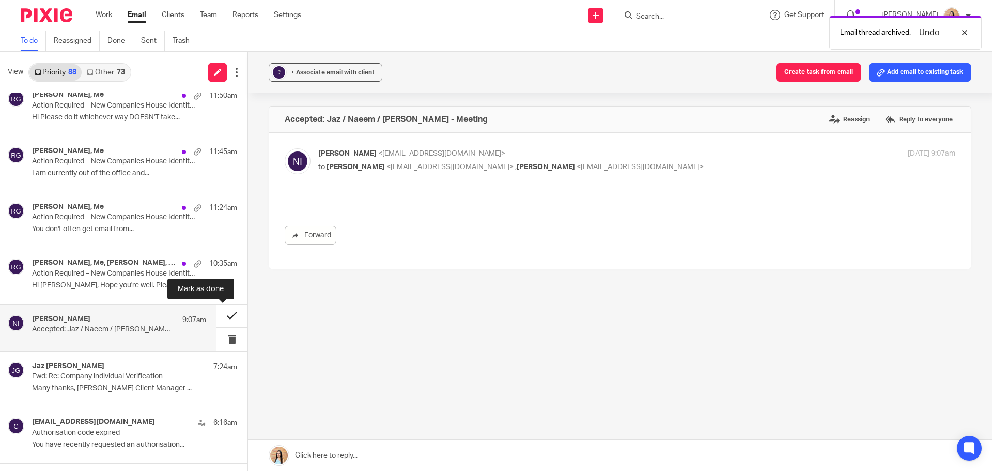
click at [222, 313] on button at bounding box center [232, 315] width 31 height 23
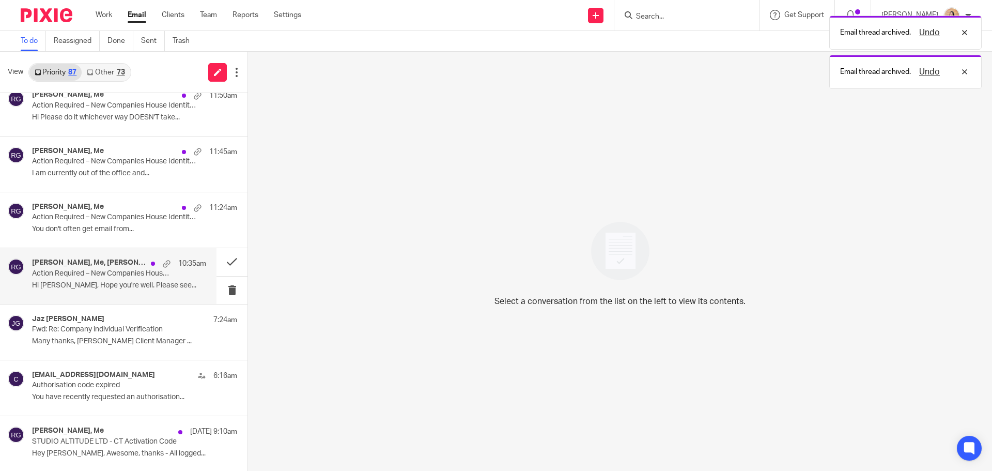
click at [101, 284] on p "Hi Raj, Hope you're well. Please see..." at bounding box center [119, 285] width 174 height 9
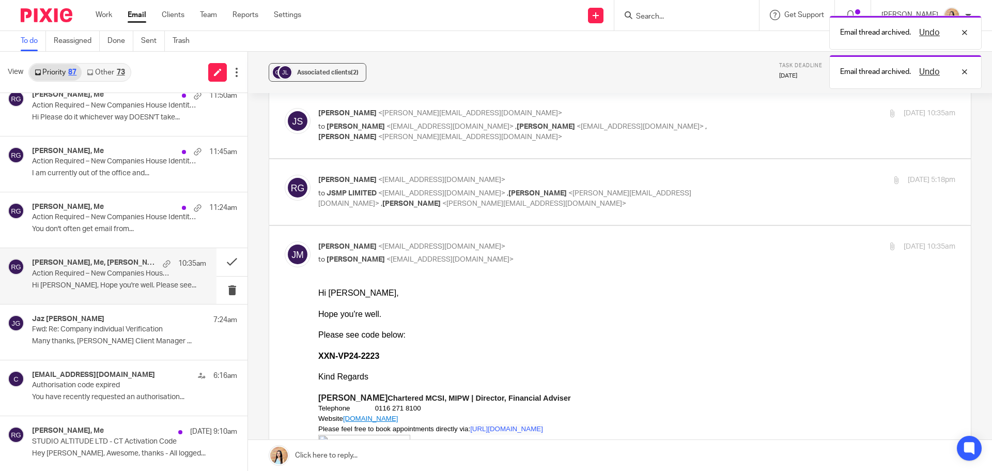
scroll to position [258, 0]
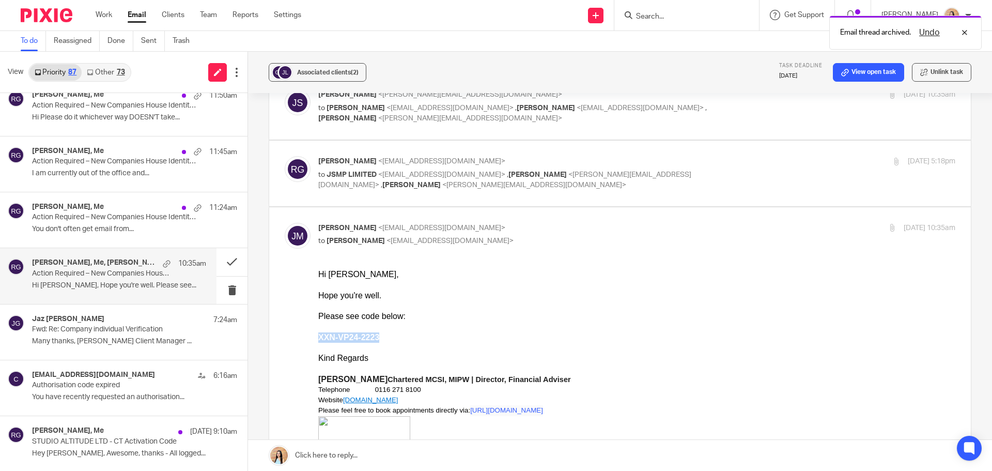
drag, startPoint x: 376, startPoint y: 335, endPoint x: 634, endPoint y: 607, distance: 375.0
copy b "XXN-VP24-2223"
click at [326, 452] on link at bounding box center [620, 455] width 744 height 31
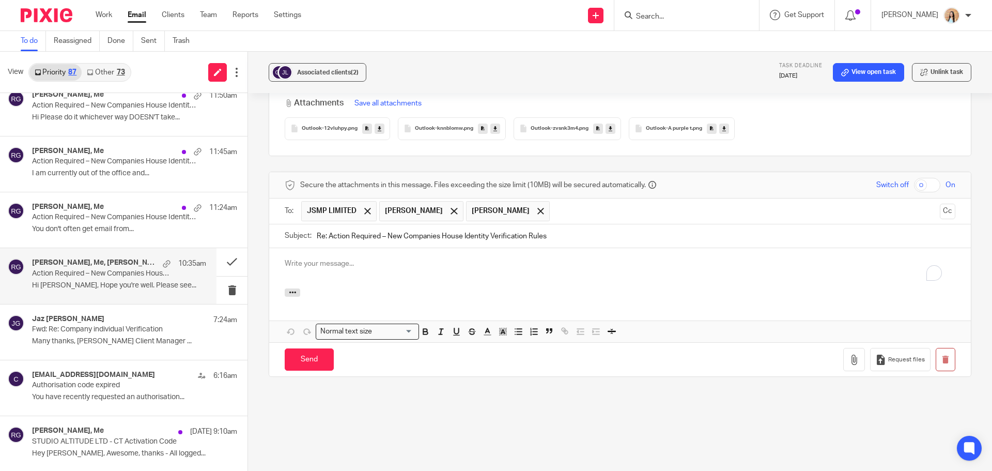
scroll to position [0, 0]
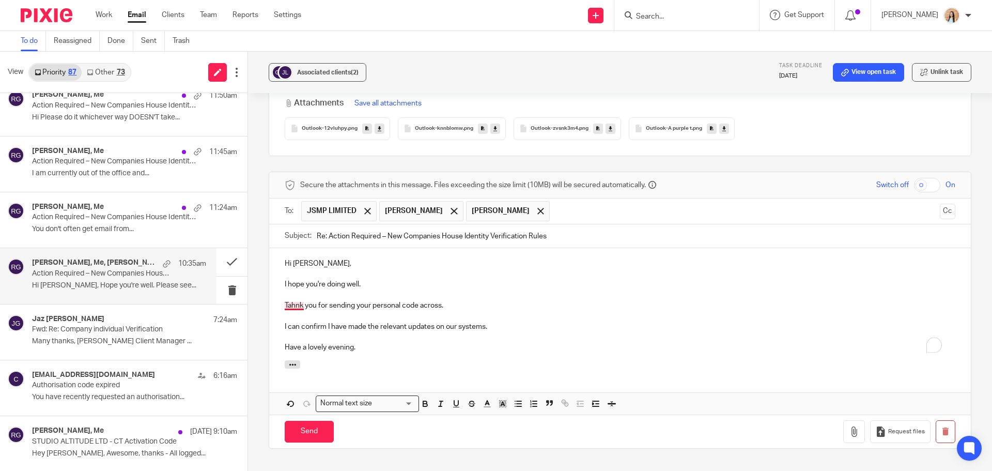
click at [300, 304] on p "Tahnk you for sending your personal code across." at bounding box center [620, 305] width 671 height 10
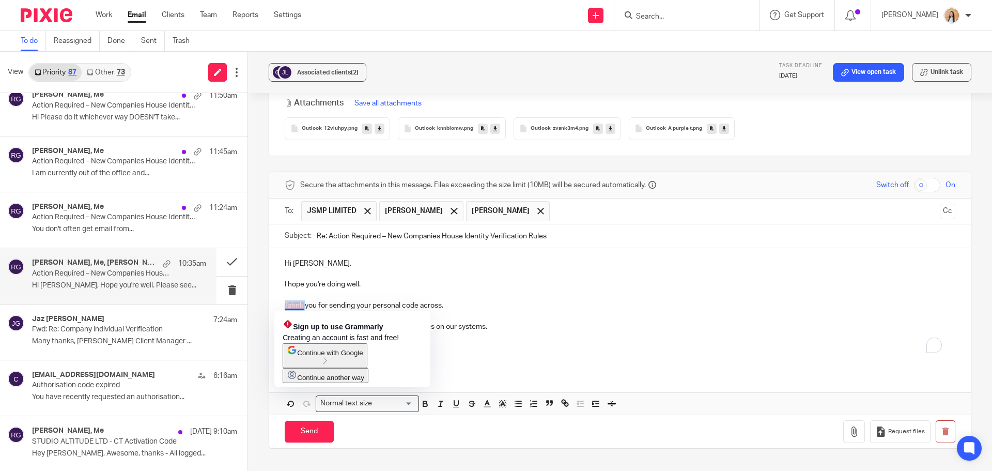
click at [300, 304] on p "Tahnk you for sending your personal code across." at bounding box center [620, 305] width 671 height 10
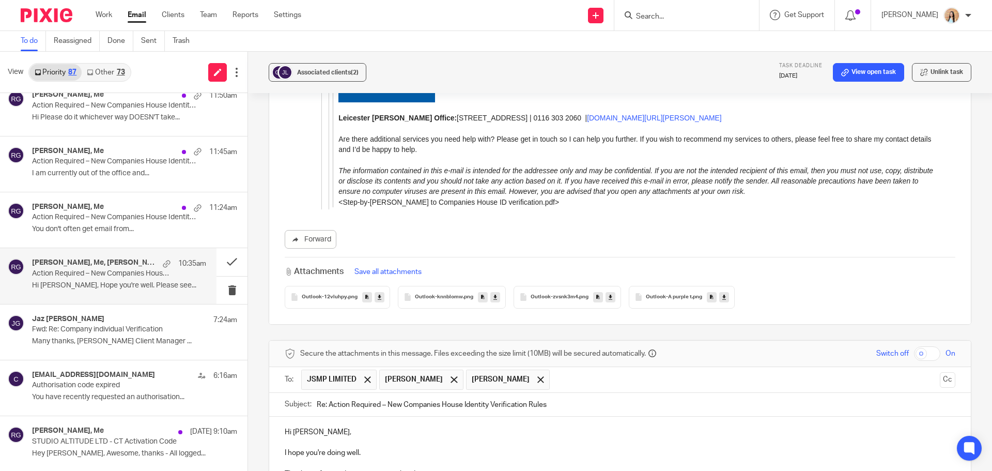
scroll to position [3093, 0]
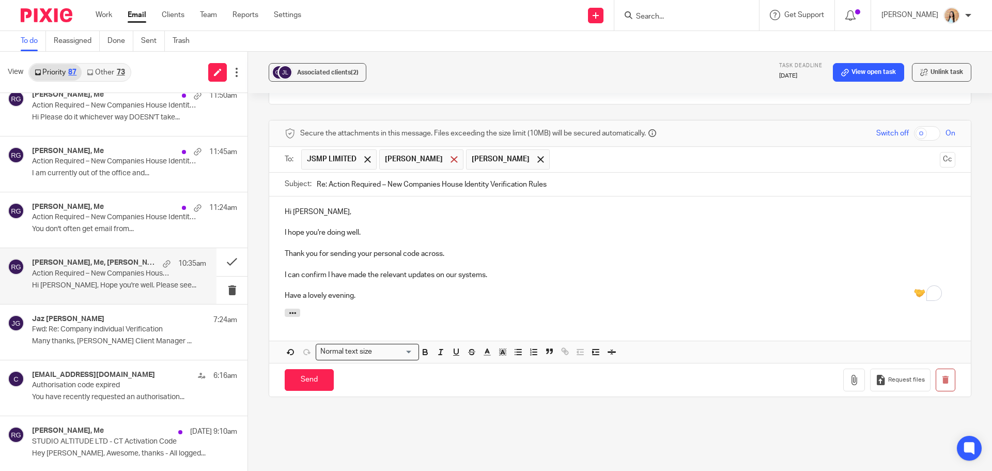
click at [451, 158] on span at bounding box center [454, 159] width 7 height 7
click at [448, 155] on div at bounding box center [454, 160] width 12 height 16
click at [304, 378] on input "Send" at bounding box center [309, 380] width 49 height 22
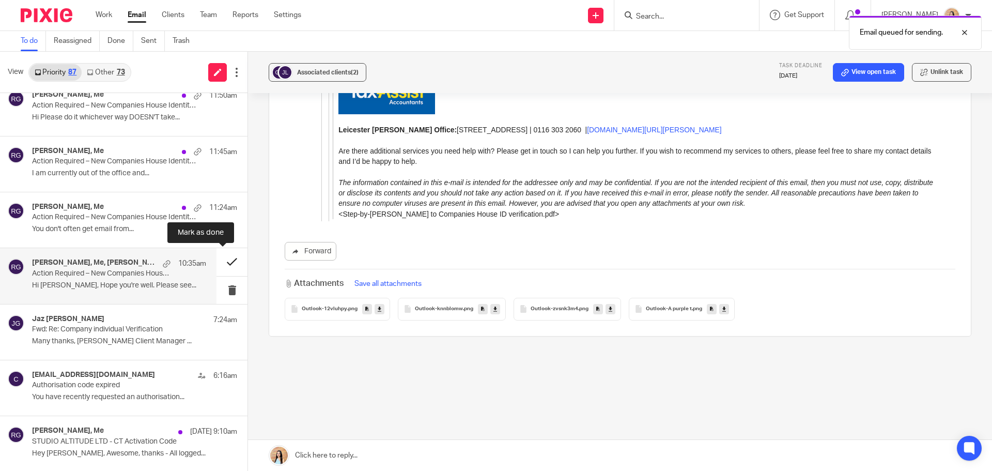
click at [225, 259] on button at bounding box center [232, 261] width 31 height 27
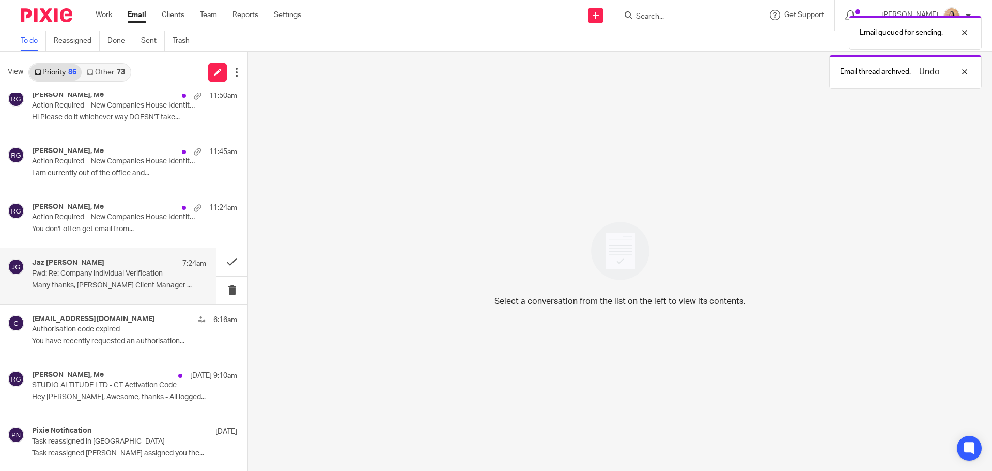
click at [112, 272] on p "Fwd: Re: Company individual Verification" at bounding box center [102, 273] width 140 height 9
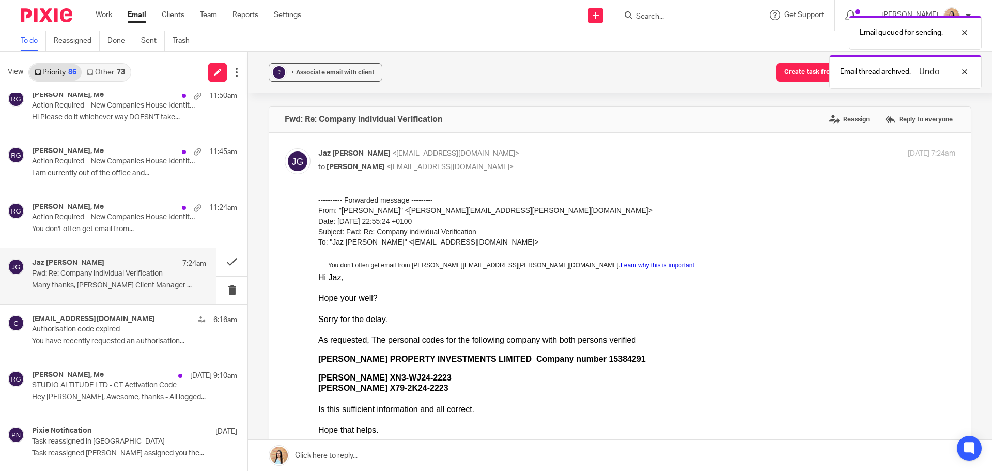
scroll to position [0, 0]
click at [228, 257] on button at bounding box center [232, 261] width 31 height 27
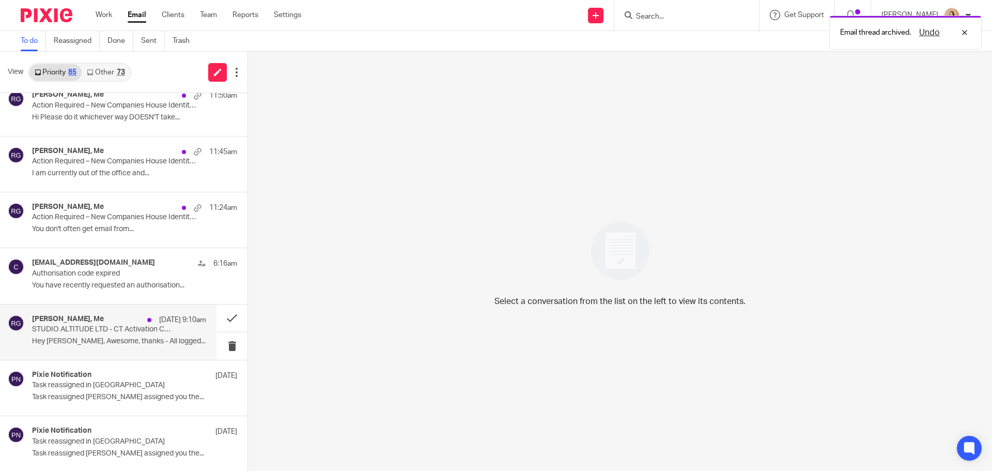
click at [122, 331] on p "STUDIO ALTITUDE LTD - CT Activation Code" at bounding box center [102, 329] width 140 height 9
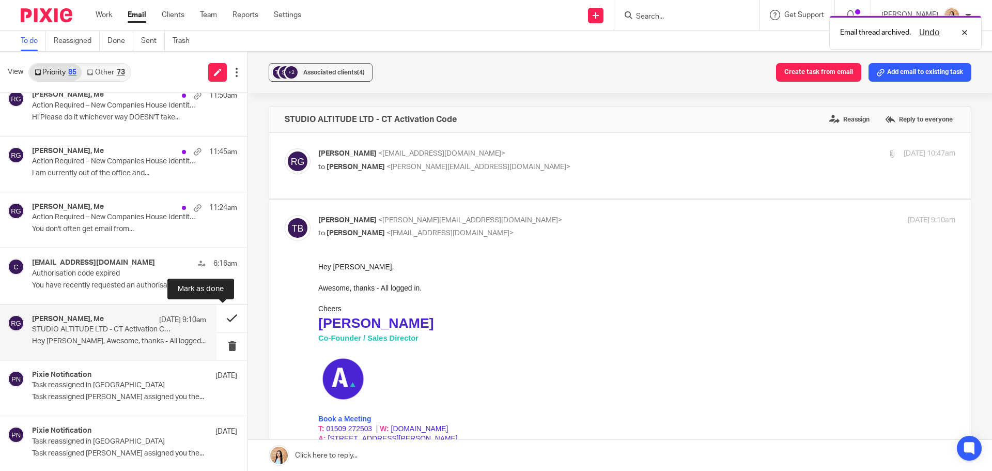
click at [224, 315] on button at bounding box center [232, 317] width 31 height 27
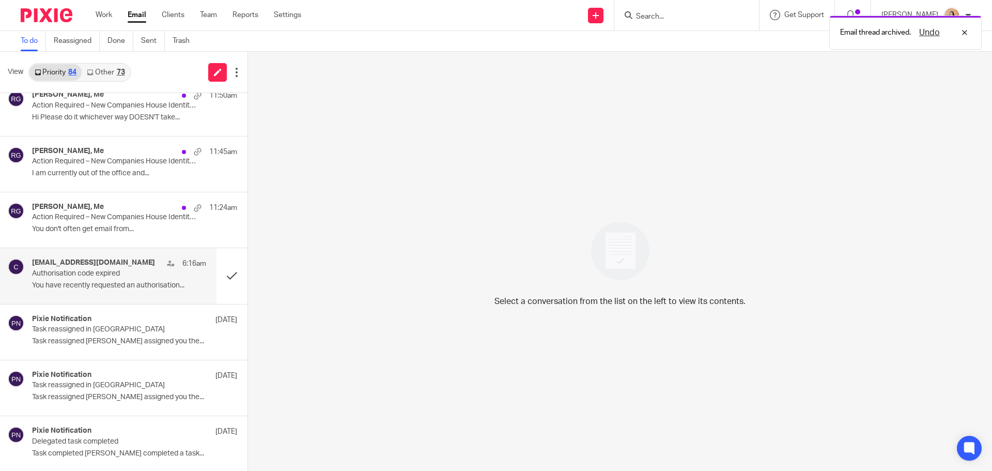
click at [68, 278] on div "caat@ir-efile.gov.uk 6:16am Authorisation code expired You have recently reques…" at bounding box center [119, 275] width 174 height 35
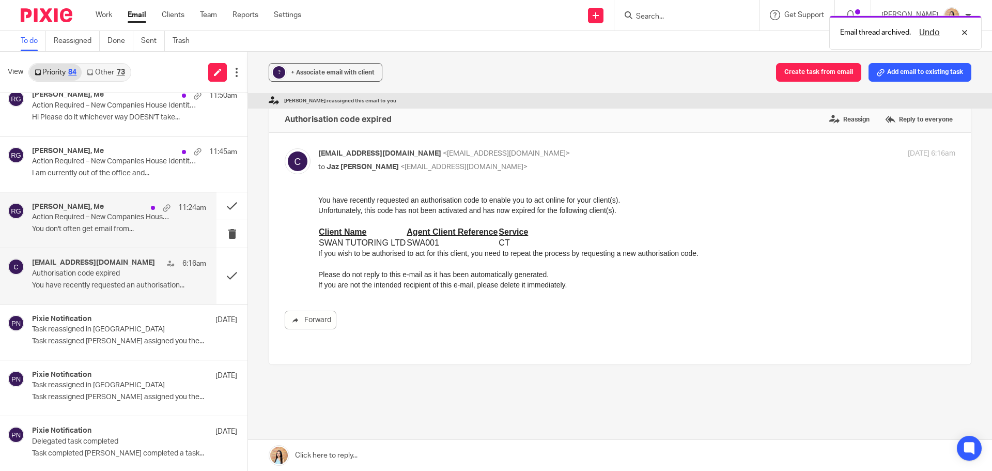
click at [83, 228] on p "You don't often get email from..." at bounding box center [119, 229] width 174 height 9
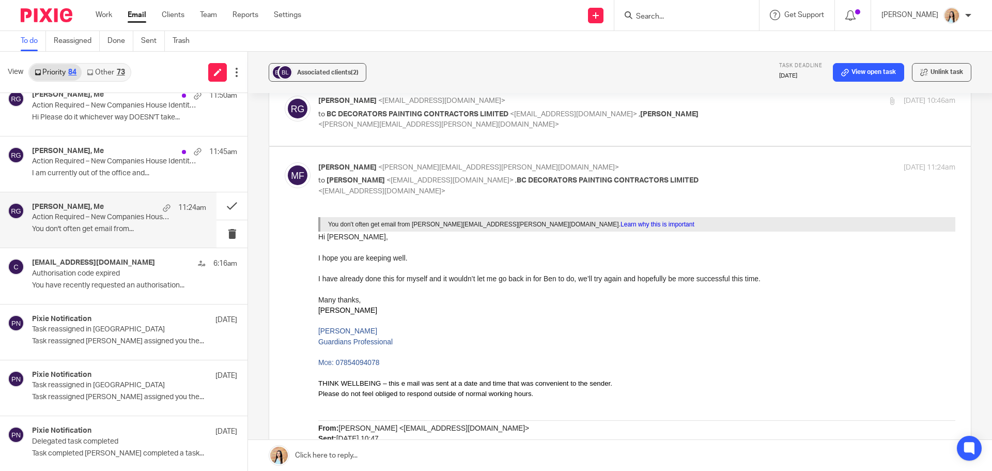
scroll to position [52, 0]
click at [334, 455] on link at bounding box center [620, 455] width 744 height 31
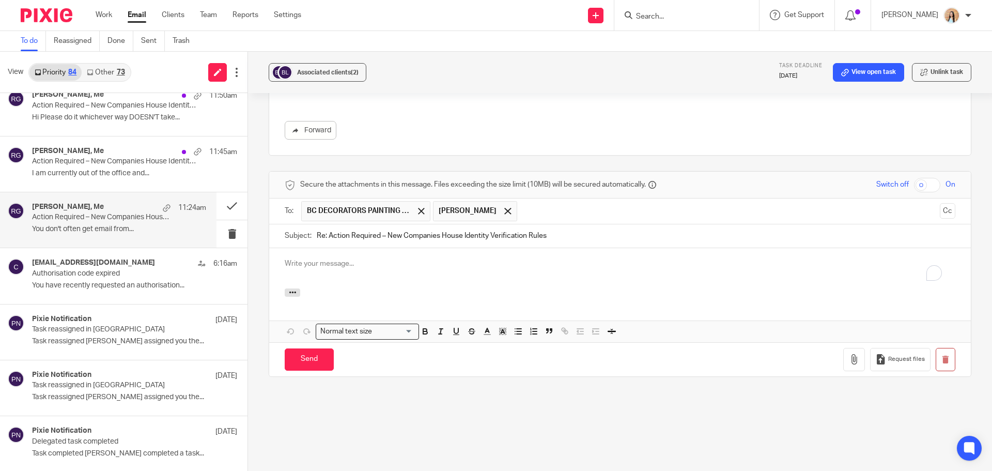
scroll to position [0, 0]
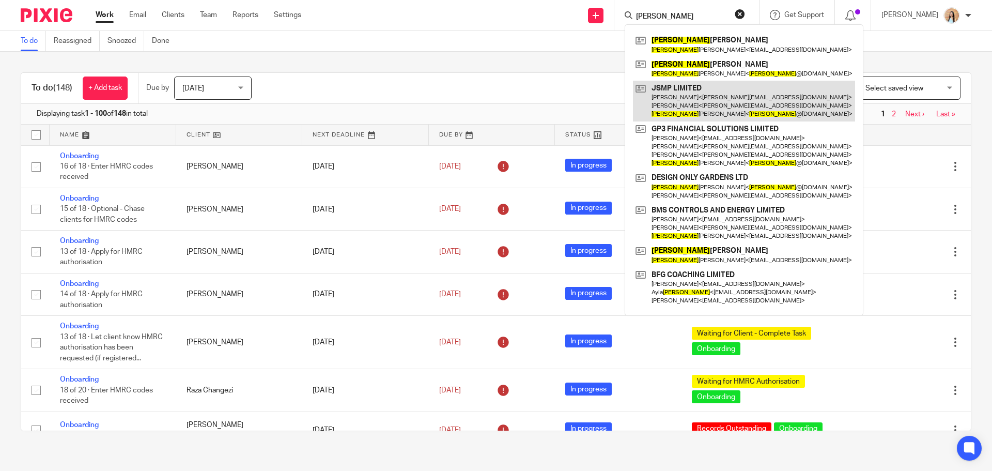
type input "jake"
click at [751, 103] on link at bounding box center [744, 101] width 222 height 41
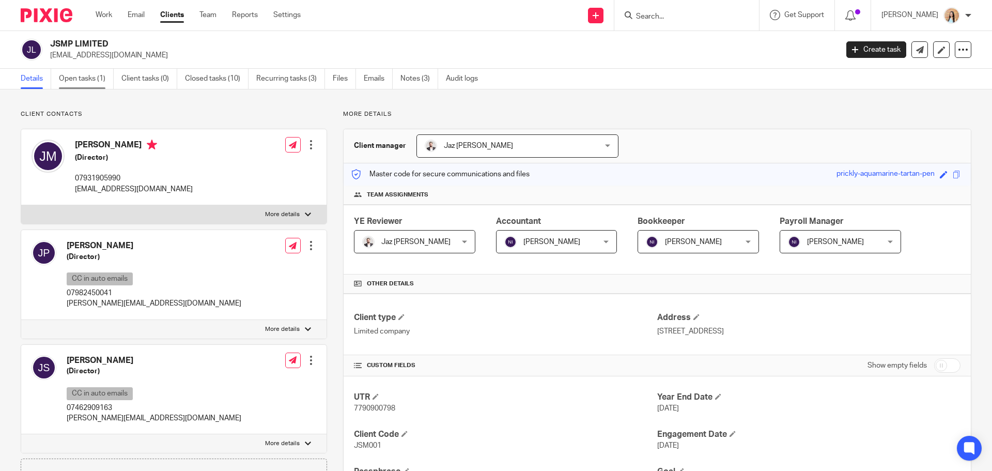
click at [74, 88] on link "Open tasks (1)" at bounding box center [86, 79] width 55 height 20
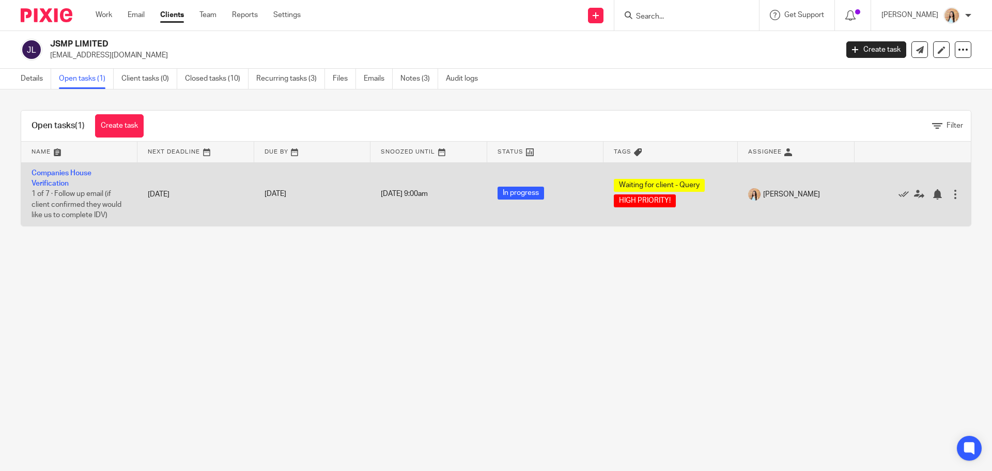
click at [55, 179] on td "Companies House Verification 1 of 7 · Follow up email (if client confirmed they…" at bounding box center [79, 194] width 116 height 64
click at [56, 176] on link "Companies House Verification" at bounding box center [62, 178] width 60 height 18
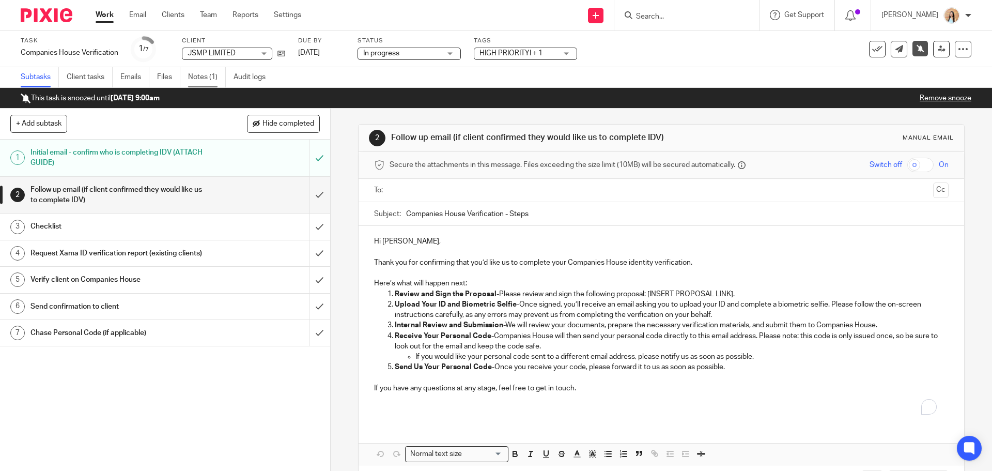
click at [209, 69] on link "Notes (1)" at bounding box center [207, 77] width 38 height 20
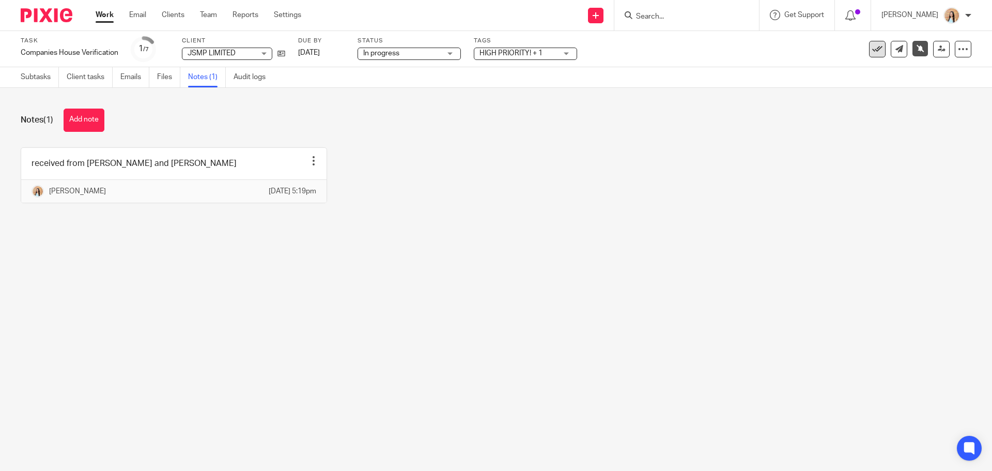
click at [872, 51] on icon at bounding box center [877, 49] width 10 height 10
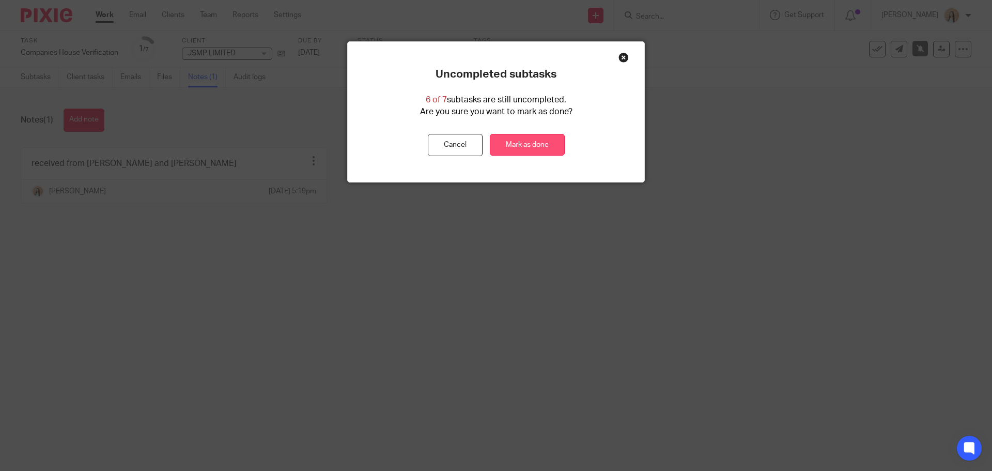
click at [498, 143] on link "Mark as done" at bounding box center [527, 145] width 75 height 22
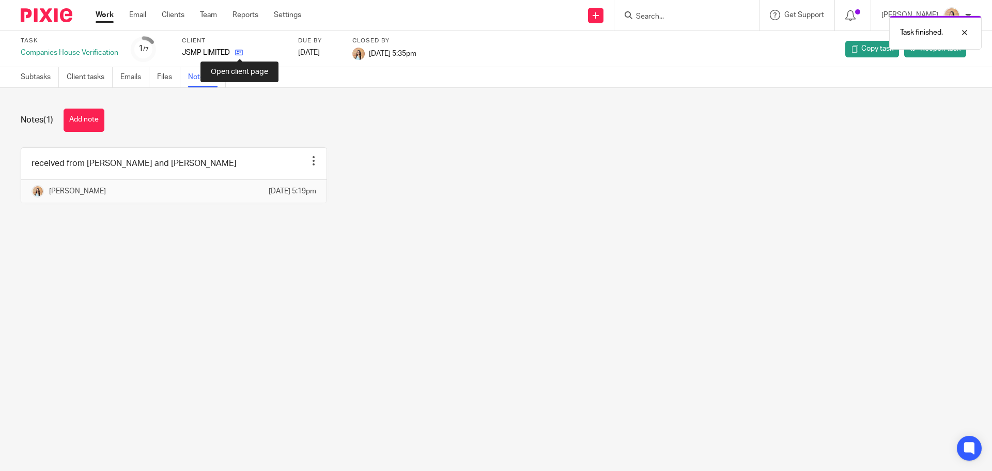
click at [239, 55] on icon at bounding box center [239, 53] width 8 height 8
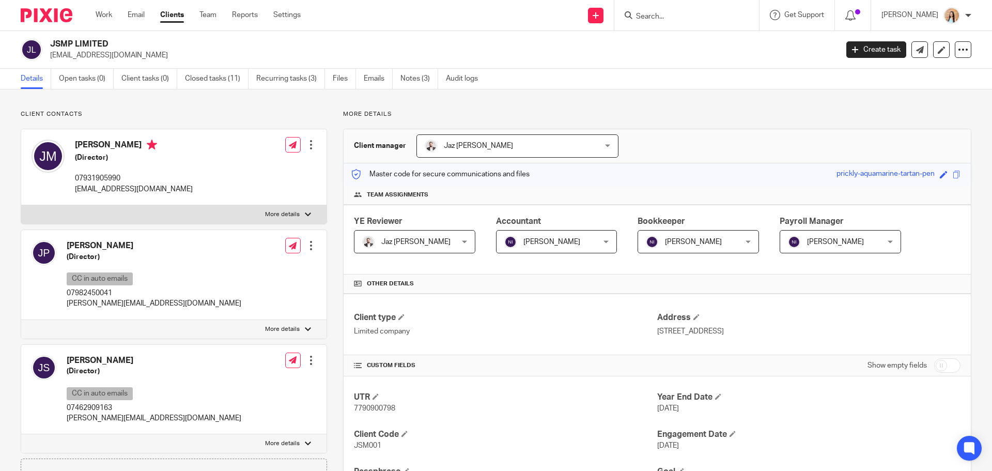
click at [288, 213] on p "More details" at bounding box center [282, 214] width 35 height 8
click at [21, 205] on input "More details" at bounding box center [21, 205] width 1 height 1
checkbox input "true"
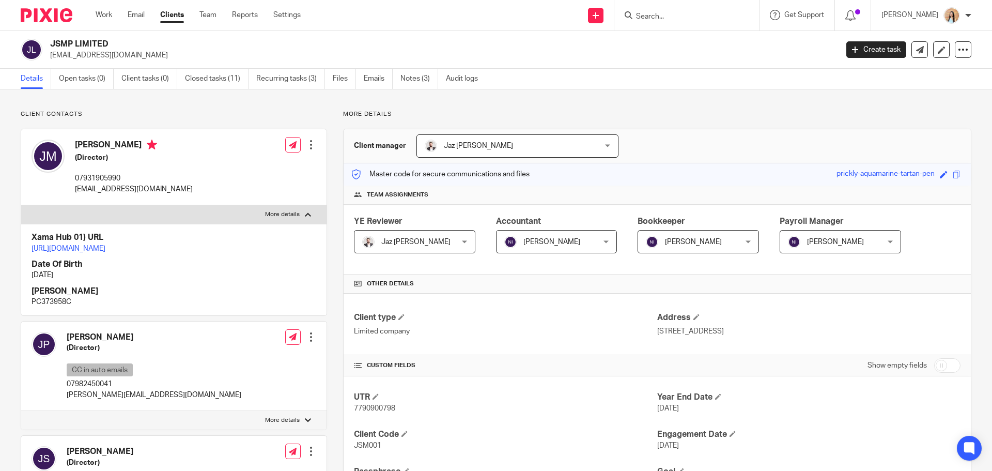
click at [307, 144] on div at bounding box center [311, 145] width 10 height 10
click at [239, 165] on link "Edit contact" at bounding box center [262, 167] width 99 height 15
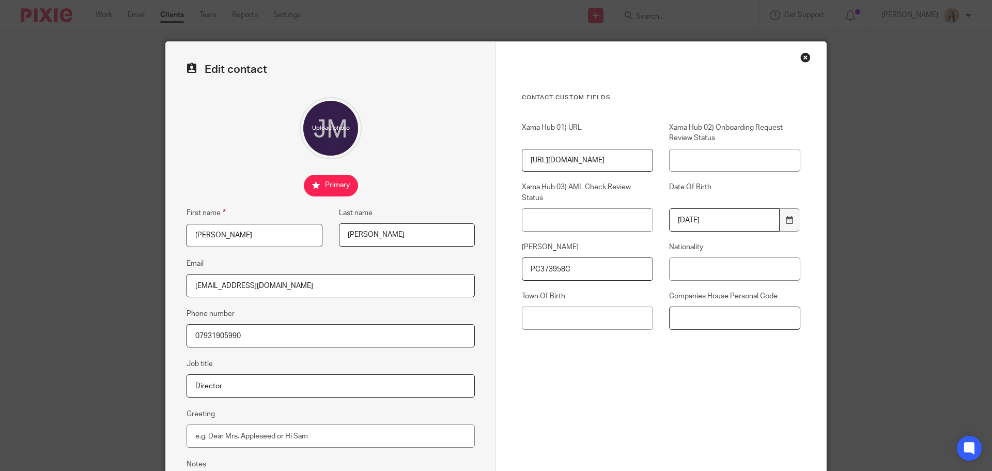
paste input "XXN-VP24-2223"
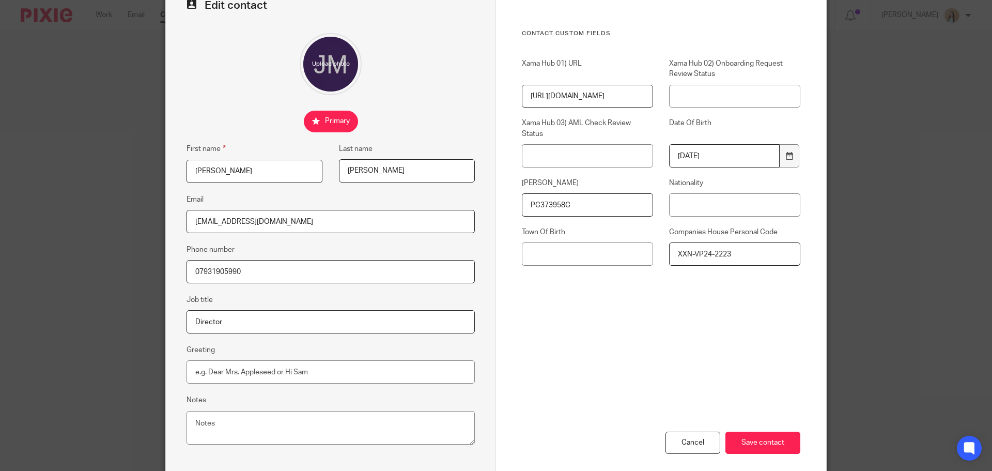
scroll to position [115, 0]
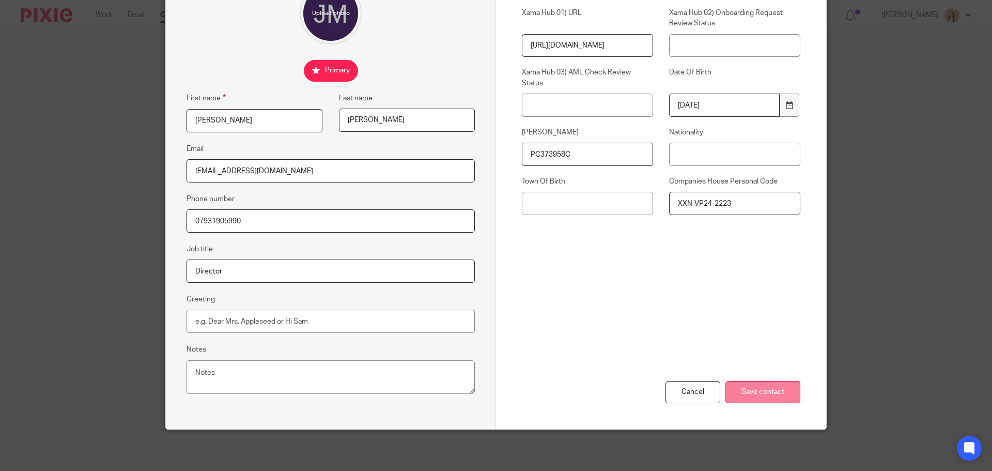
type input "XXN-VP24-2223"
click at [758, 390] on input "Save contact" at bounding box center [763, 392] width 75 height 22
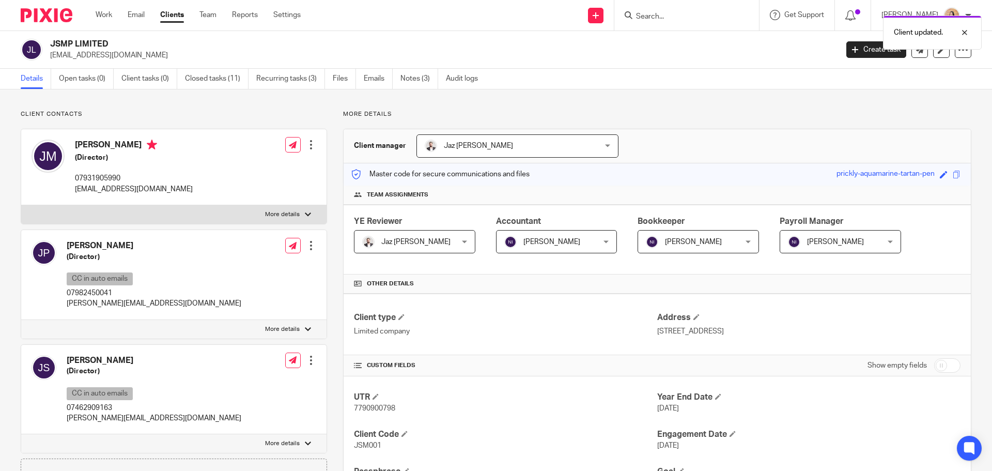
scroll to position [258, 0]
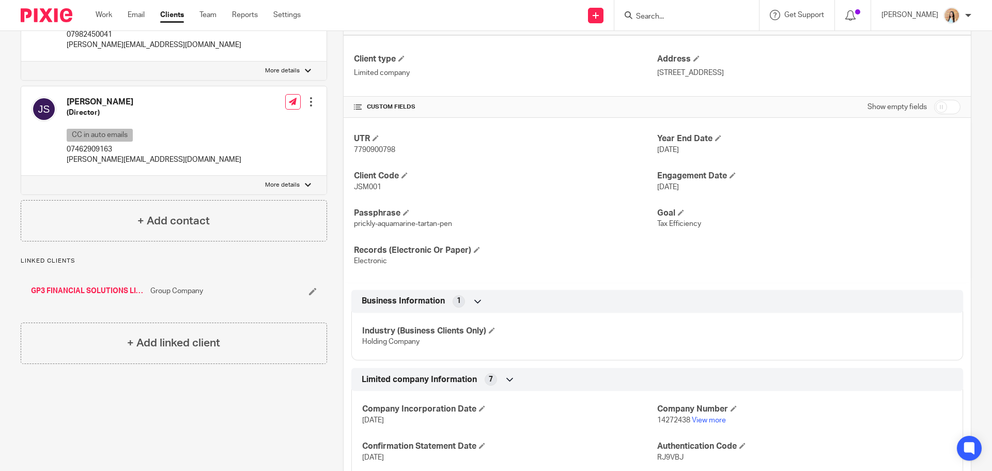
click at [102, 288] on link "GP3 FINANCIAL SOLUTIONS LIMITED" at bounding box center [88, 291] width 114 height 10
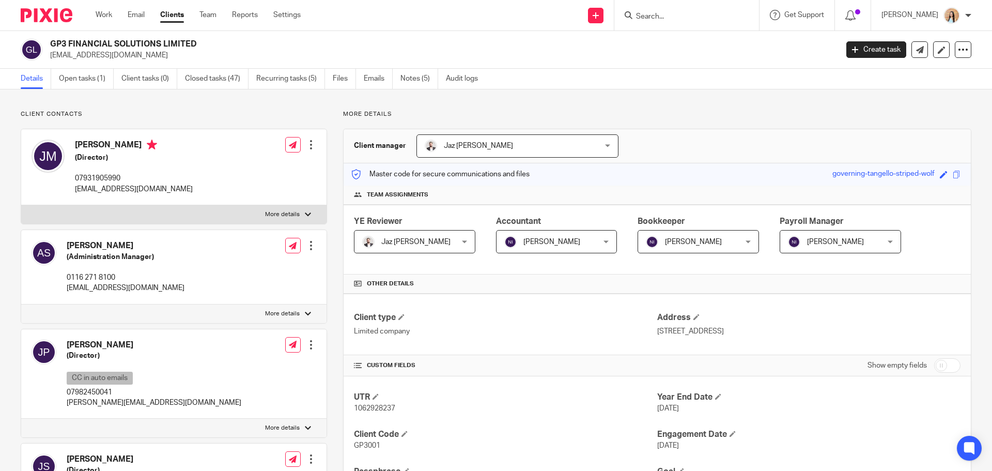
click at [306, 141] on div at bounding box center [311, 145] width 10 height 10
click at [254, 162] on link "Edit contact" at bounding box center [262, 167] width 99 height 15
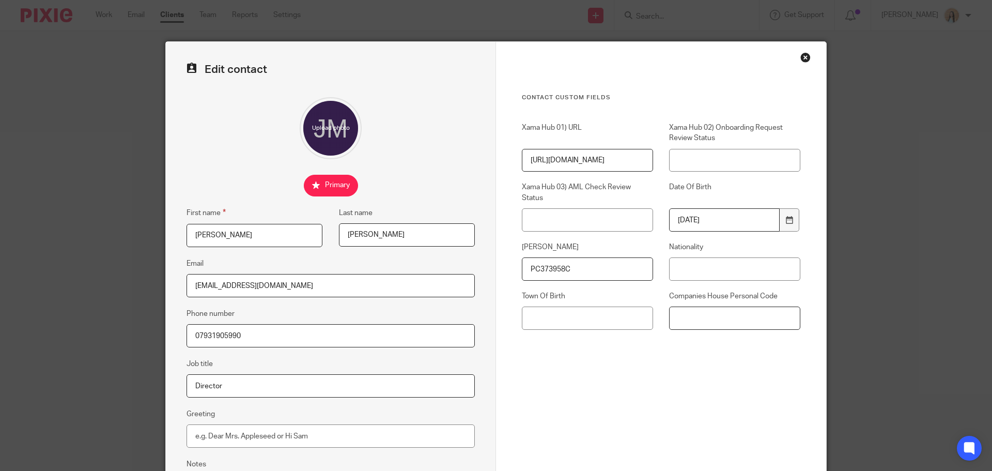
click at [703, 318] on input "Companies House Personal Code" at bounding box center [734, 317] width 131 height 23
paste input "XXN-VP24-2223"
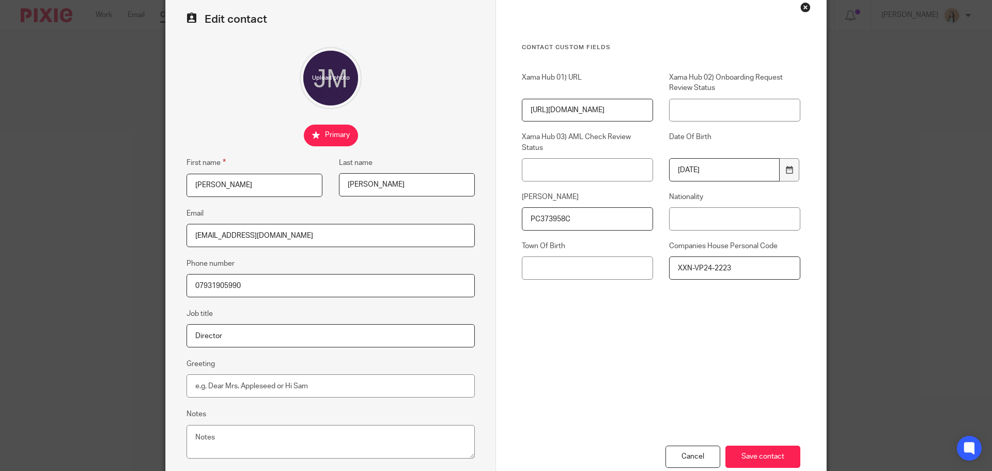
scroll to position [115, 0]
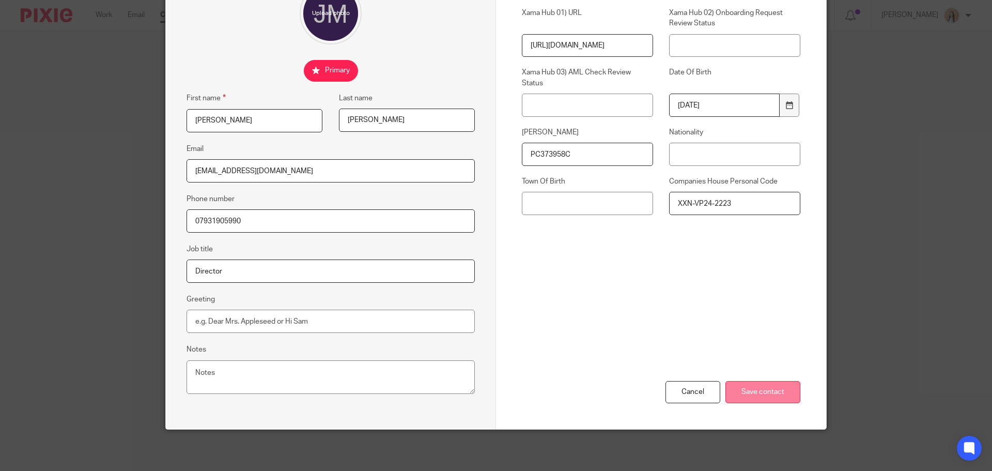
type input "XXN-VP24-2223"
click at [751, 384] on input "Save contact" at bounding box center [763, 392] width 75 height 22
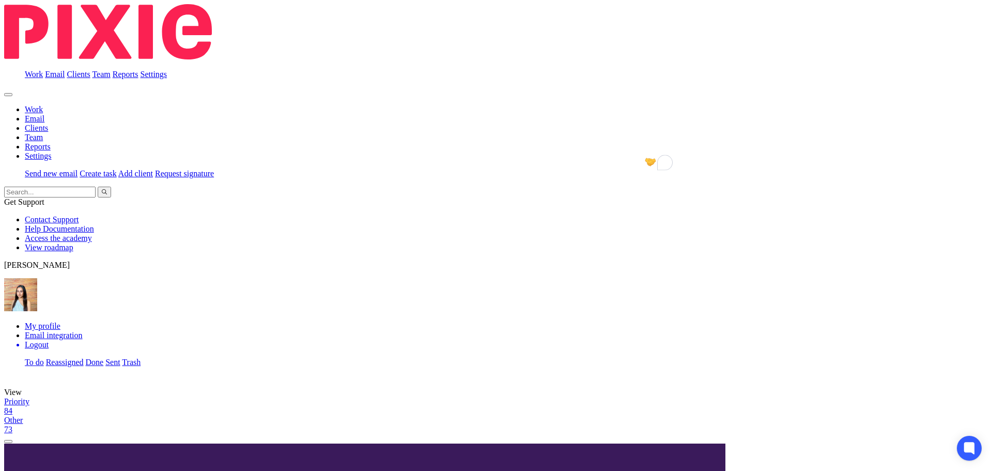
scroll to position [1344, 0]
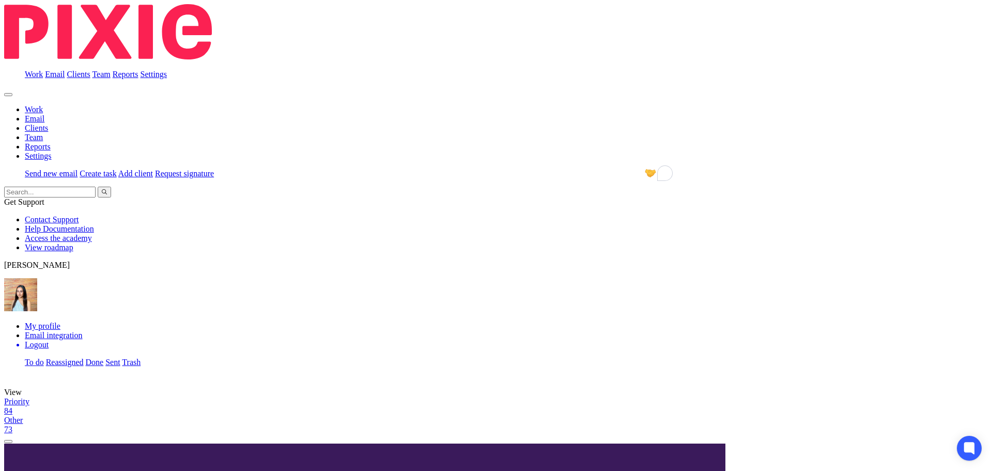
drag, startPoint x: 724, startPoint y: 301, endPoint x: 492, endPoint y: 314, distance: 232.9
drag, startPoint x: 693, startPoint y: 301, endPoint x: 525, endPoint y: 300, distance: 168.5
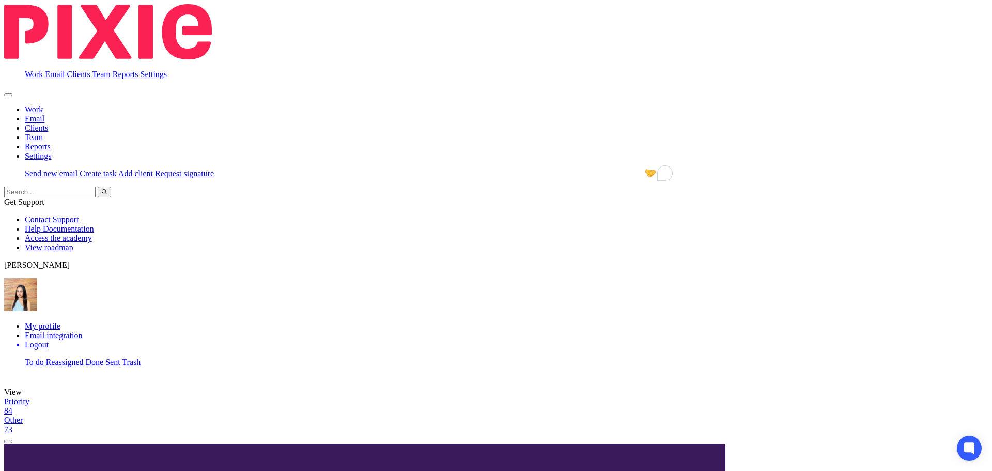
drag, startPoint x: 368, startPoint y: 343, endPoint x: 285, endPoint y: 347, distance: 83.8
drag, startPoint x: 525, startPoint y: 303, endPoint x: 480, endPoint y: 298, distance: 44.8
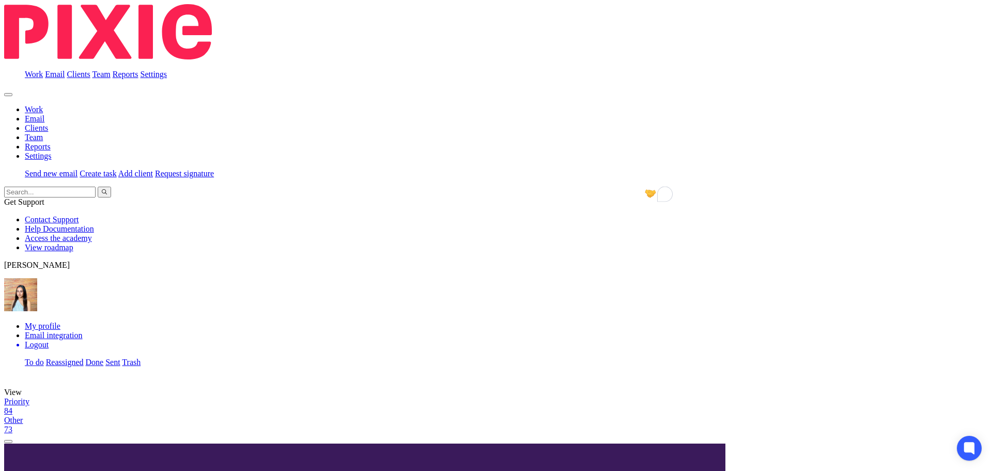
copy p "Just to confirm, [PERSON_NAME] will need to create a separate [DOMAIN_NAME] One…"
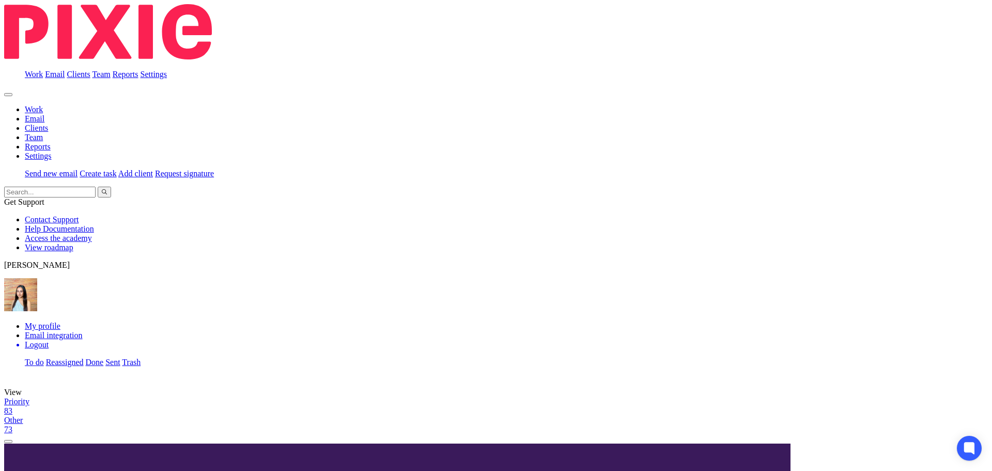
scroll to position [0, 0]
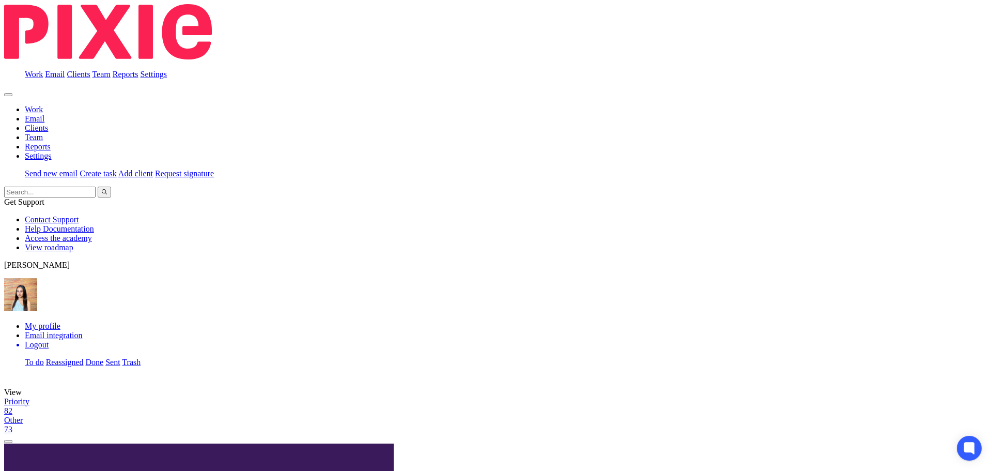
scroll to position [413, 0]
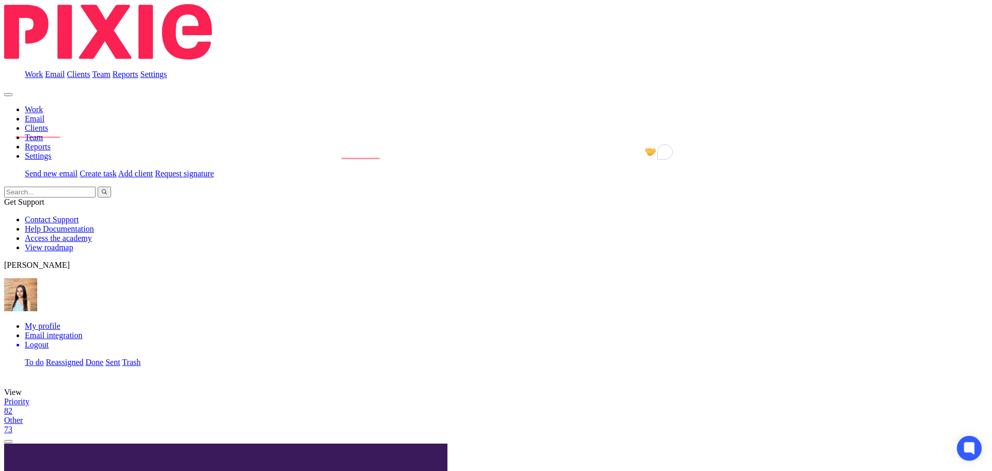
drag, startPoint x: 344, startPoint y: 287, endPoint x: 271, endPoint y: 215, distance: 102.0
copy div "Hi [PERSON_NAME], I hope you're well. Unfortunaltey we are unable to complete t…"
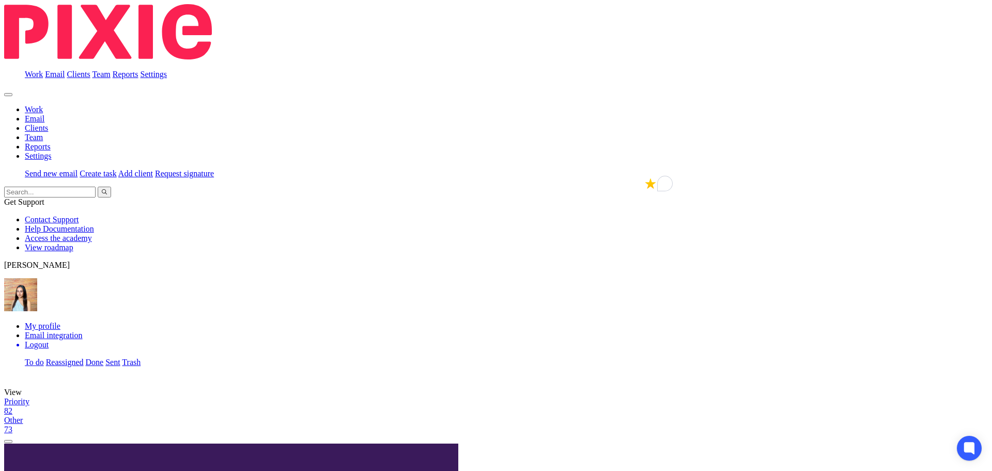
checkbox input "true"
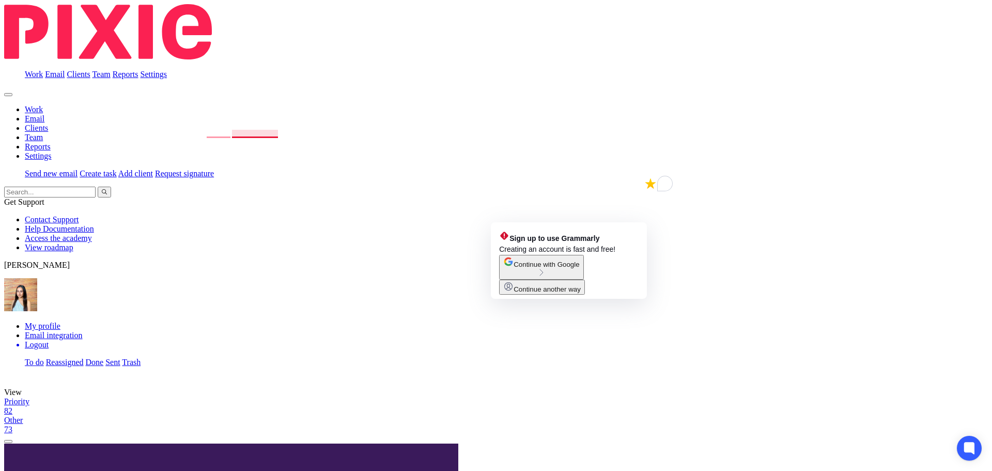
drag, startPoint x: 543, startPoint y: 219, endPoint x: 518, endPoint y: 214, distance: 24.6
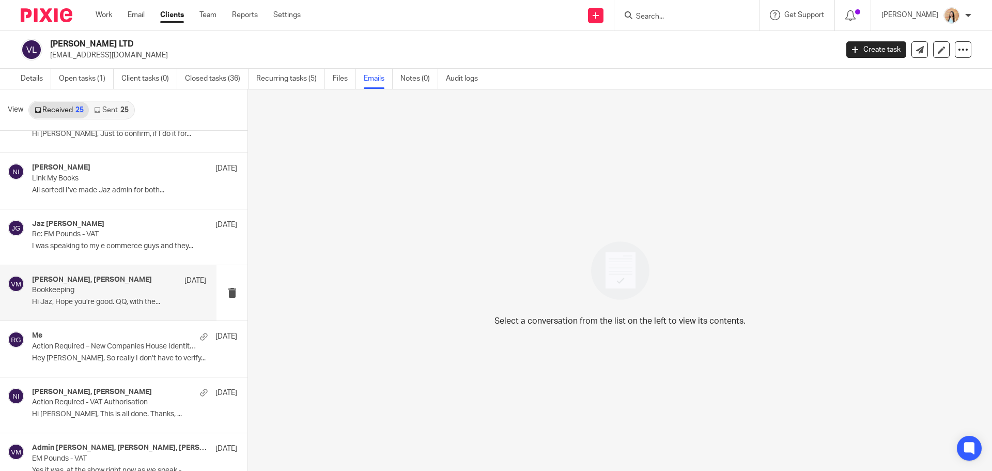
scroll to position [52, 0]
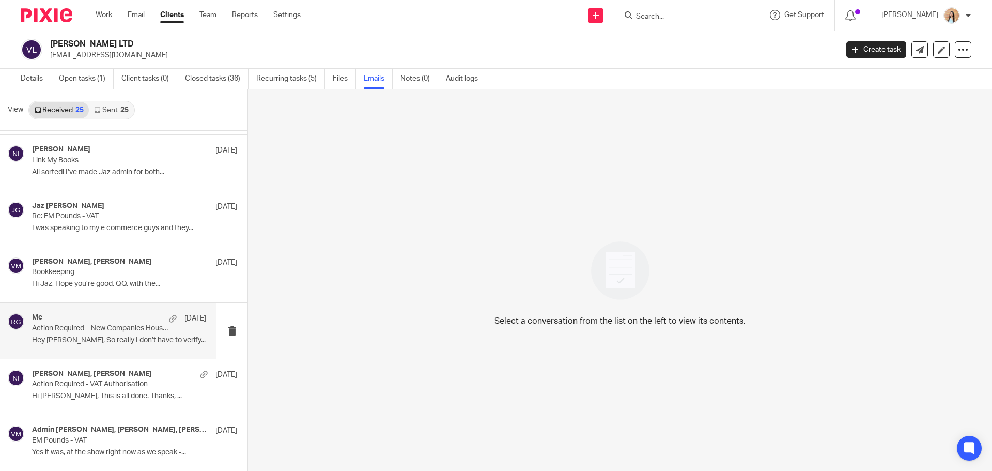
click at [102, 329] on p "Action Required – New Companies House Identity Verification Rules" at bounding box center [102, 328] width 140 height 9
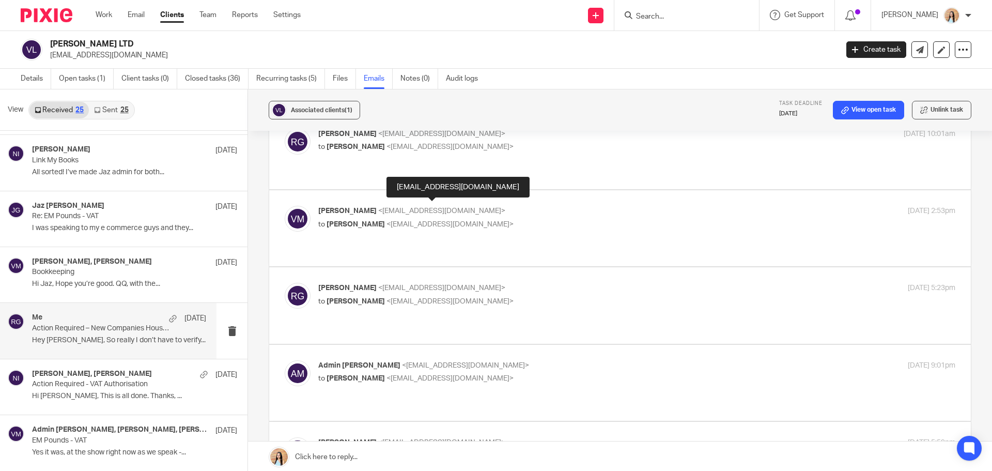
scroll to position [207, 0]
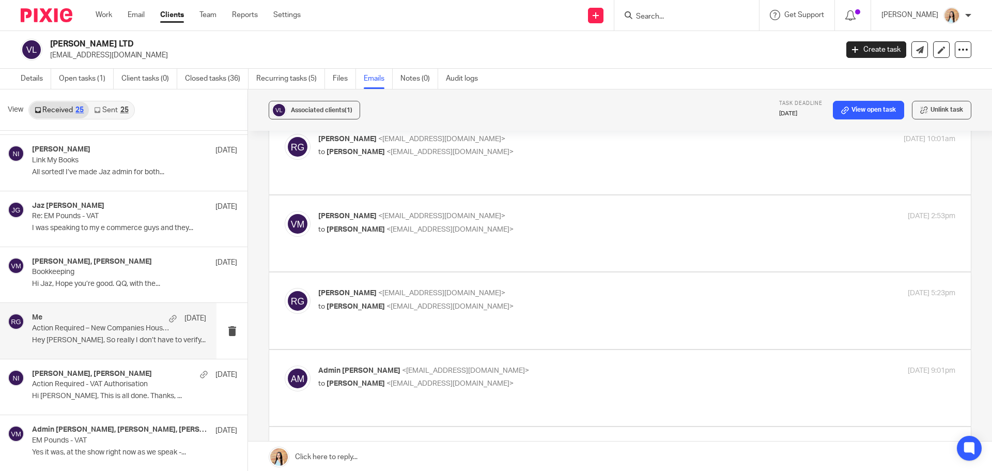
click at [469, 294] on div "[PERSON_NAME] <[EMAIL_ADDRESS][DOMAIN_NAME]> to [PERSON_NAME] <[EMAIL_ADDRESS][…" at bounding box center [620, 310] width 671 height 45
click at [456, 311] on label at bounding box center [620, 310] width 702 height 76
click at [285, 288] on input "checkbox" at bounding box center [284, 287] width 1 height 1
checkbox input "true"
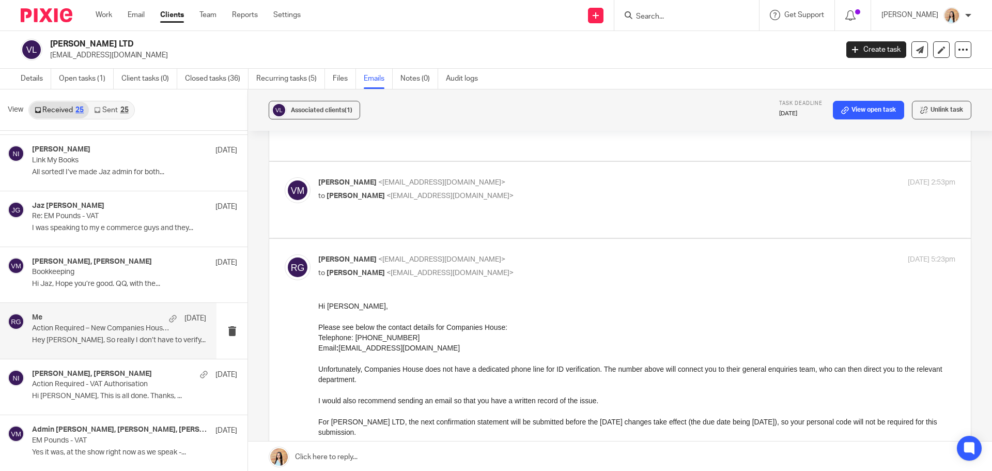
scroll to position [258, 0]
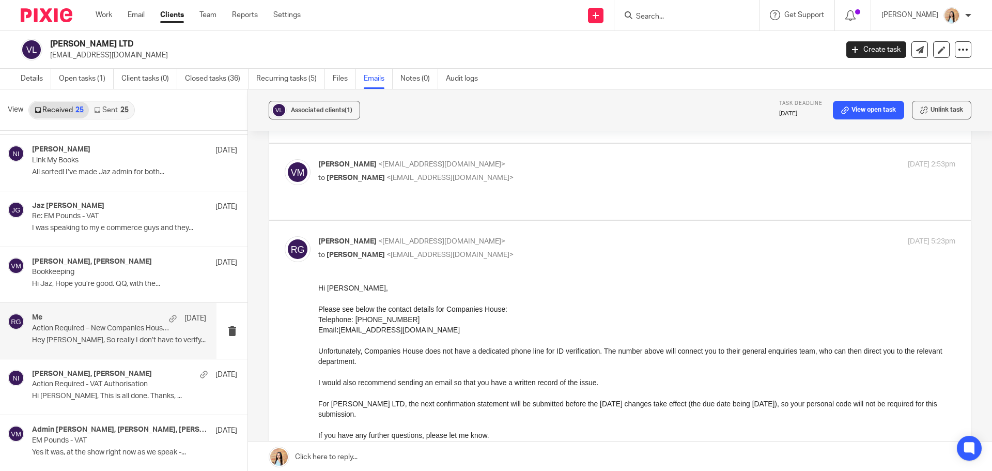
drag, startPoint x: 634, startPoint y: 581, endPoint x: 469, endPoint y: 330, distance: 301.1
drag, startPoint x: 458, startPoint y: 329, endPoint x: 359, endPoint y: 327, distance: 99.2
click at [318, 321] on html "Hi Virdi, Please see below the contact details for Companies House: Telephone: …" at bounding box center [636, 394] width 637 height 223
copy p "Telephone: 0303 1234 500 Email : enquiries@companieshouse.gov.uk"
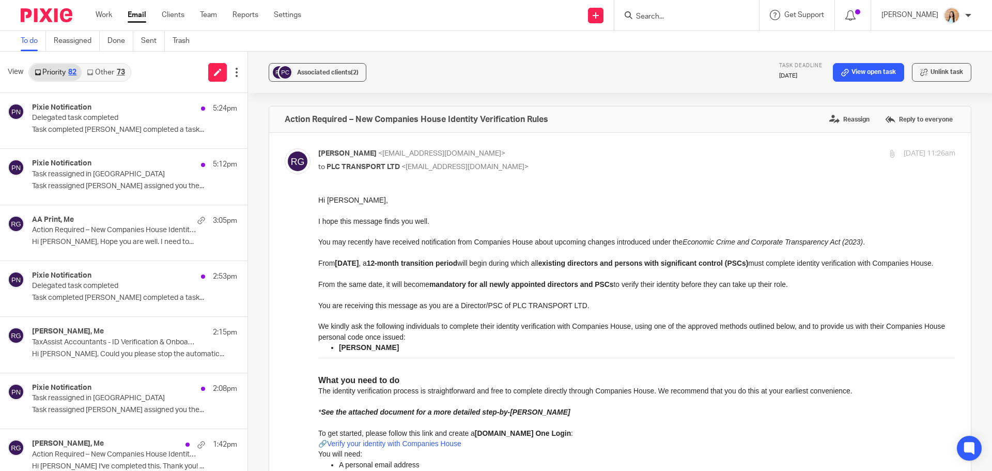
scroll to position [1240, 0]
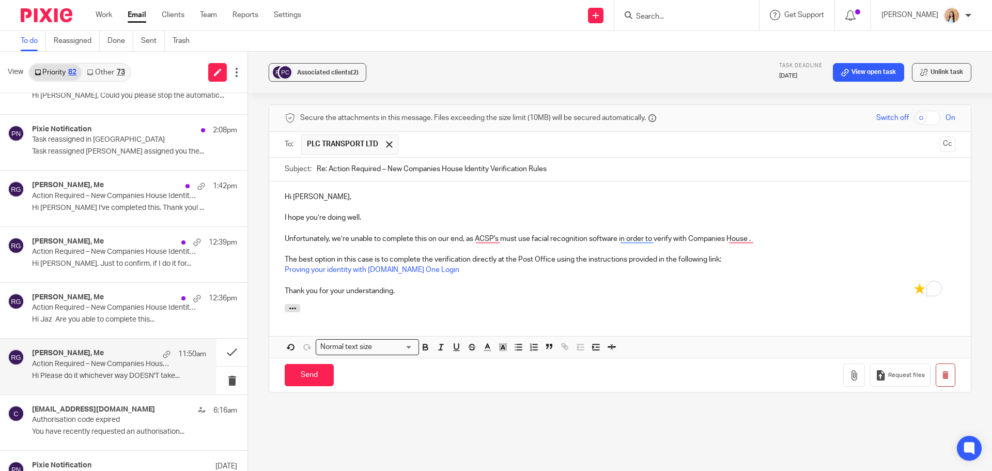
click at [674, 234] on p "Unfortunately, we’re unable to complete this on our end, as ACSP's must use fac…" at bounding box center [620, 239] width 671 height 10
click at [772, 234] on p "Unfortunately, we’re unable to complete this on our end, as ACSP's must use fac…" at bounding box center [620, 239] width 671 height 10
click at [541, 254] on p "The best option in this case is to complete the verification directly at the Po…" at bounding box center [620, 264] width 671 height 21
drag, startPoint x: 379, startPoint y: 238, endPoint x: 371, endPoint y: 238, distance: 8.8
click at [371, 254] on p "The best option in this case is to complete the verification directly at the Po…" at bounding box center [620, 264] width 671 height 21
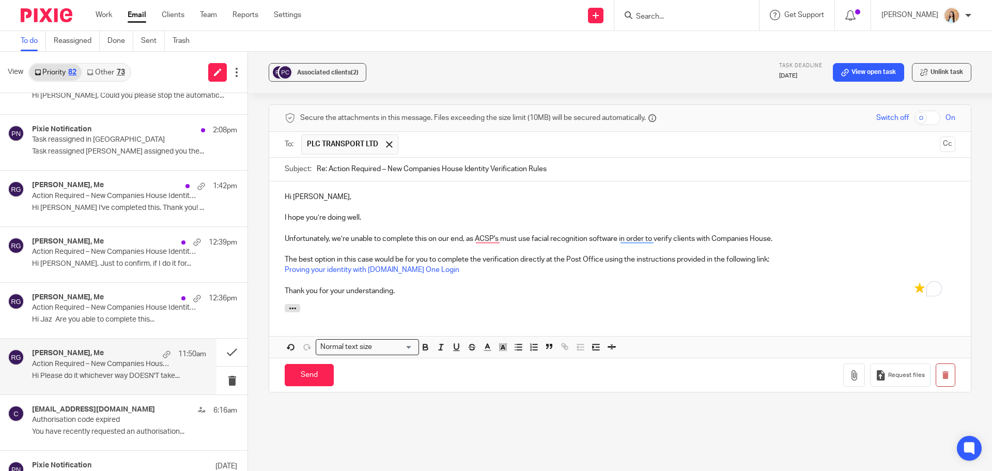
click at [484, 304] on div at bounding box center [620, 309] width 702 height 11
click at [491, 277] on div "Hi Phillip, I hope you’re doing well. Unfortunately, we’re unable to complete t…" at bounding box center [620, 242] width 702 height 123
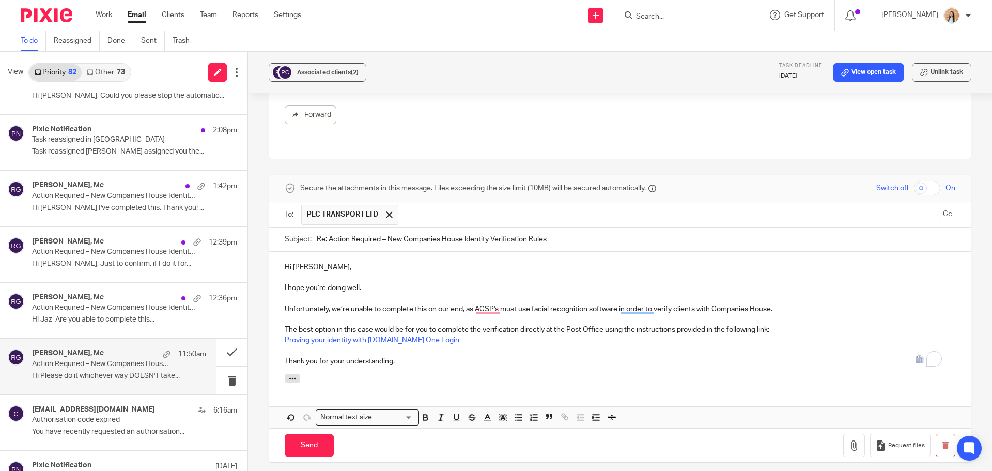
scroll to position [1223, 0]
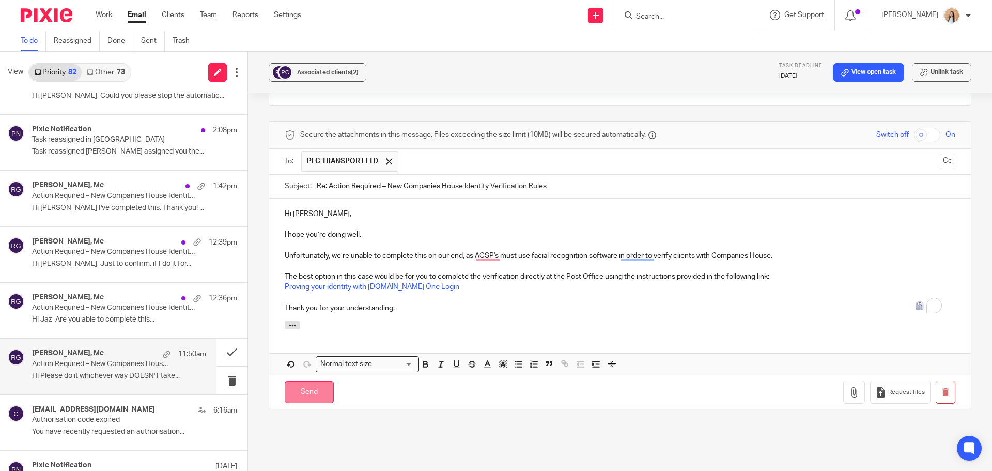
click at [300, 381] on input "Send" at bounding box center [309, 392] width 49 height 22
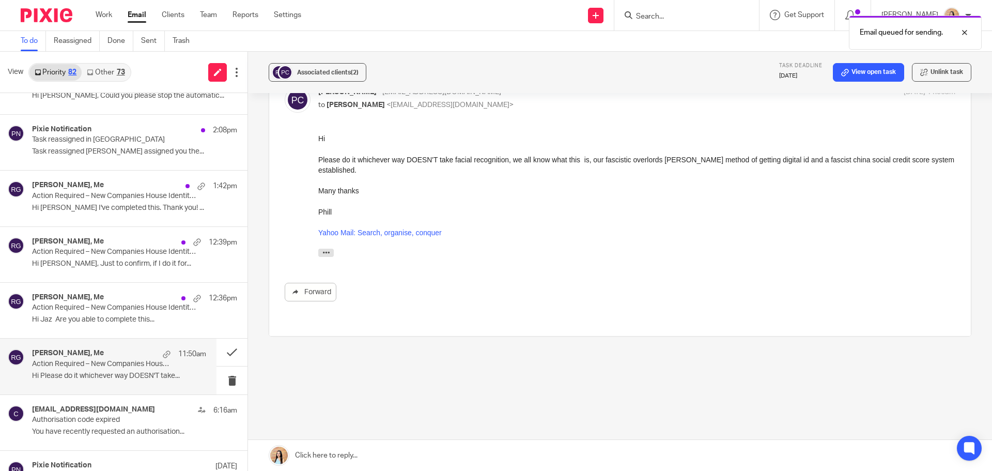
scroll to position [972, 0]
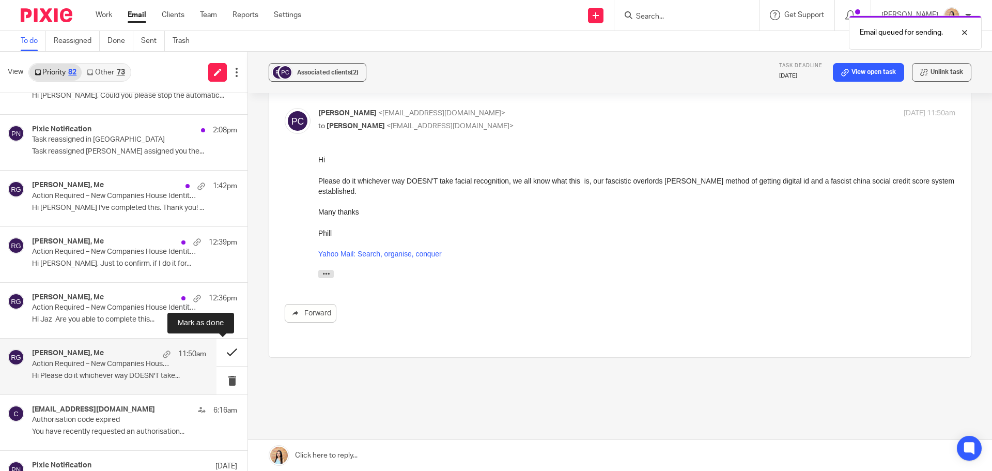
click at [225, 351] on button at bounding box center [232, 351] width 31 height 27
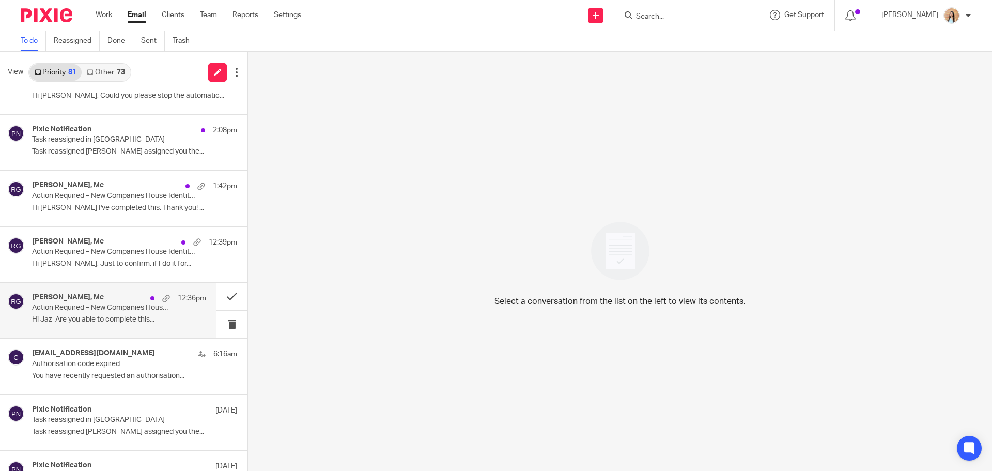
click at [68, 311] on p "Action Required – New Companies House Identity Verification Rules" at bounding box center [102, 307] width 140 height 9
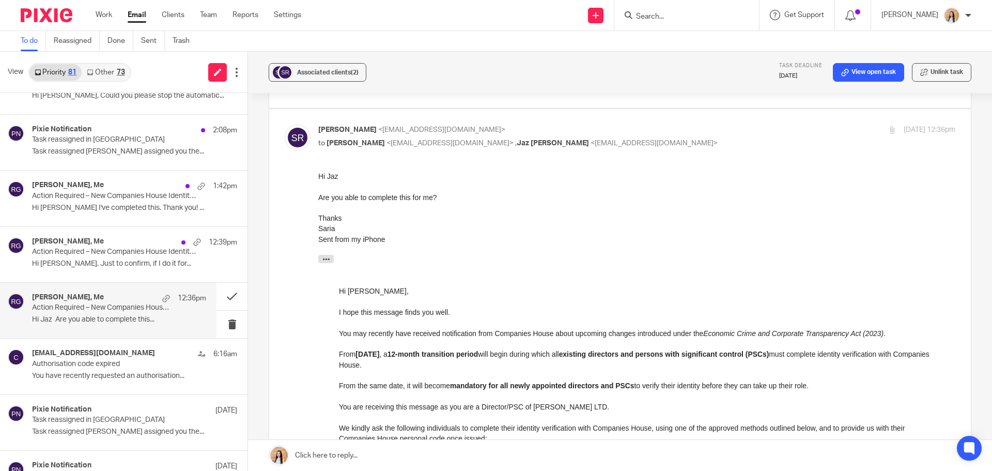
scroll to position [103, 0]
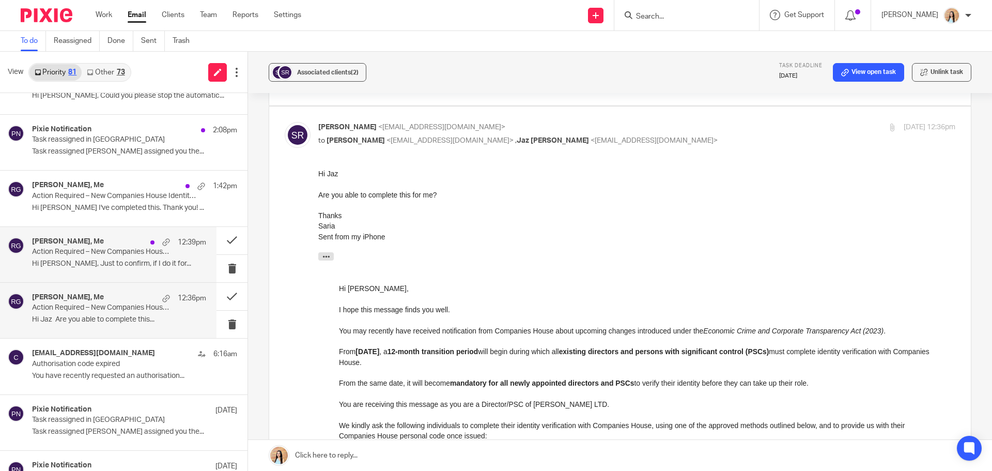
click at [87, 257] on div "Virdi Mazaria, Me 12:39pm Action Required – New Companies House Identity Verifi…" at bounding box center [119, 254] width 174 height 35
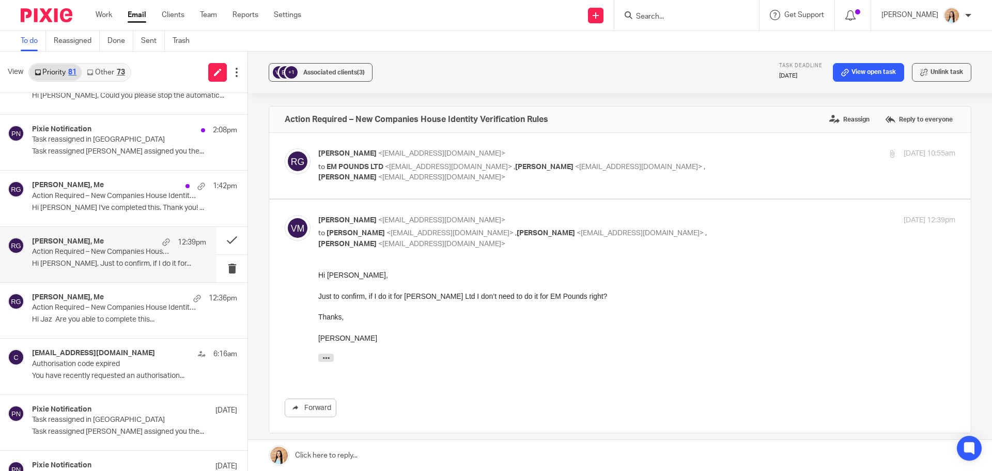
scroll to position [0, 0]
click at [74, 187] on h4 "[PERSON_NAME], Me" at bounding box center [68, 185] width 72 height 9
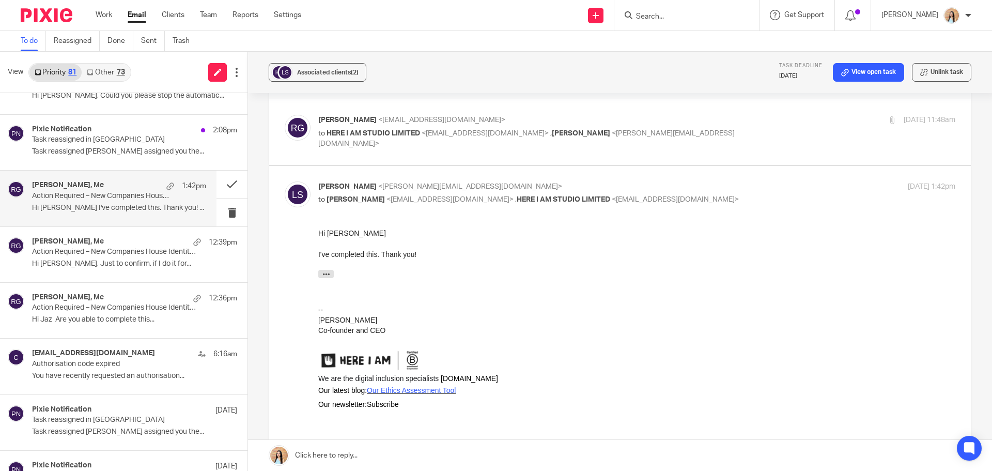
scroll to position [52, 0]
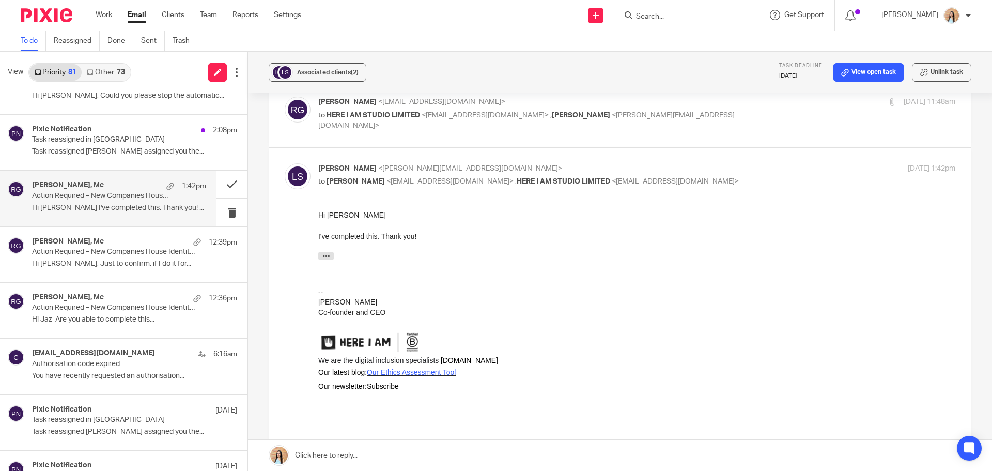
click at [309, 449] on link at bounding box center [620, 455] width 744 height 31
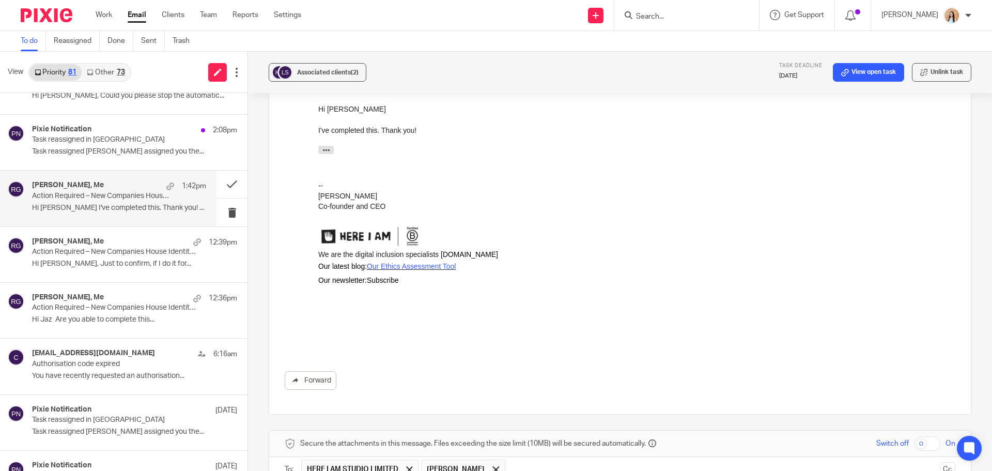
scroll to position [364, 0]
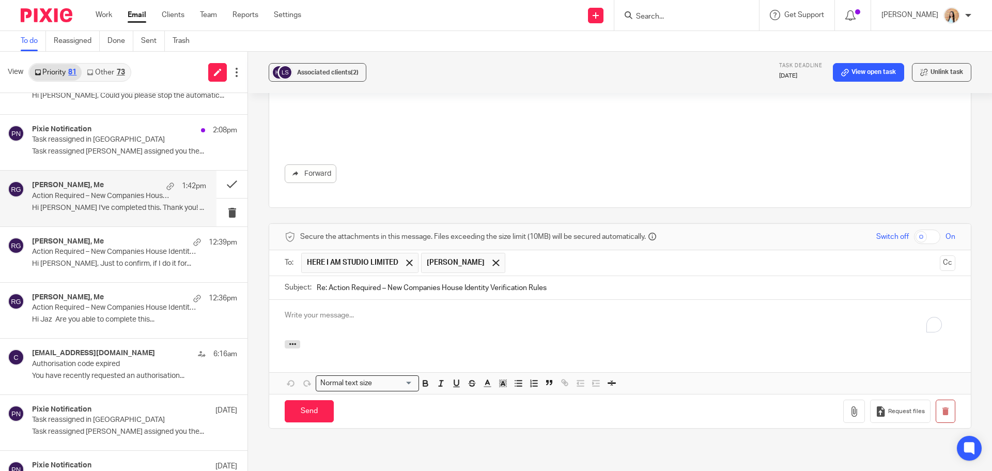
click at [328, 328] on div "To enrich screen reader interactions, please activate Accessibility in Grammarl…" at bounding box center [620, 320] width 702 height 40
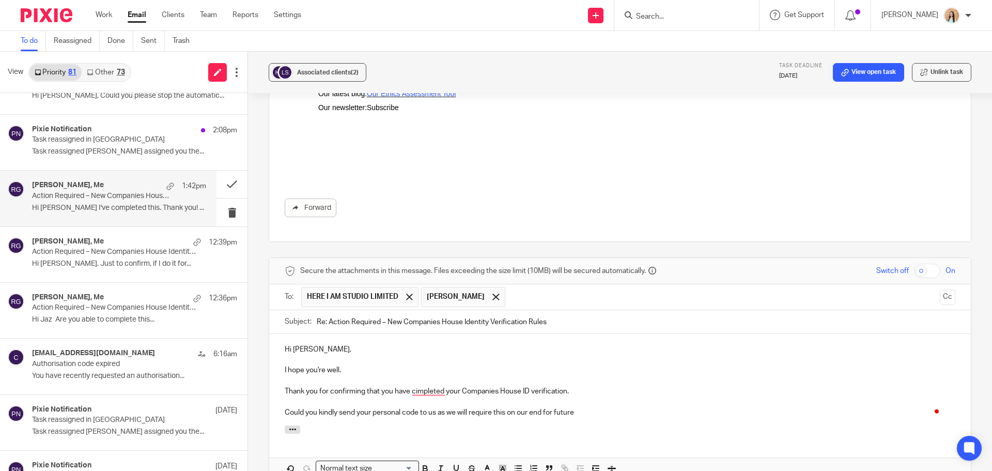
scroll to position [313, 0]
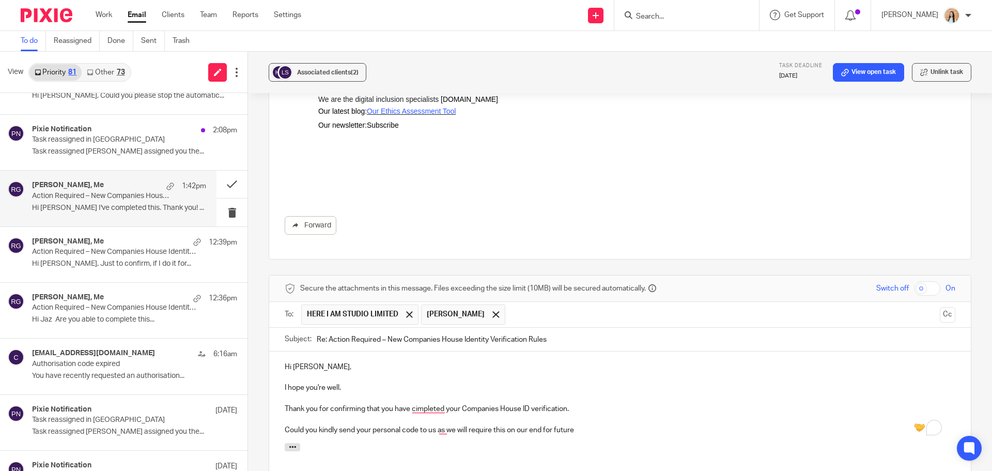
click at [595, 434] on p "Could you kindly send your personal code to us as we will require this on our e…" at bounding box center [620, 430] width 671 height 10
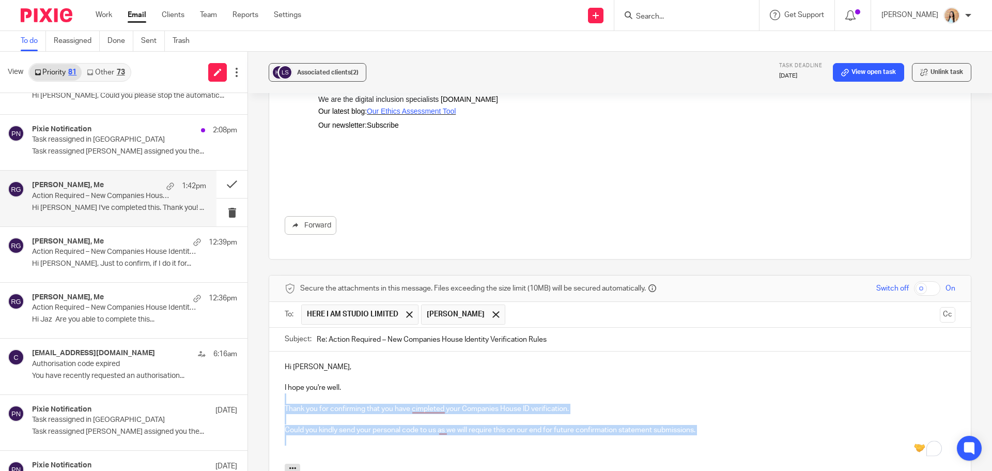
drag, startPoint x: 704, startPoint y: 435, endPoint x: 279, endPoint y: 379, distance: 428.9
click at [275, 387] on div "Hi Laura, I hope you're well. Thank you for confirming that you have cimpleted …" at bounding box center [620, 407] width 702 height 112
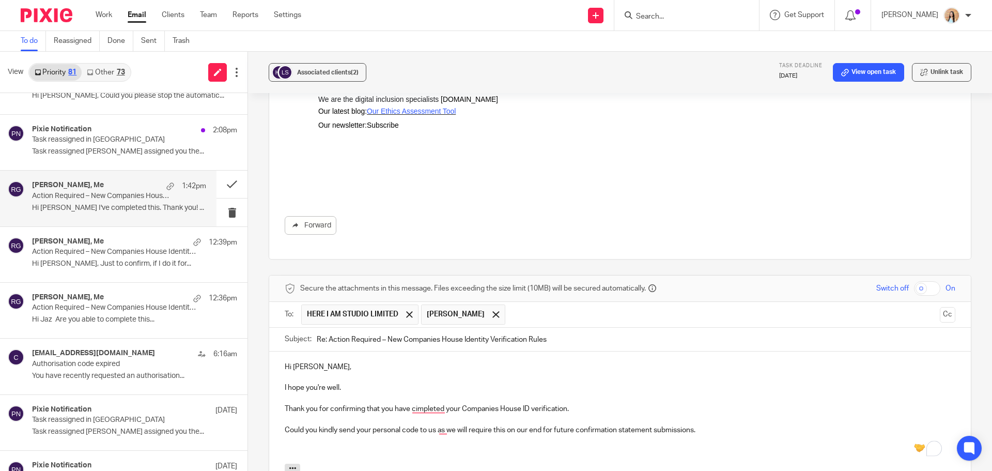
click at [280, 375] on div "Hi Laura, I hope you're well. Thank you for confirming that you have cimpleted …" at bounding box center [620, 407] width 702 height 112
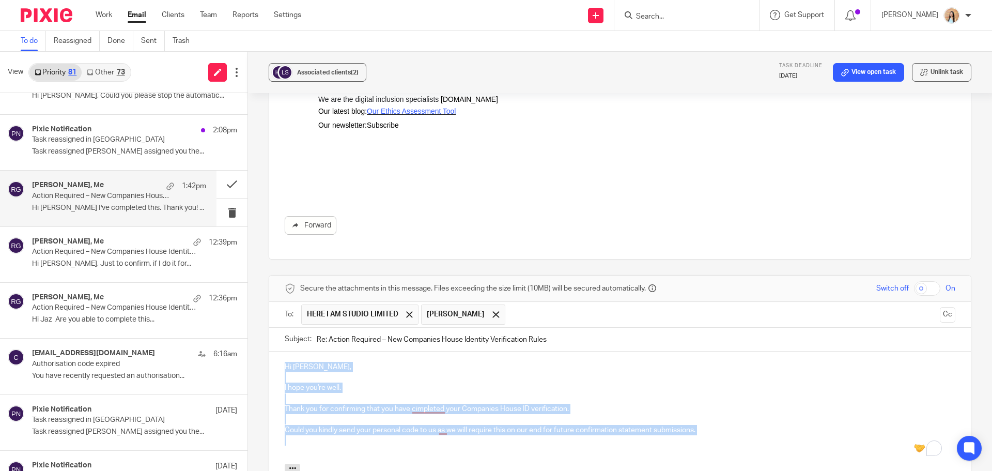
drag, startPoint x: 280, startPoint y: 364, endPoint x: 731, endPoint y: 437, distance: 457.1
click at [731, 437] on div "Hi Laura, I hope you're well. Thank you for confirming that you have cimpleted …" at bounding box center [620, 407] width 702 height 112
copy div "Hi Laura, I hope you're well. Thank you for confirming that you have cimpleted …"
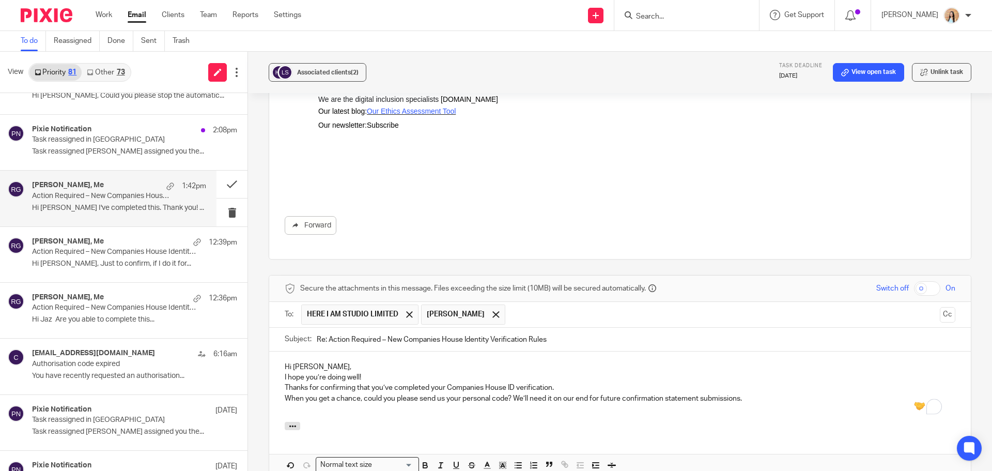
click at [330, 368] on p "Hi Laura," at bounding box center [620, 367] width 671 height 10
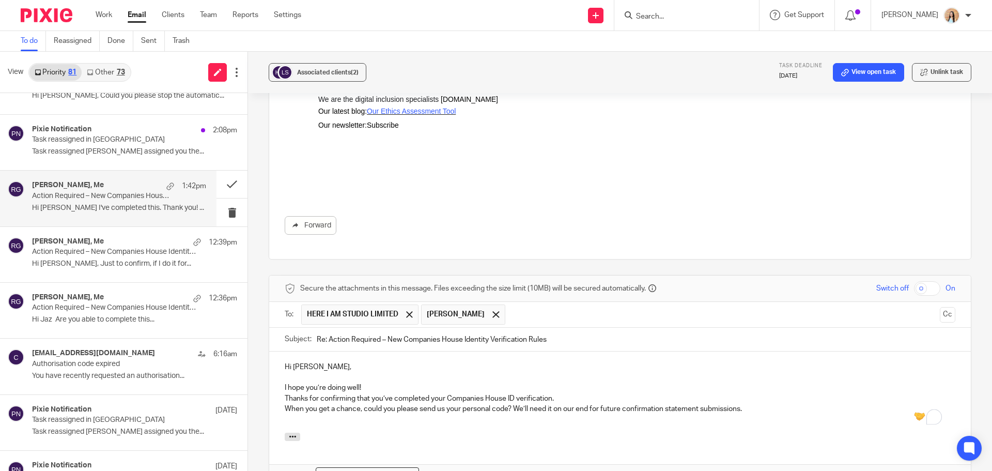
click at [374, 385] on p "I hope you’re doing well!" at bounding box center [620, 387] width 671 height 10
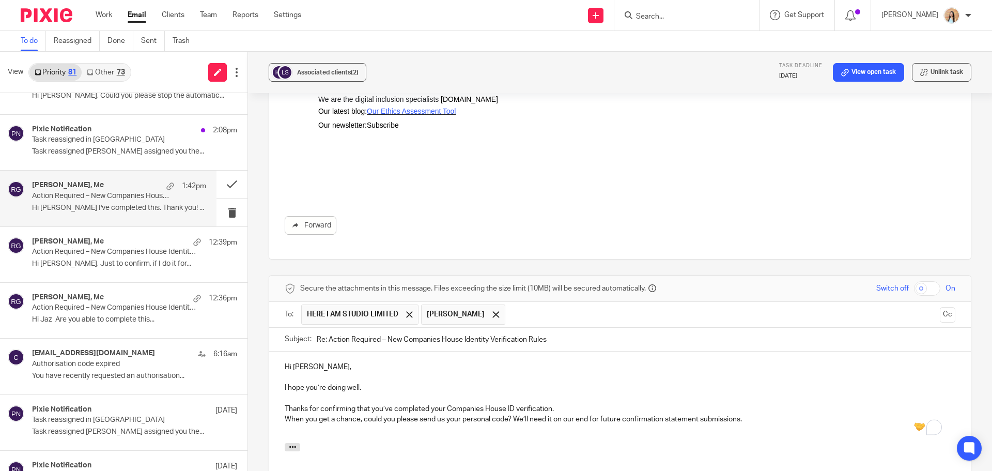
click at [305, 408] on p "Thanks for confirming that you’ve completed your Companies House ID verificatio…" at bounding box center [620, 409] width 671 height 10
click at [581, 409] on p "Thank you for confirming that you’ve completed your Companies House ID verifica…" at bounding box center [620, 409] width 671 height 10
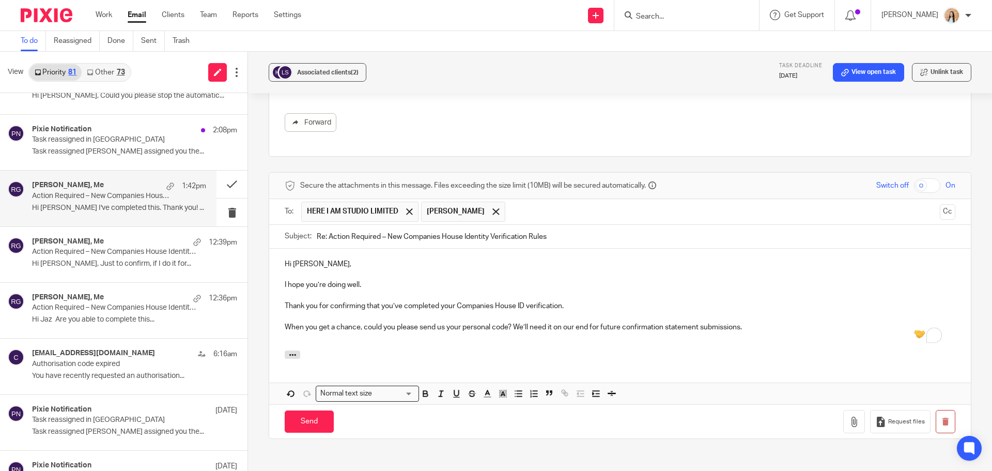
scroll to position [416, 0]
drag, startPoint x: 357, startPoint y: 328, endPoint x: 285, endPoint y: 329, distance: 71.8
click at [285, 329] on p "When you get a chance, could you please send us your personal code? We’ll need …" at bounding box center [620, 326] width 671 height 10
click at [389, 327] on p "At your conveience, could you please send us your personal code? We’ll need it …" at bounding box center [620, 326] width 671 height 10
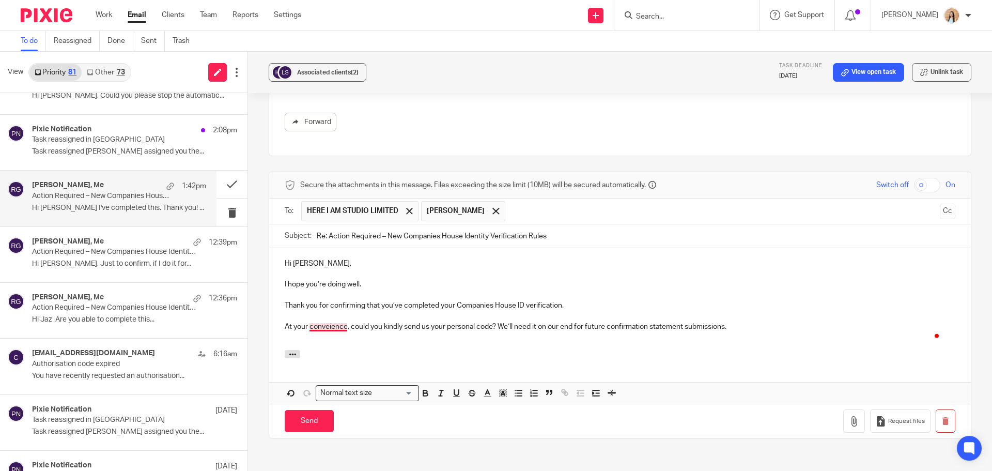
click at [337, 325] on p "At your conveience, could you kindly send us your personal code? We’ll need it …" at bounding box center [620, 326] width 671 height 10
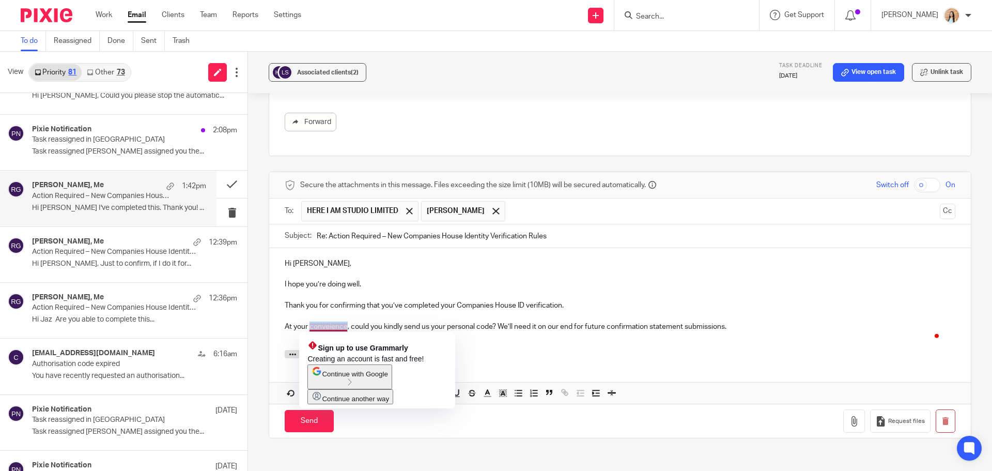
click at [336, 325] on p "At your conveience, could you kindly send us your personal code? We’ll need it …" at bounding box center [620, 326] width 671 height 10
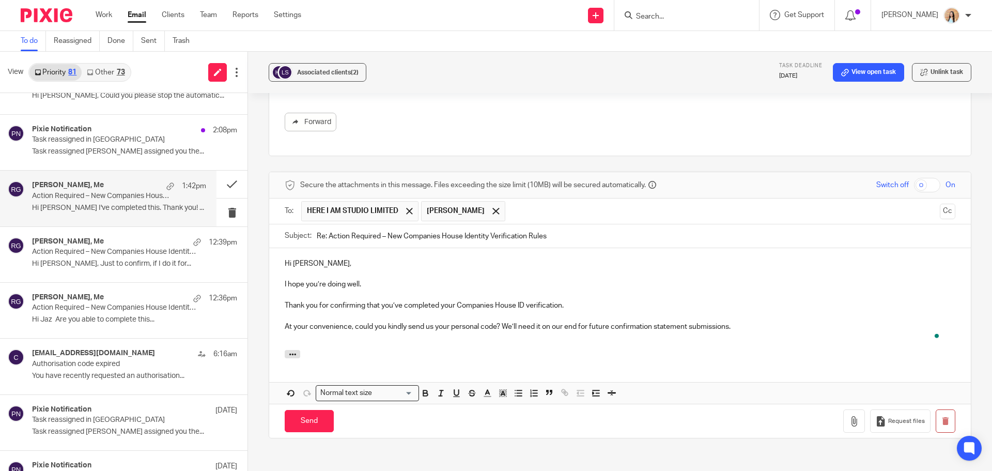
click at [364, 346] on div "Hi Laura, I hope you’re doing well. Thank you for confirming that you’ve comple…" at bounding box center [620, 299] width 702 height 102
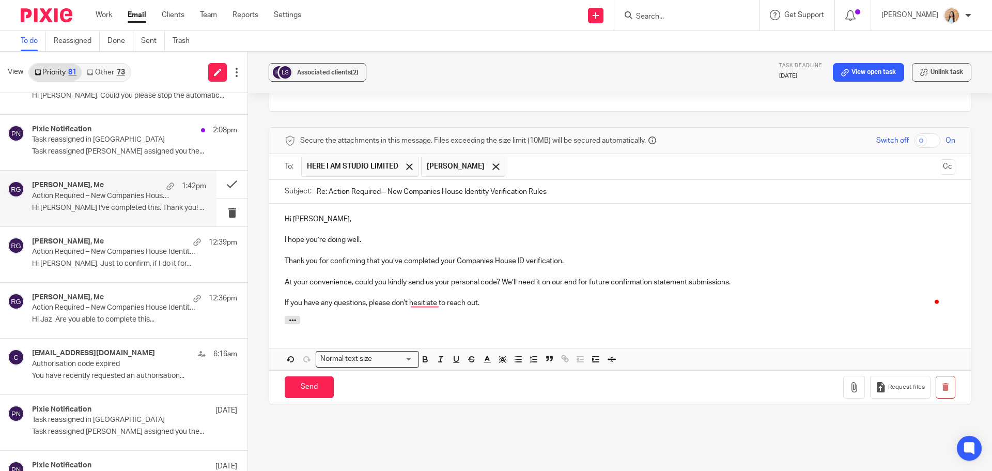
scroll to position [528, 0]
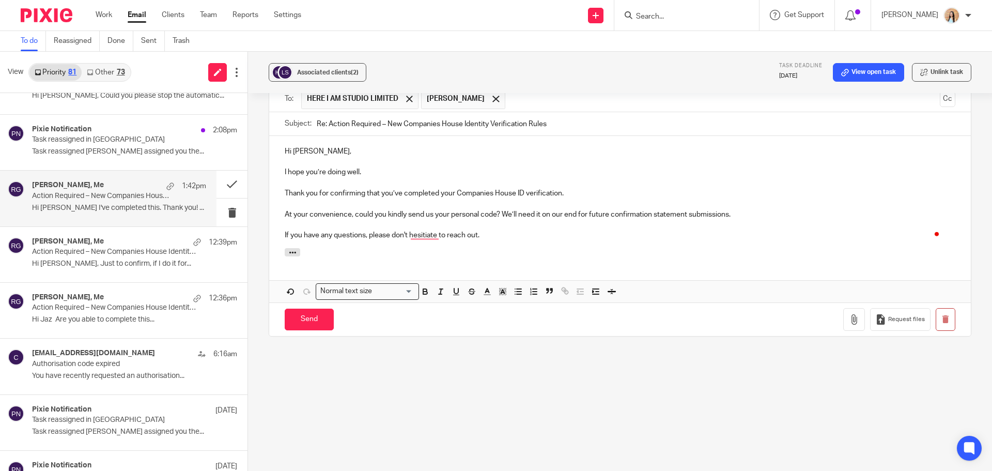
click at [434, 236] on p "If you have any questions, please don't hesitiate to reach out." at bounding box center [620, 235] width 671 height 10
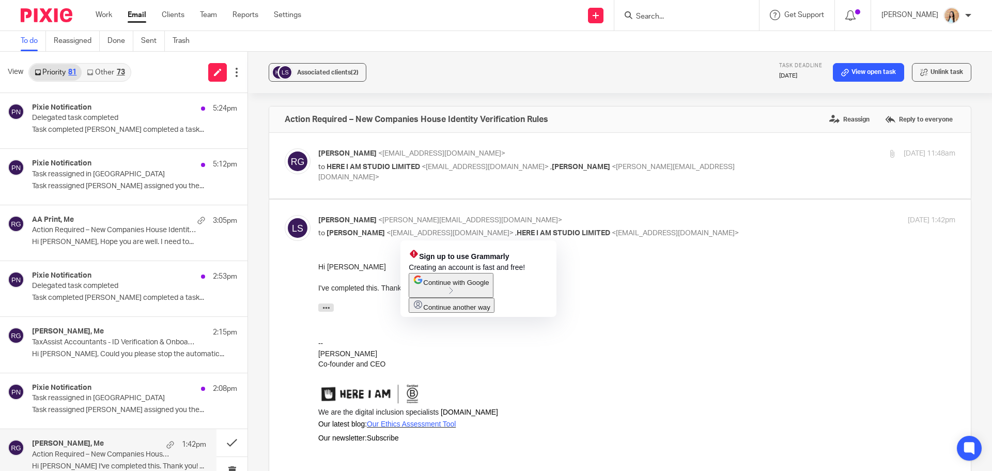
scroll to position [528, 0]
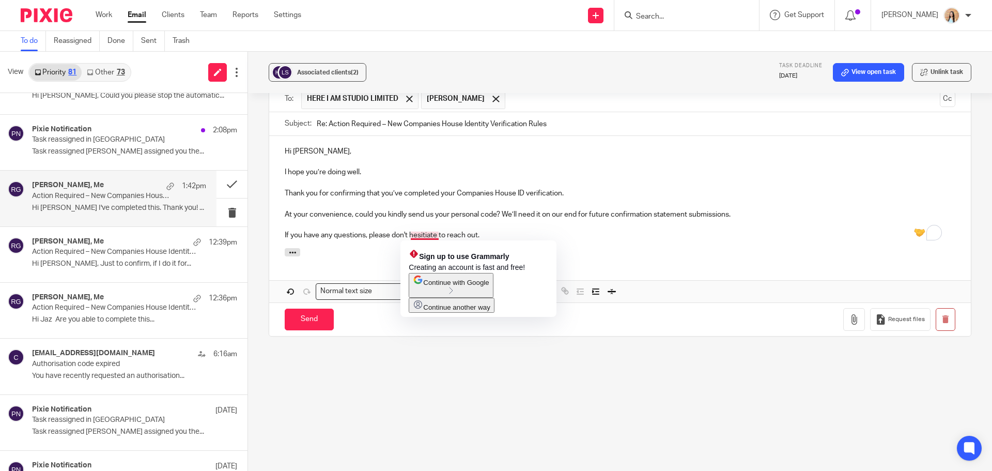
click at [422, 236] on p "If you have any questions, please don't hesitiate to reach out." at bounding box center [620, 235] width 671 height 10
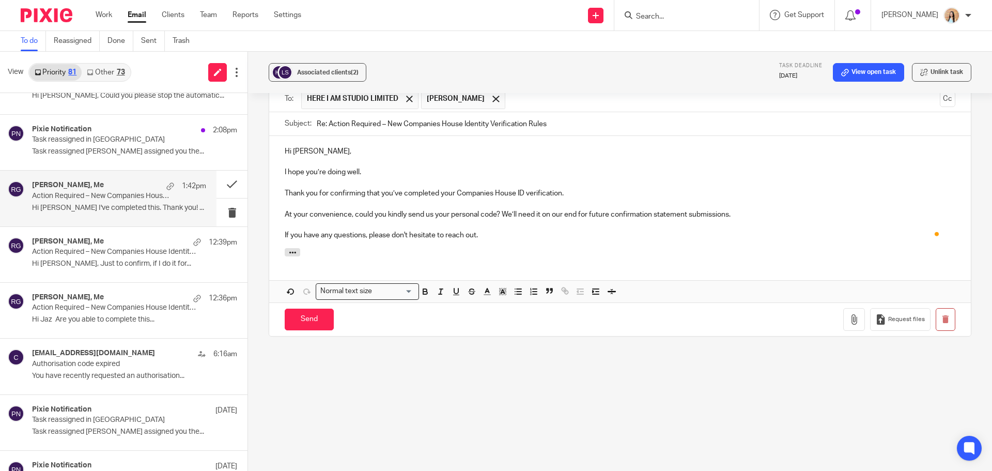
click at [585, 226] on p "To enrich screen reader interactions, please activate Accessibility in Grammarl…" at bounding box center [620, 225] width 671 height 10
click at [573, 253] on div at bounding box center [620, 253] width 702 height 11
click at [496, 229] on p "To enrich screen reader interactions, please activate Accessibility in Grammarl…" at bounding box center [620, 225] width 671 height 10
click at [481, 233] on p "If you have any questions, please don't hesitate to reach out." at bounding box center [620, 235] width 671 height 10
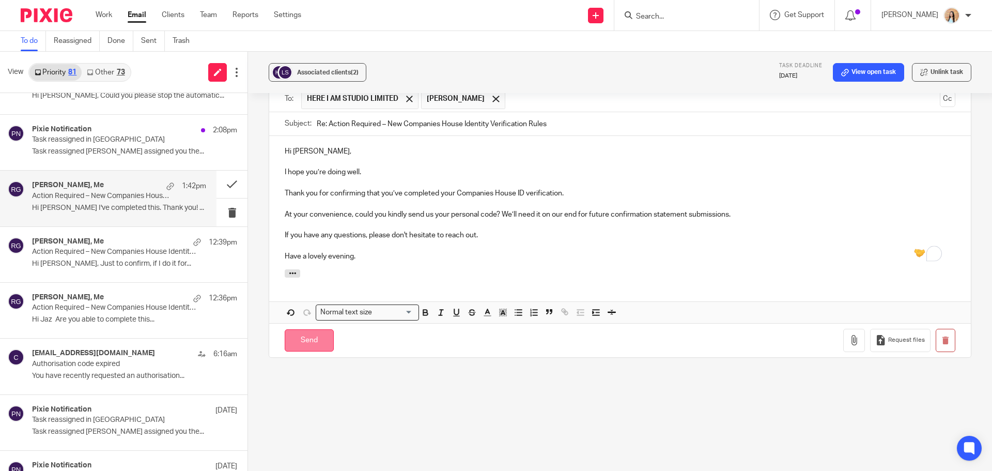
click at [306, 339] on input "Send" at bounding box center [309, 340] width 49 height 22
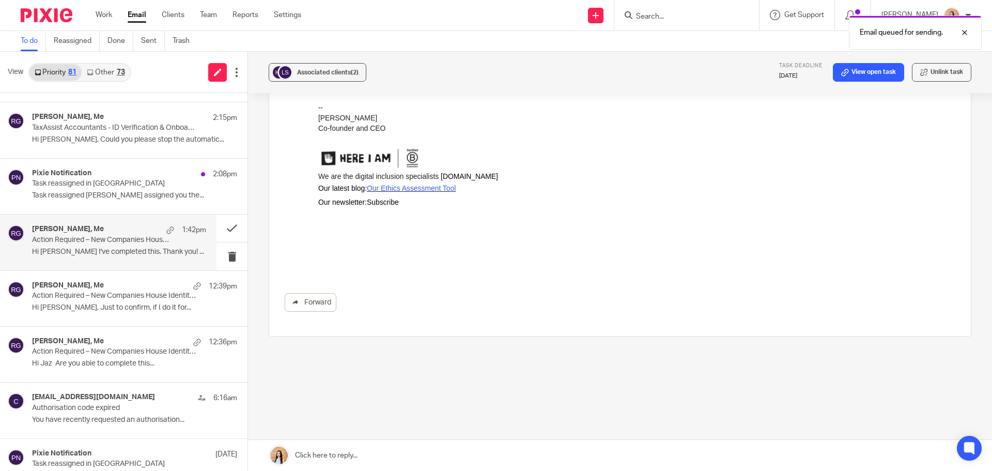
scroll to position [155, 0]
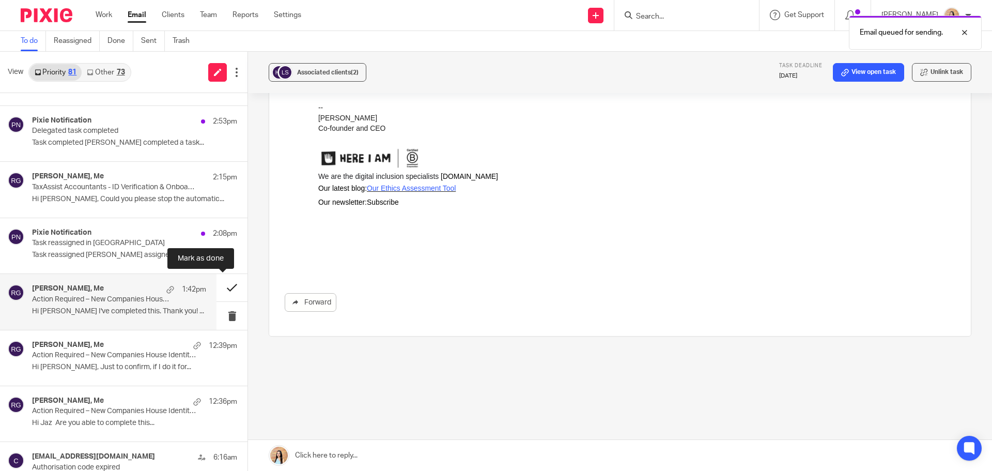
click at [217, 287] on button at bounding box center [232, 287] width 31 height 27
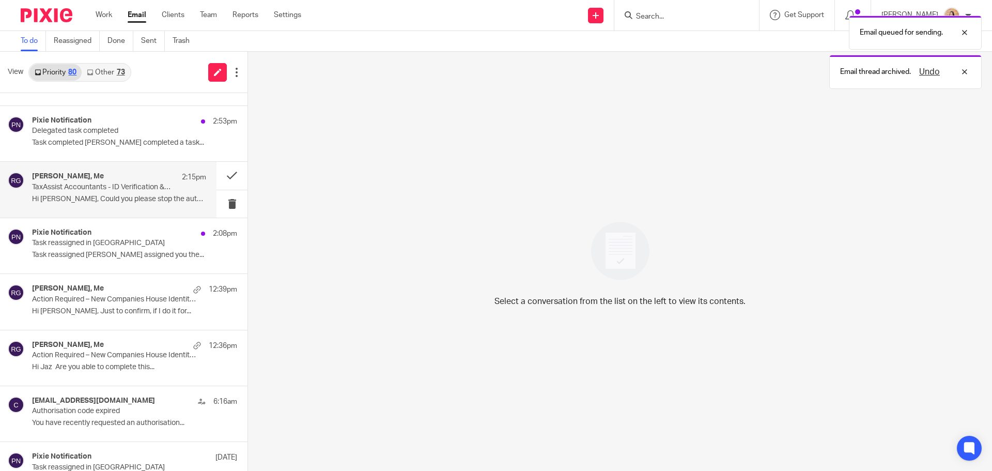
click at [155, 186] on p "TaxAssist Accountants - ID Verification & Onboarding" at bounding box center [102, 187] width 140 height 9
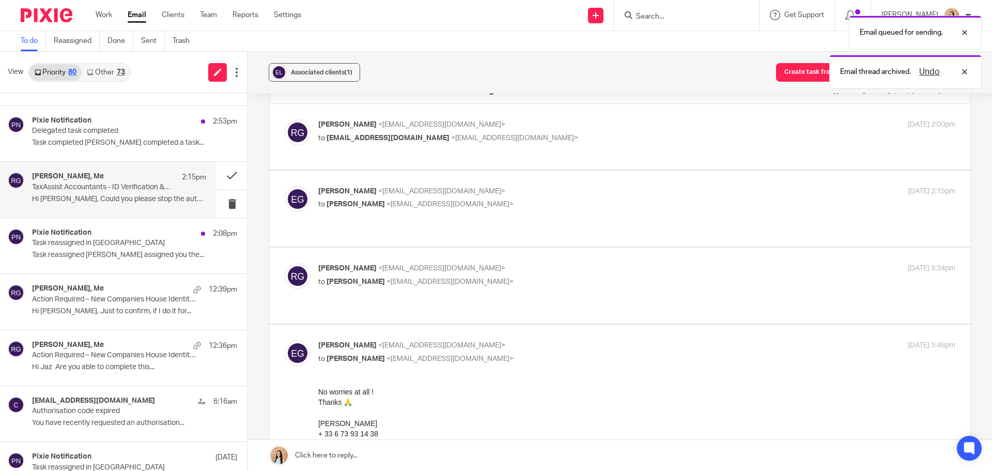
scroll to position [52, 0]
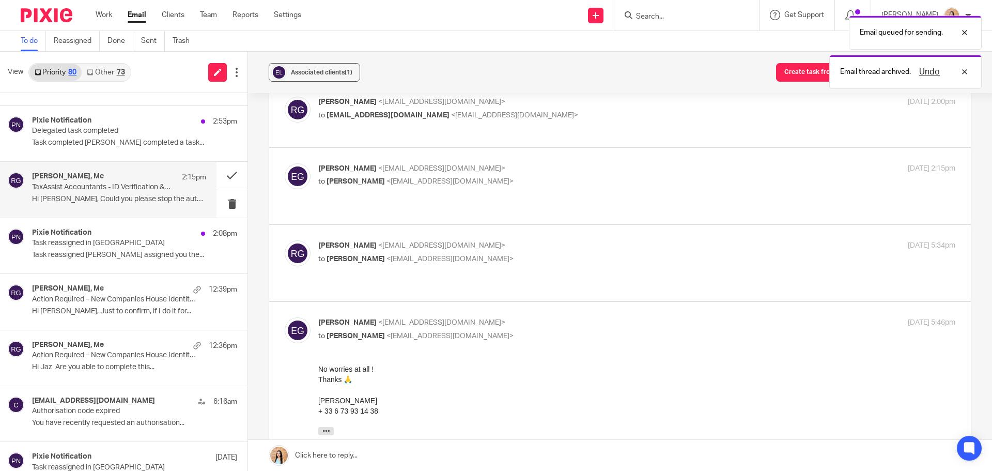
click at [449, 273] on label at bounding box center [620, 263] width 702 height 76
